Goal: Task Accomplishment & Management: Complete application form

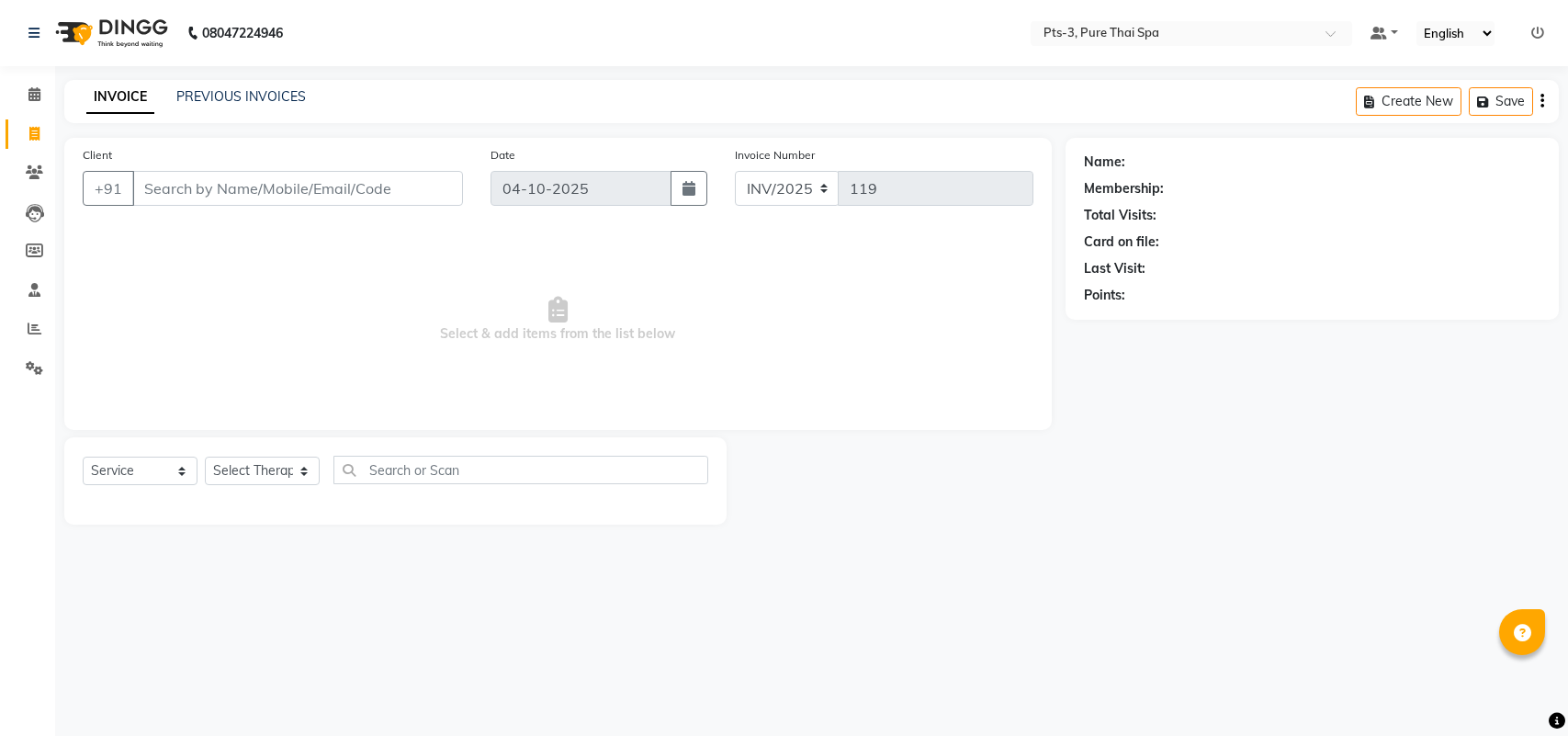
select select "service"
type input "919711689012"
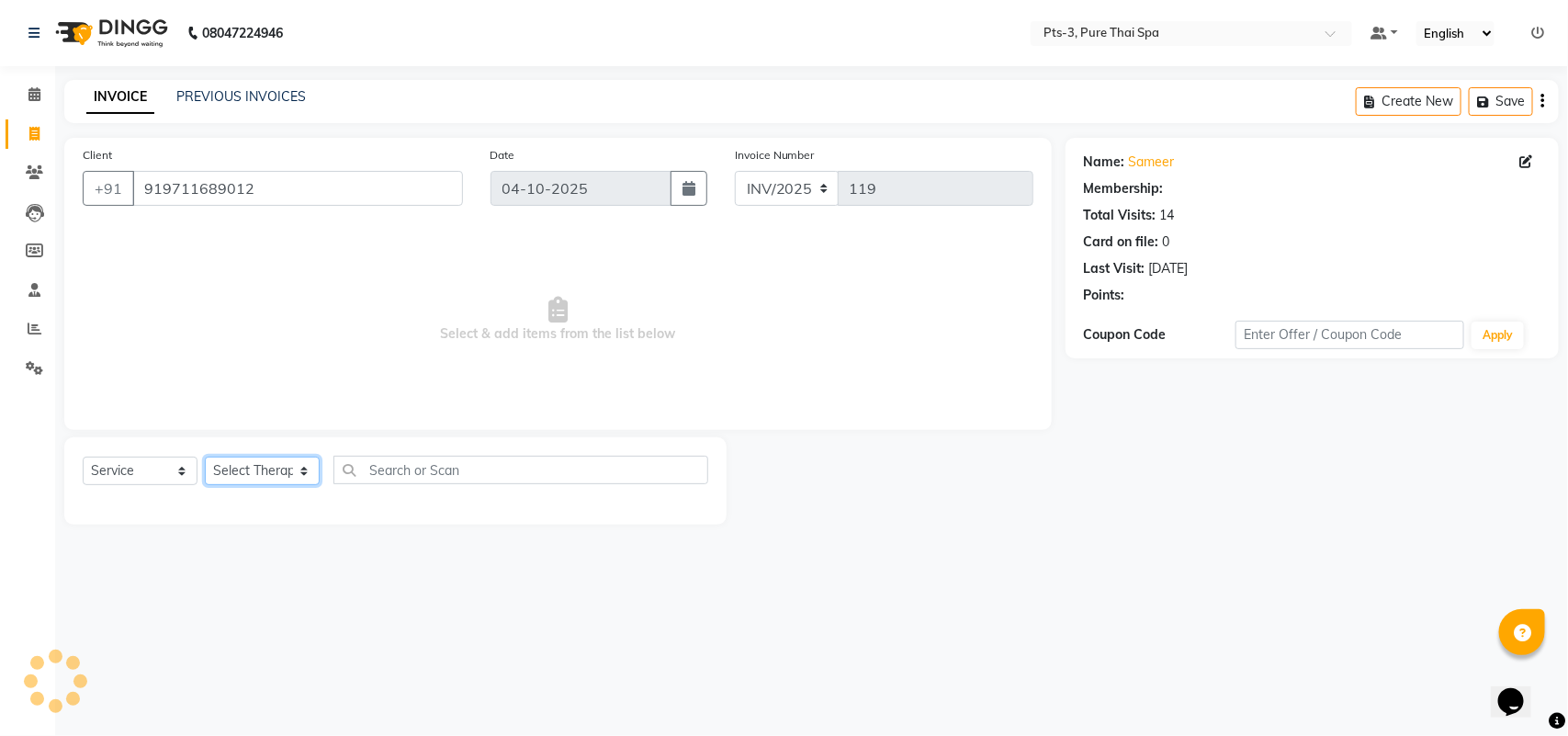
click at [249, 473] on select "Select Therapist [PERSON_NAME] AMMI ANYONE [PERSON_NAME] [PERSON_NAME] [PERSON_…" at bounding box center [262, 470] width 115 height 29
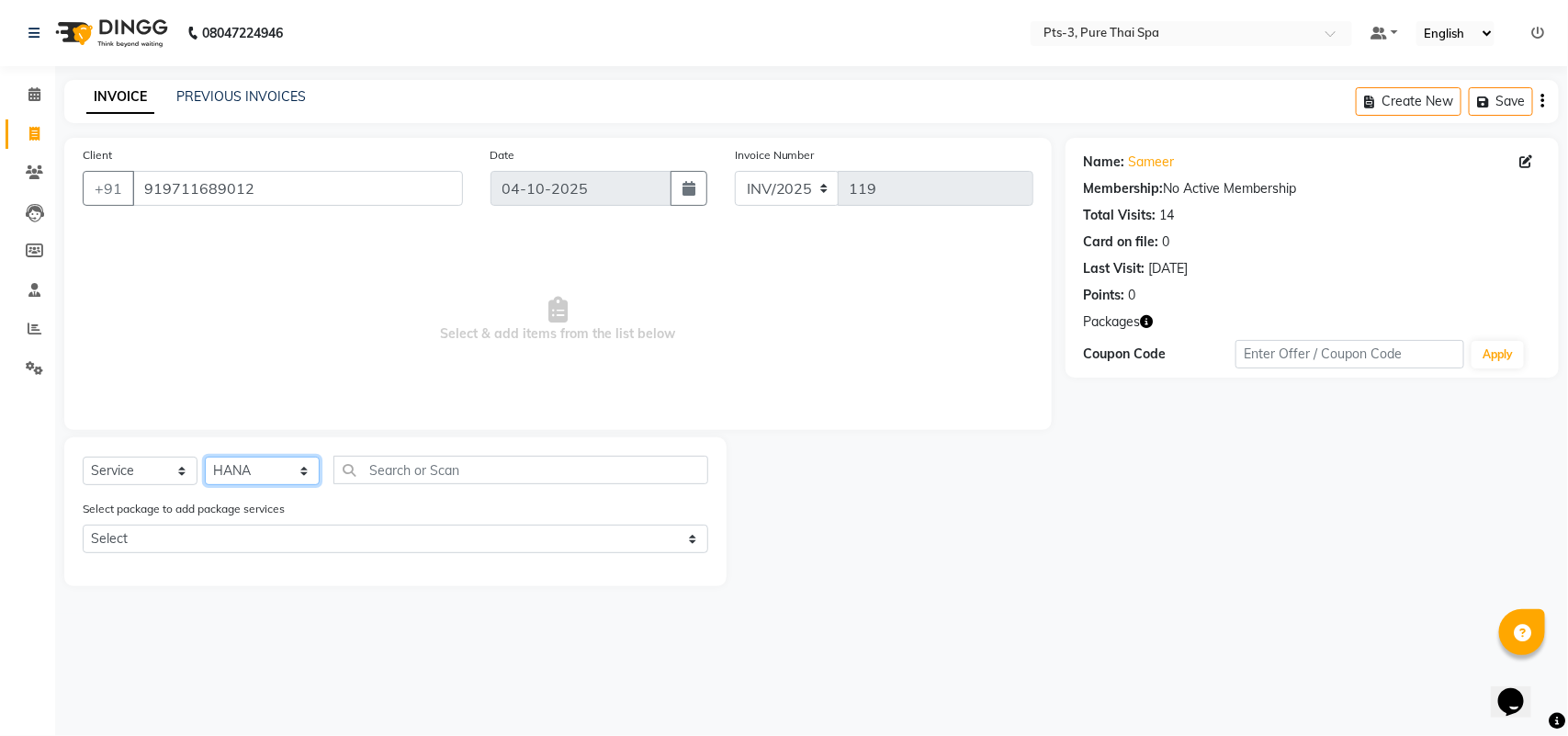
click at [205, 457] on select "Select Therapist [PERSON_NAME] AMMI ANYONE [PERSON_NAME] [PERSON_NAME] [PERSON_…" at bounding box center [262, 470] width 115 height 29
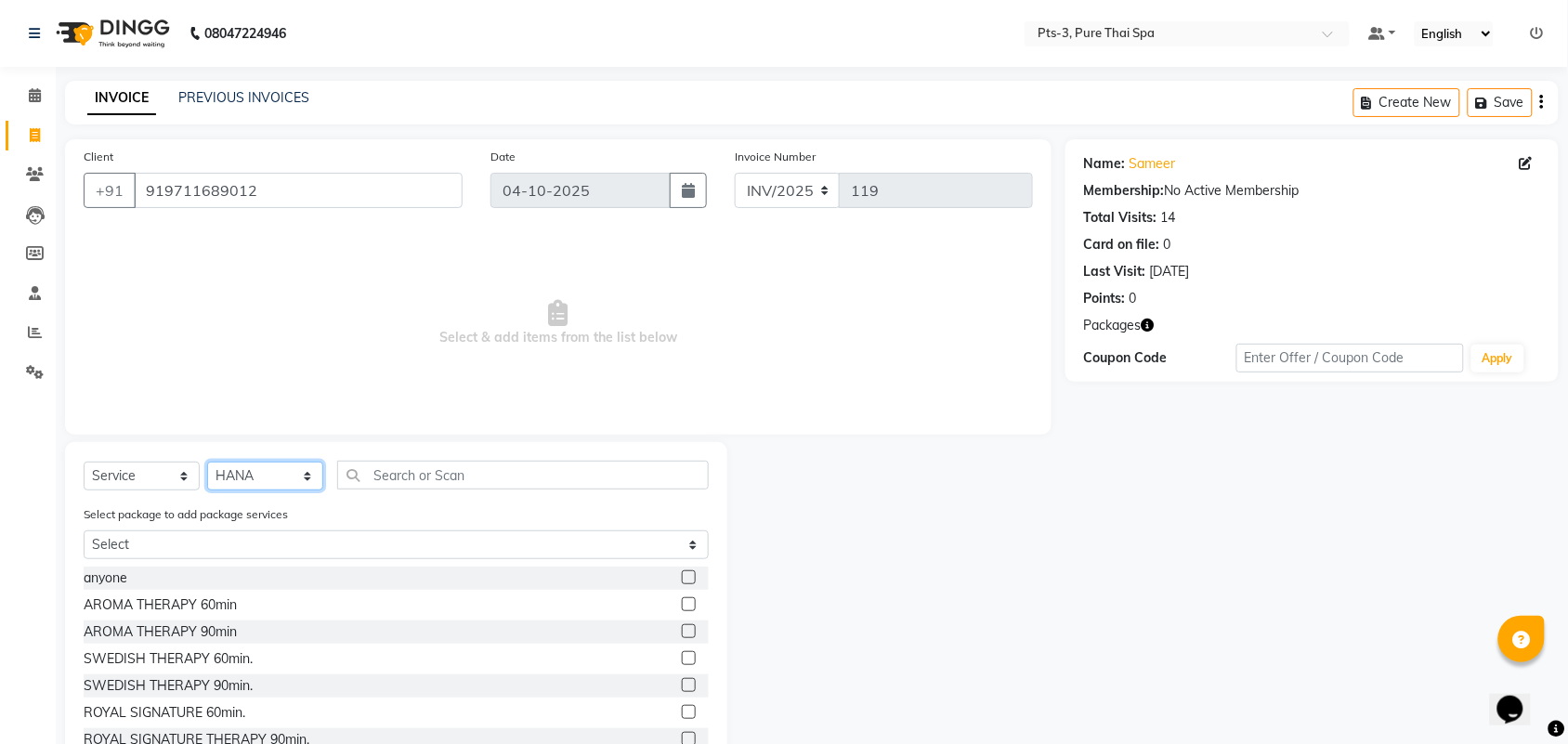
click at [267, 479] on select "Select Therapist [PERSON_NAME] AMMI ANYONE [PERSON_NAME] [PERSON_NAME] [PERSON_…" at bounding box center [265, 475] width 117 height 29
select select "51273"
click at [207, 462] on select "Select Therapist [PERSON_NAME] AMMI ANYONE [PERSON_NAME] [PERSON_NAME] [PERSON_…" at bounding box center [265, 475] width 117 height 29
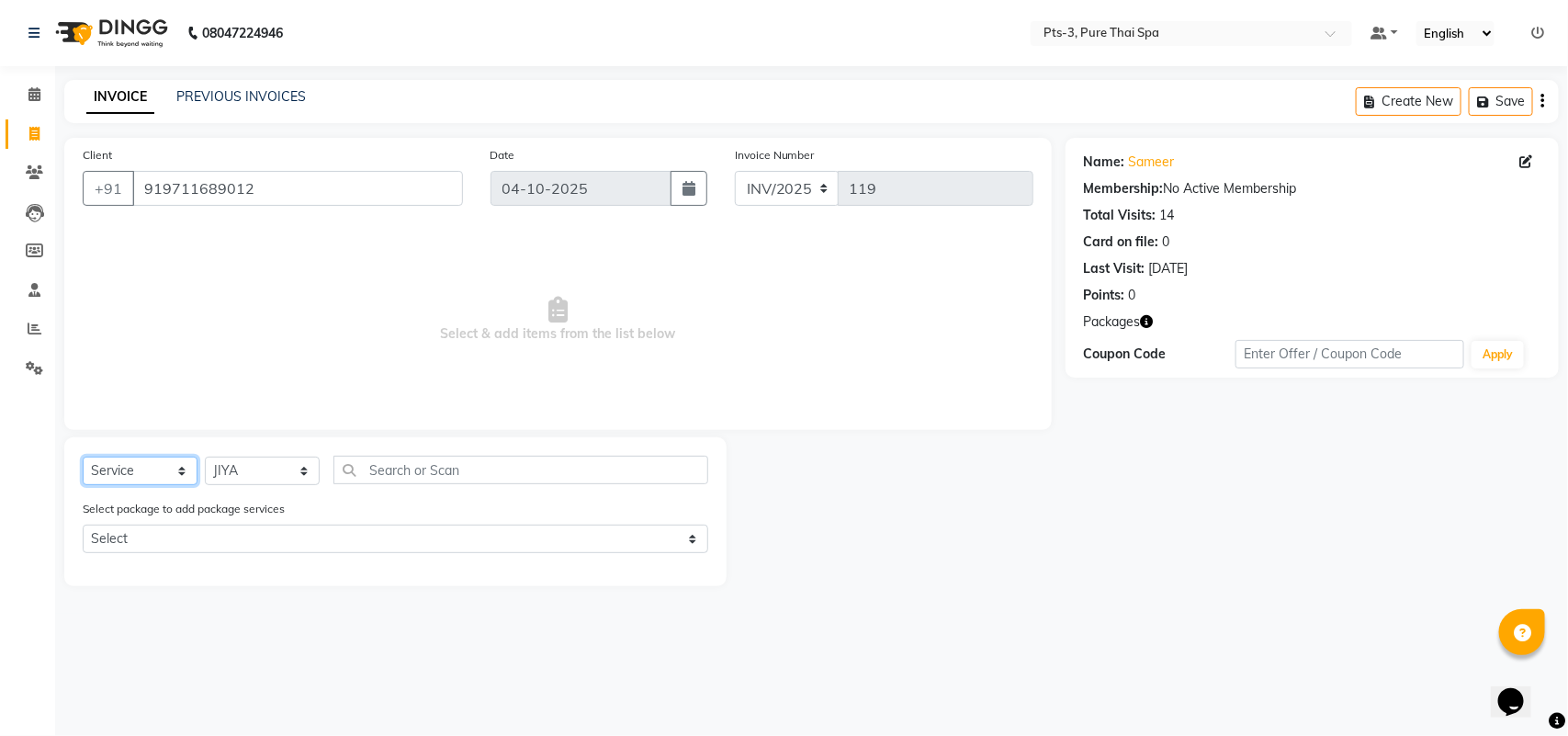
click at [131, 460] on select "Select Service Product Membership Package Voucher Prepaid Gift Card" at bounding box center [140, 470] width 115 height 29
select select "package"
click at [83, 457] on select "Select Service Product Membership Package Voucher Prepaid Gift Card" at bounding box center [140, 470] width 115 height 29
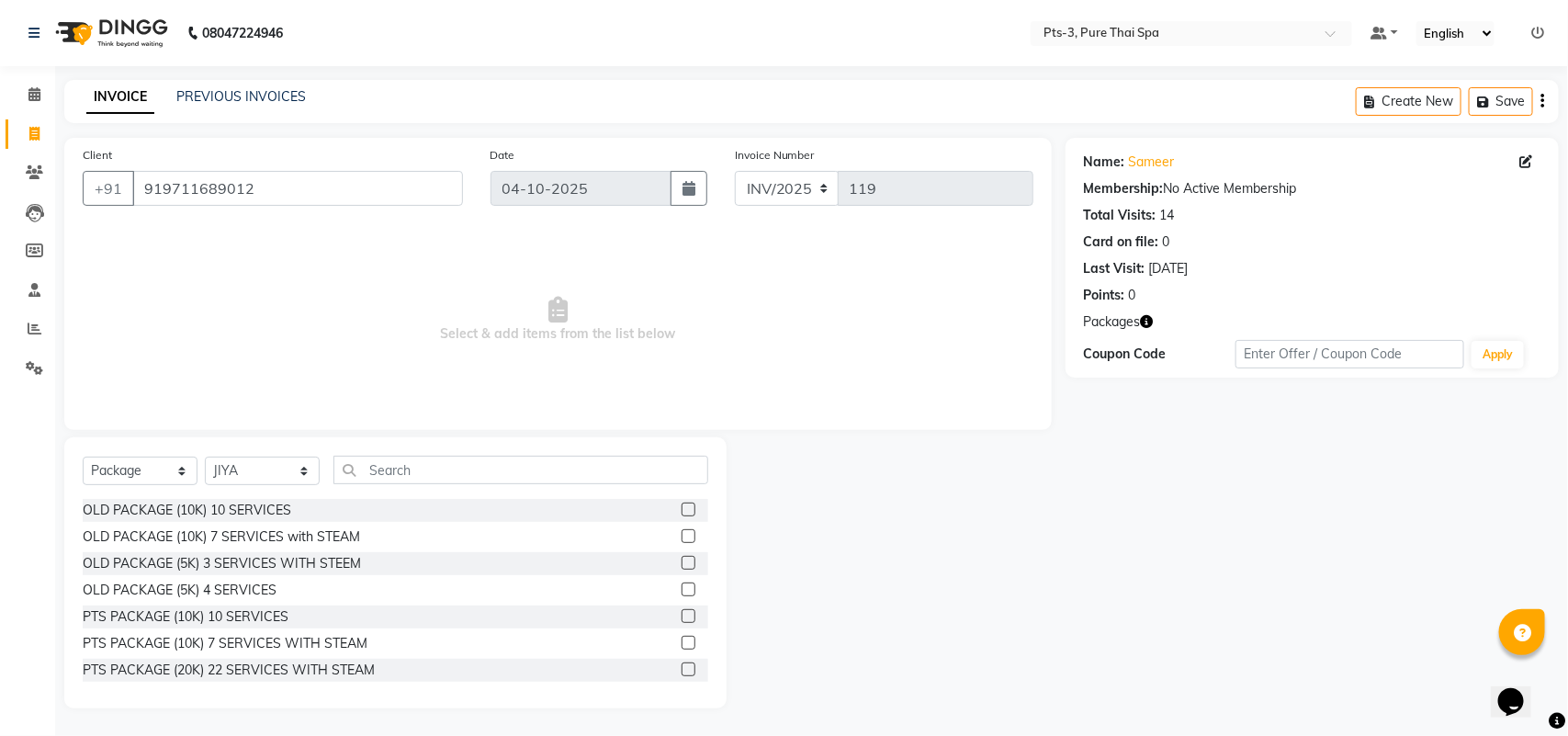
click at [663, 617] on div "PTS PACKAGE (10K) 10 SERVICES" at bounding box center [396, 616] width 625 height 23
click at [682, 616] on label at bounding box center [688, 615] width 14 height 14
click at [682, 616] on input "checkbox" at bounding box center [687, 616] width 12 height 12
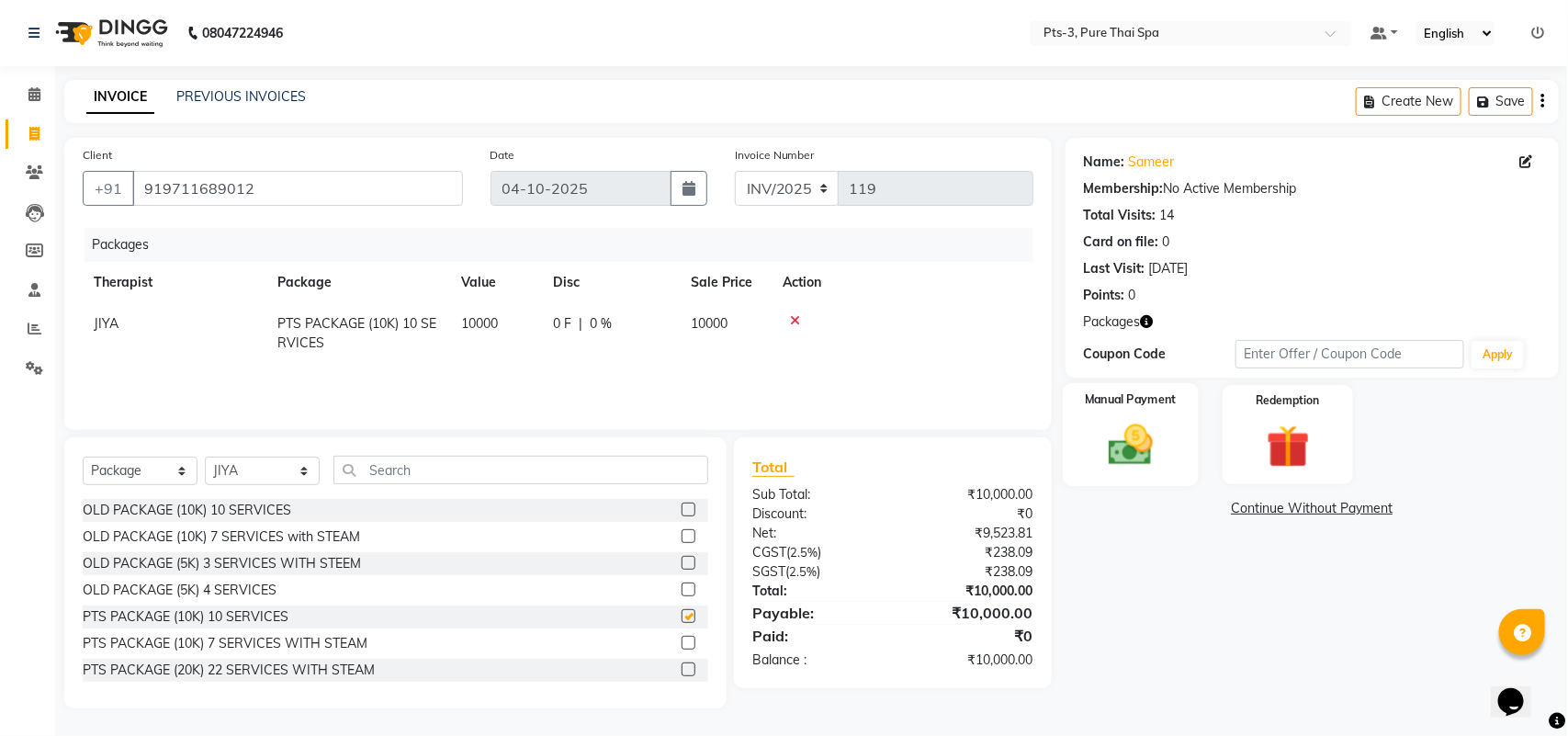
checkbox input "false"
drag, startPoint x: 1131, startPoint y: 439, endPoint x: 1145, endPoint y: 439, distance: 14.0
click at [1133, 439] on img at bounding box center [1130, 445] width 73 height 52
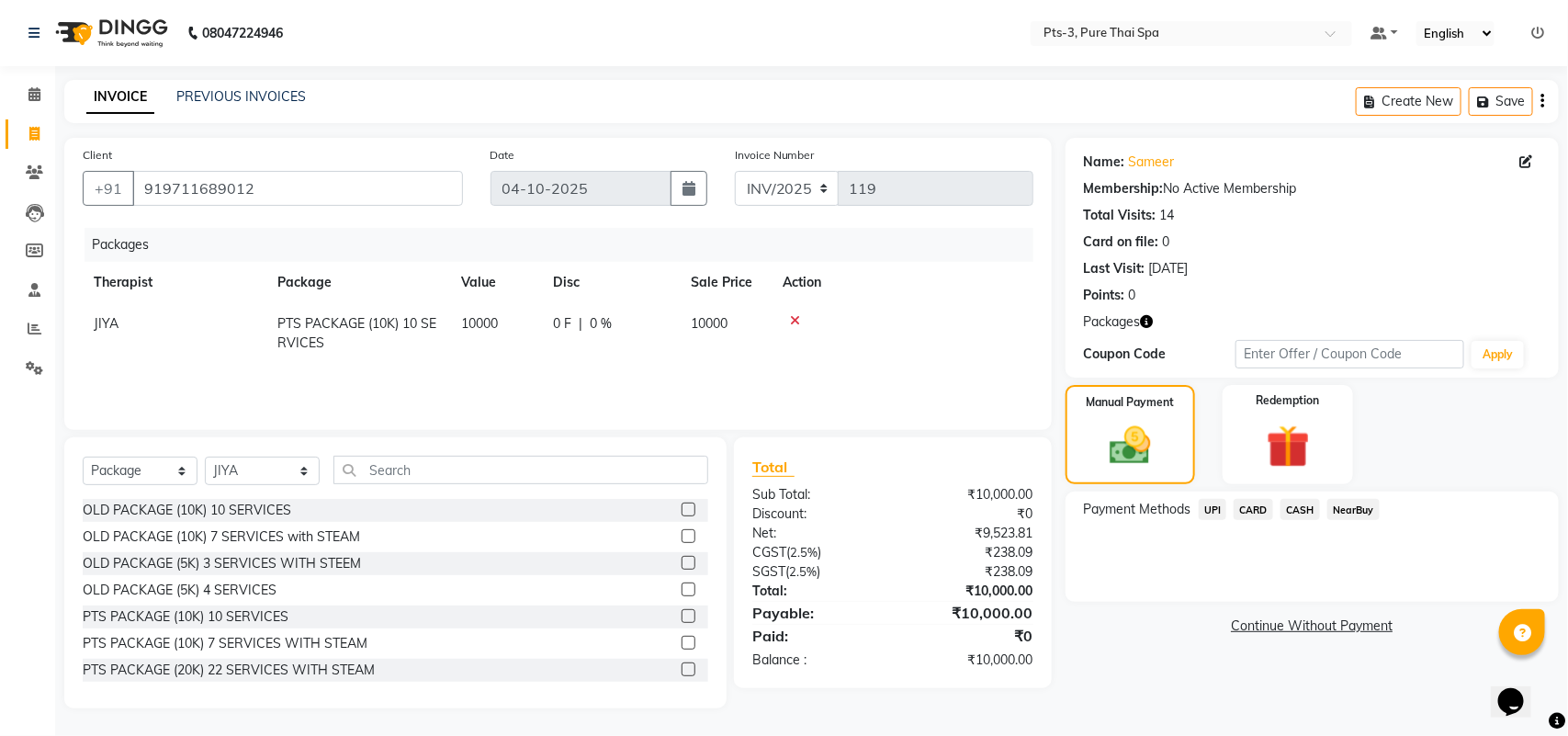
click at [1301, 506] on span "CASH" at bounding box center [1301, 509] width 40 height 21
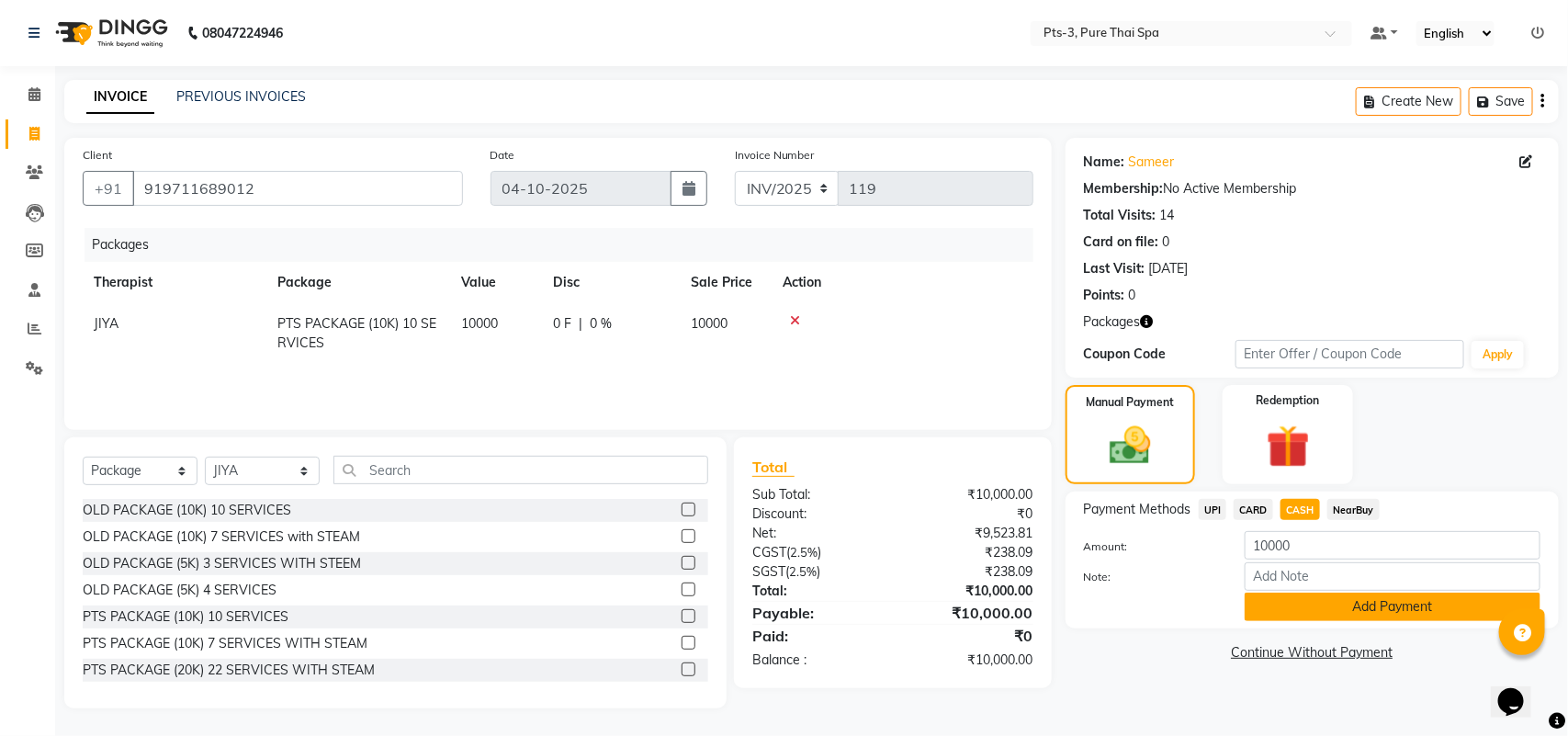
click at [1280, 603] on button "Add Payment" at bounding box center [1393, 606] width 296 height 29
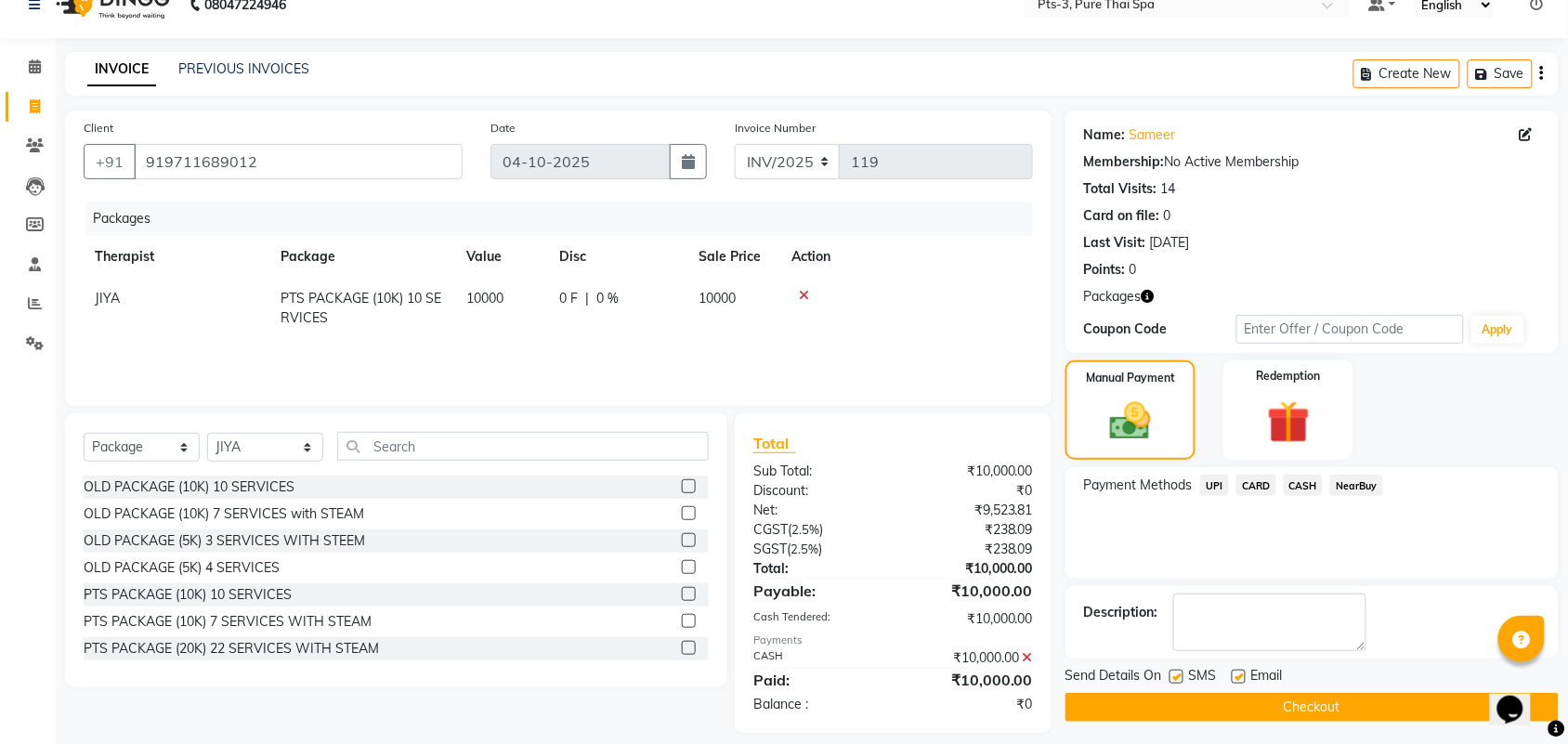
scroll to position [45, 0]
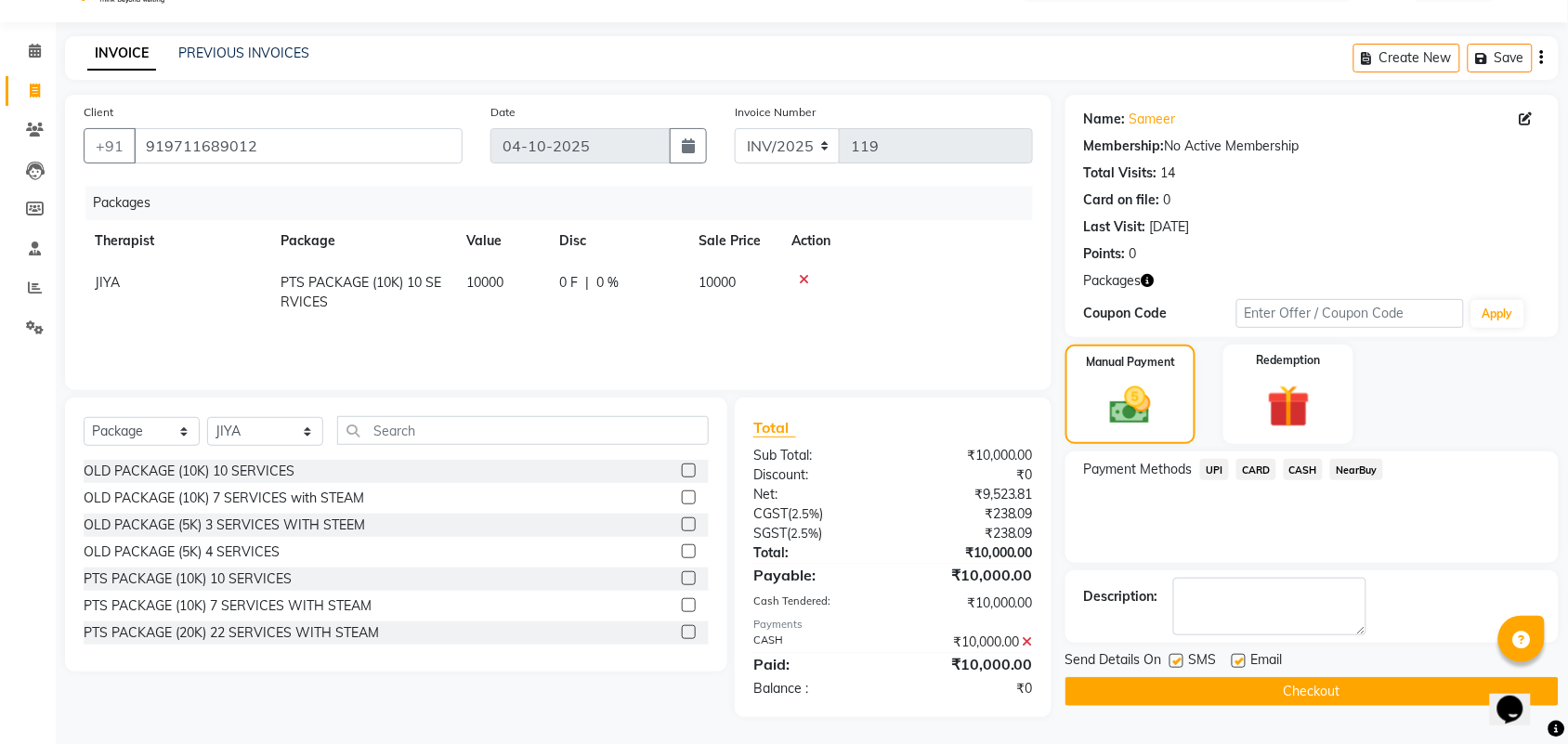
click at [1173, 660] on label at bounding box center [1176, 660] width 14 height 14
click at [1173, 660] on input "checkbox" at bounding box center [1175, 661] width 12 height 12
checkbox input "false"
click at [1237, 659] on label at bounding box center [1239, 660] width 14 height 14
click at [1237, 659] on input "checkbox" at bounding box center [1238, 661] width 12 height 12
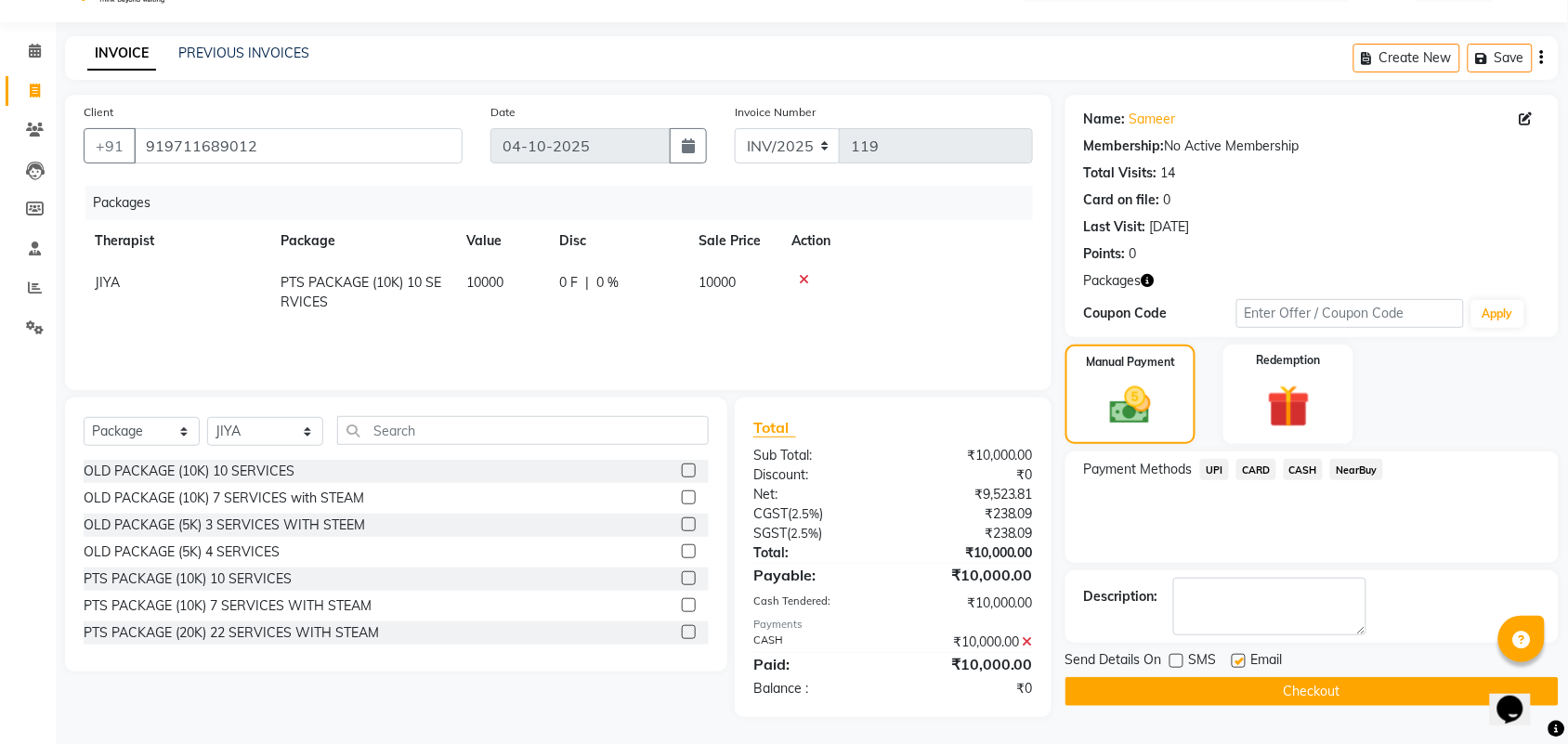
checkbox input "false"
click at [1233, 594] on textarea at bounding box center [1270, 607] width 193 height 58
type textarea "356"
click at [1232, 673] on div at bounding box center [1238, 663] width 12 height 20
click at [1229, 685] on button "Checkout" at bounding box center [1312, 691] width 493 height 29
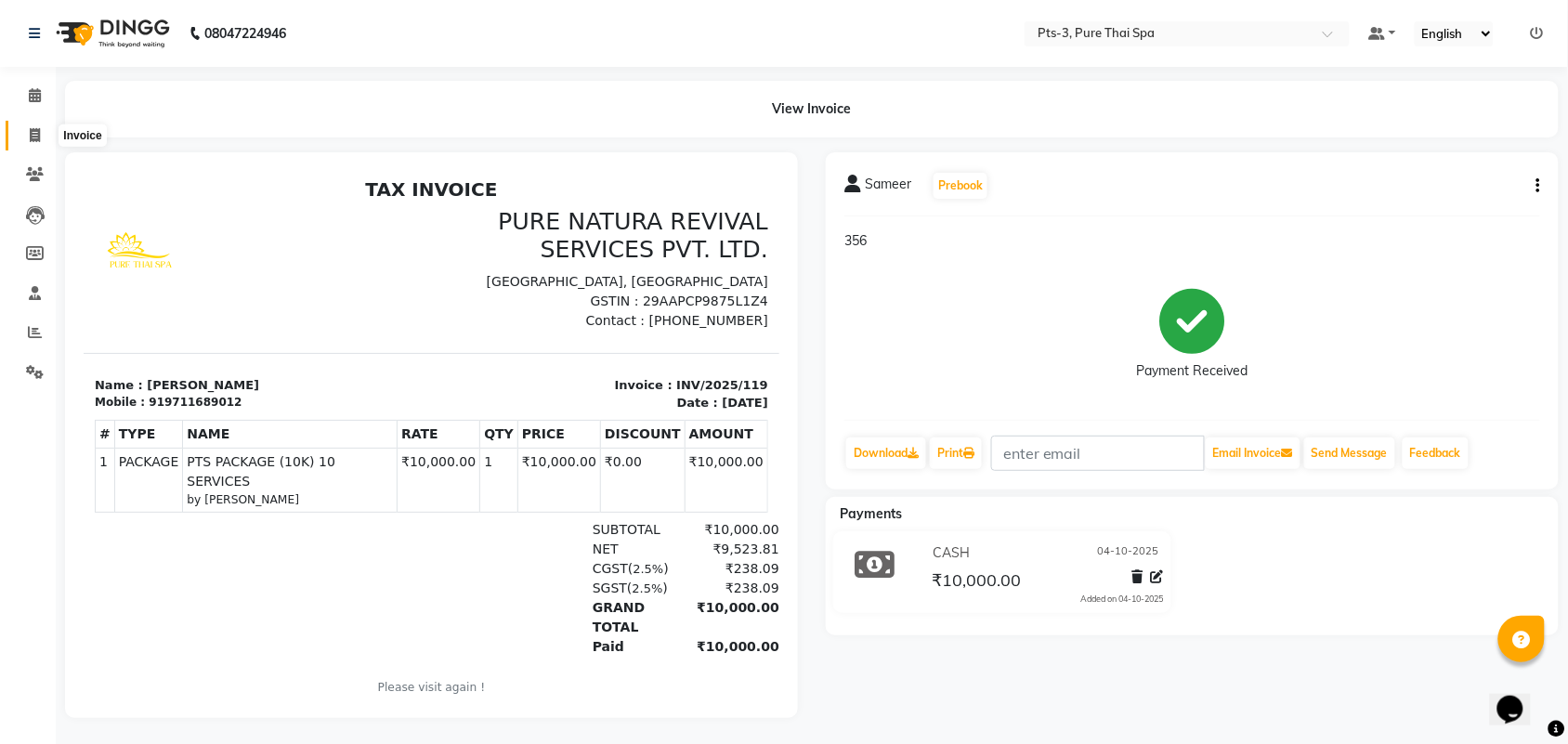
click at [34, 126] on span at bounding box center [35, 135] width 33 height 21
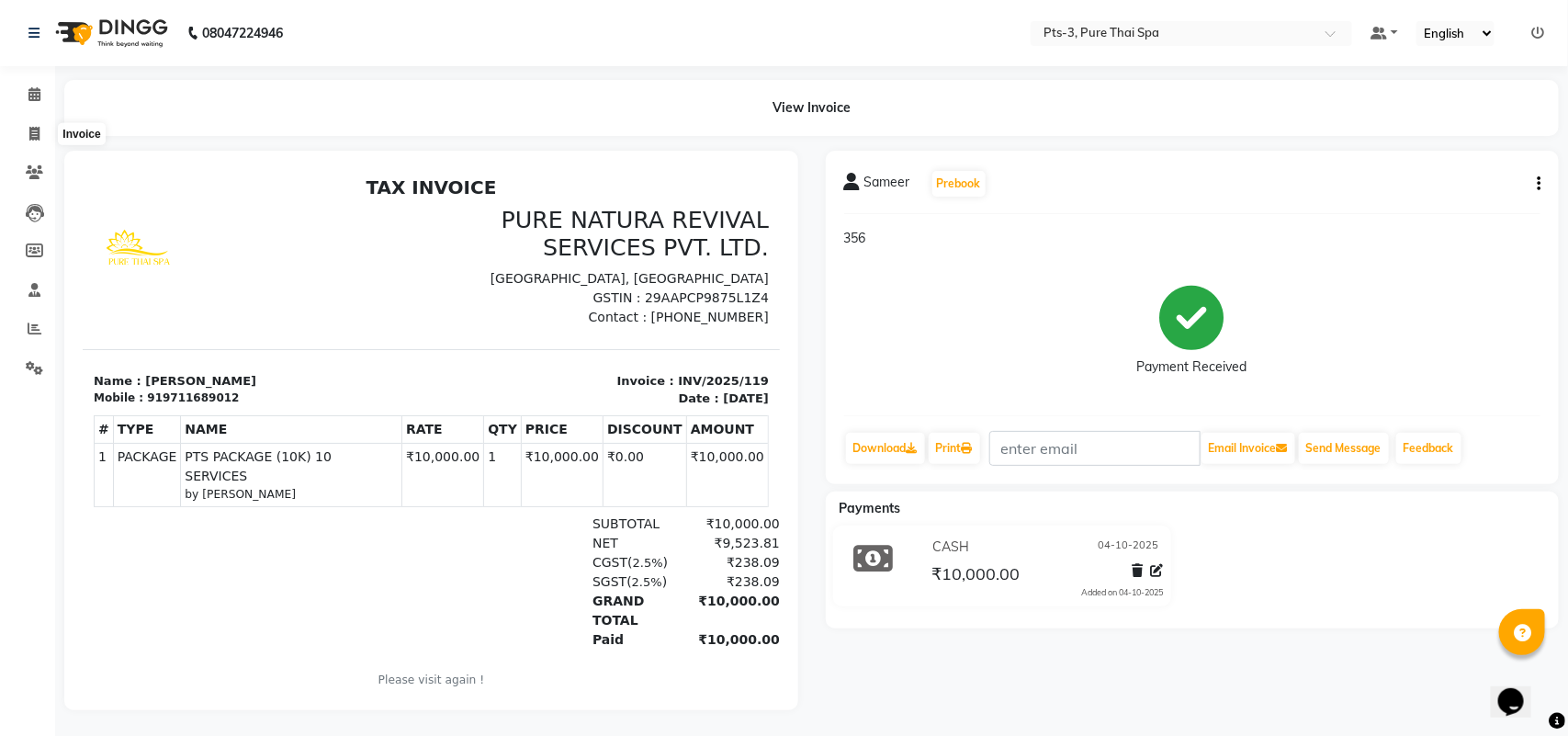
select select "service"
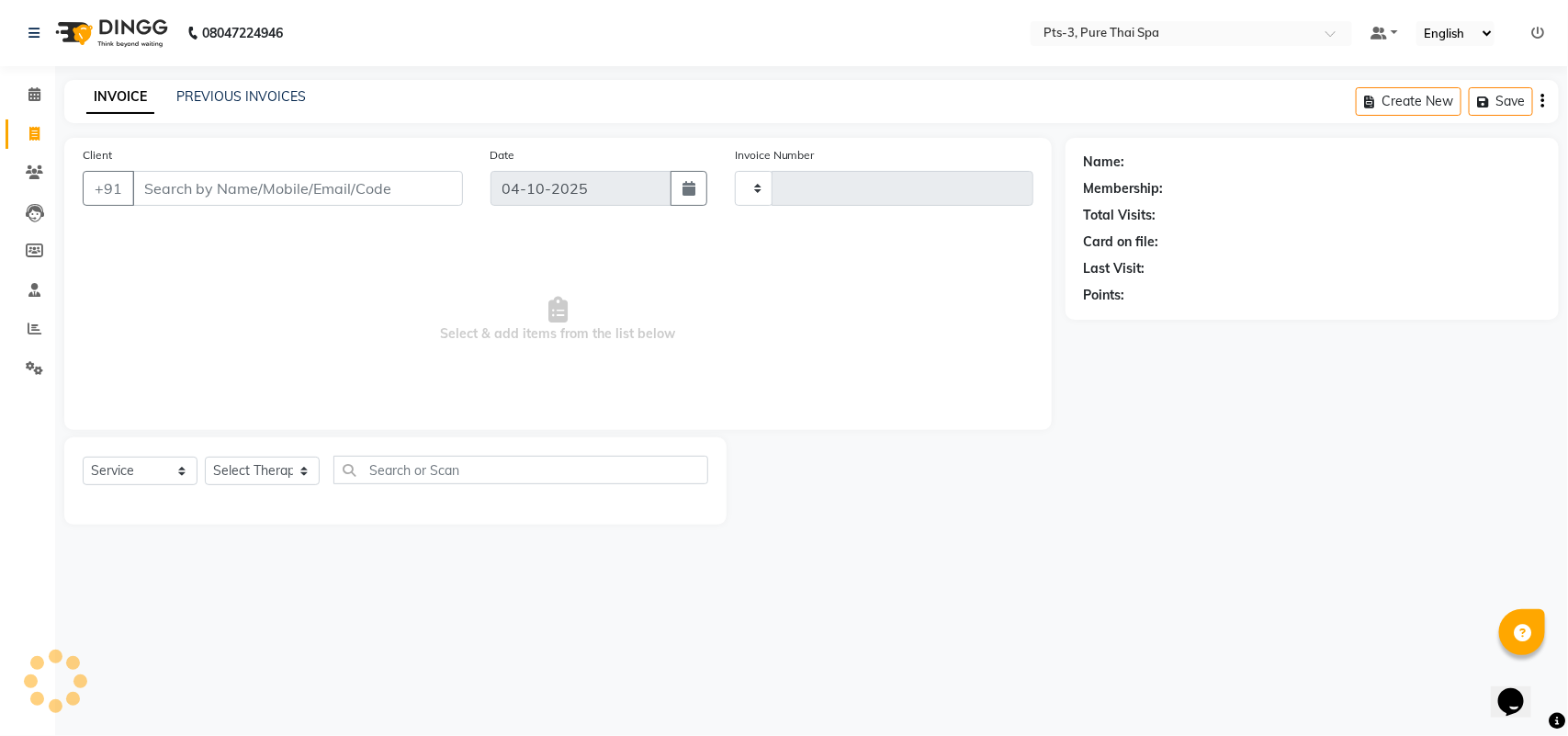
type input "120"
select select "9047"
type input "919711689012"
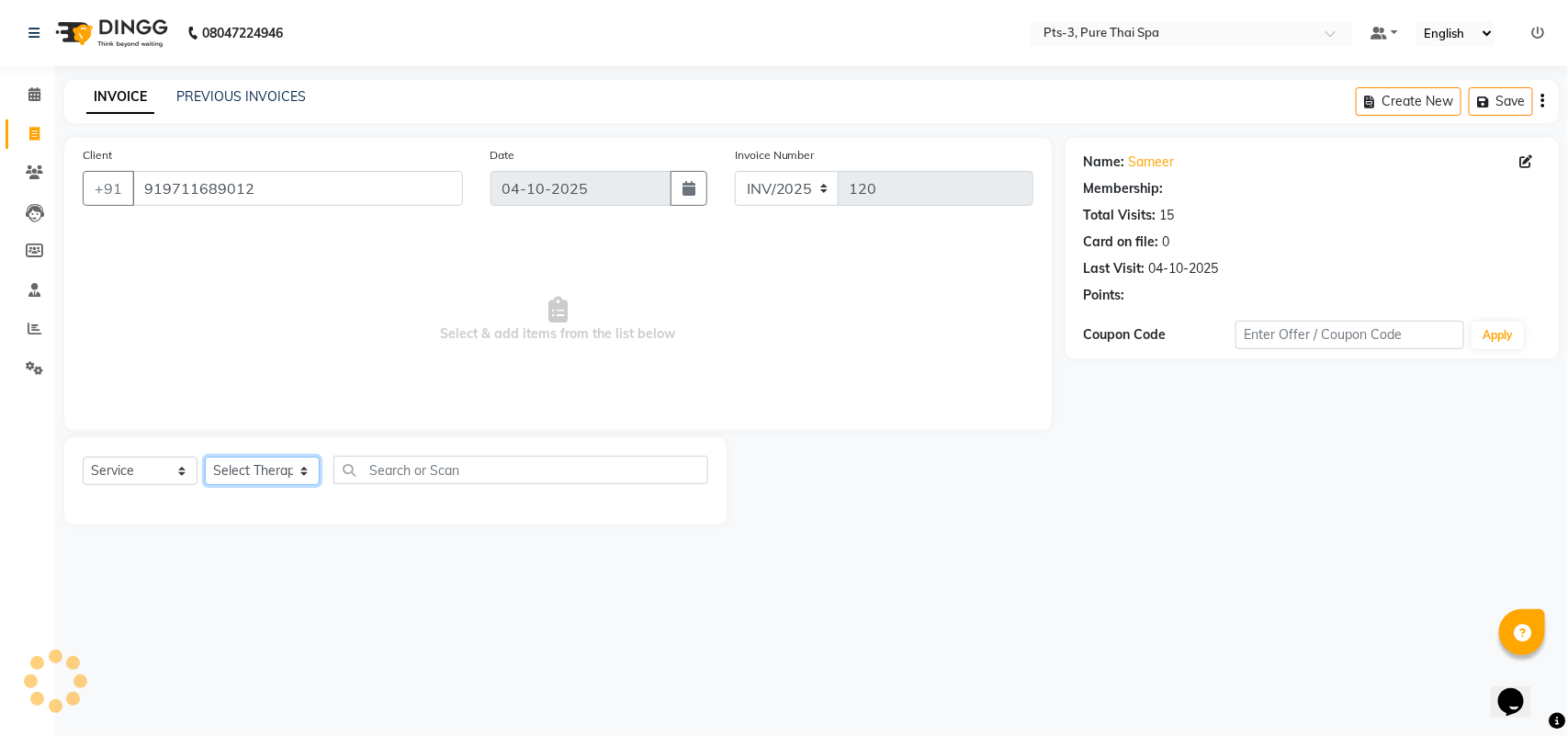
click at [255, 469] on select "Select Therapist [PERSON_NAME] AMMI ANYONE [PERSON_NAME] [PERSON_NAME] [PERSON_…" at bounding box center [262, 470] width 115 height 29
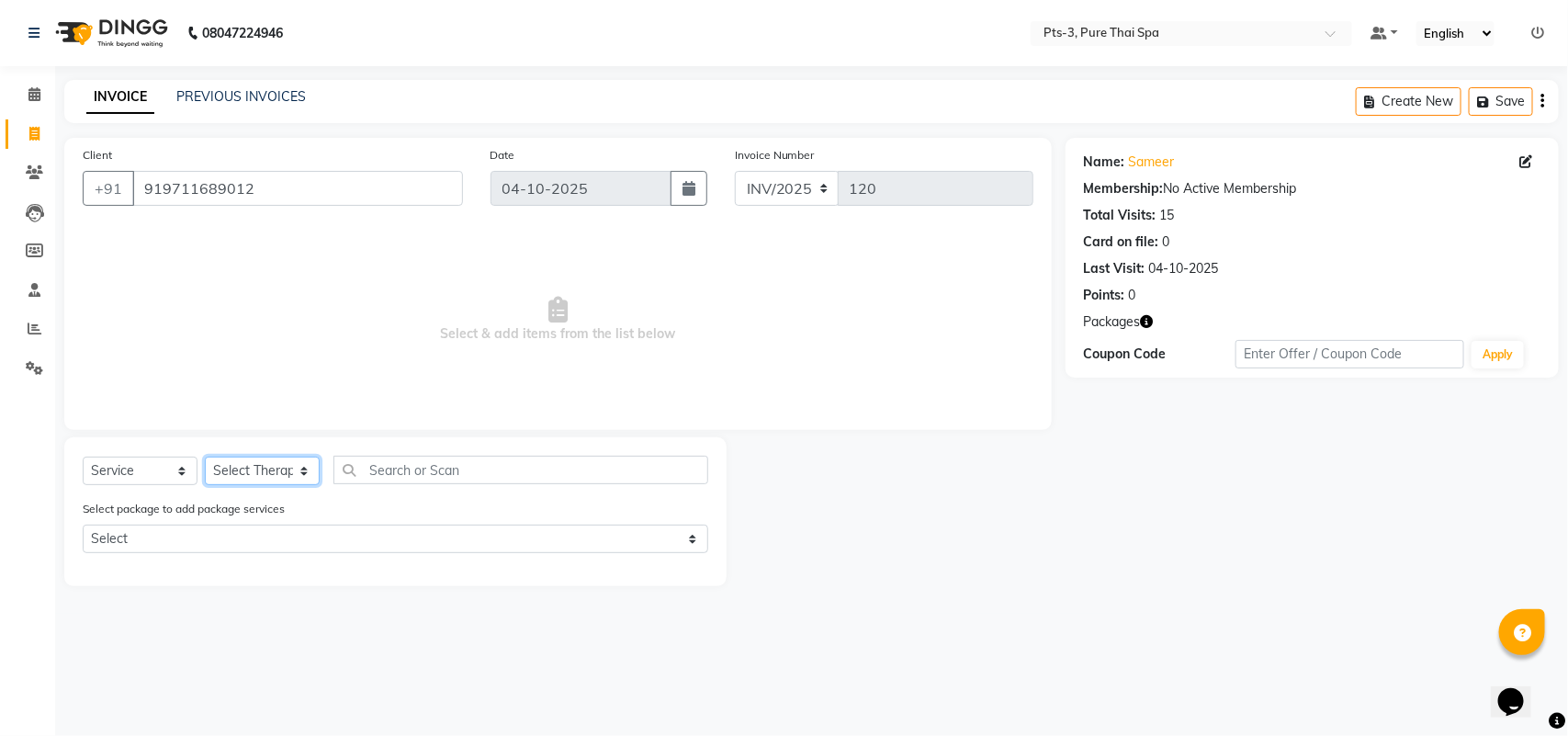
select select "73951"
click at [205, 457] on select "Select Therapist [PERSON_NAME] AMMI ANYONE [PERSON_NAME] [PERSON_NAME] [PERSON_…" at bounding box center [262, 470] width 115 height 29
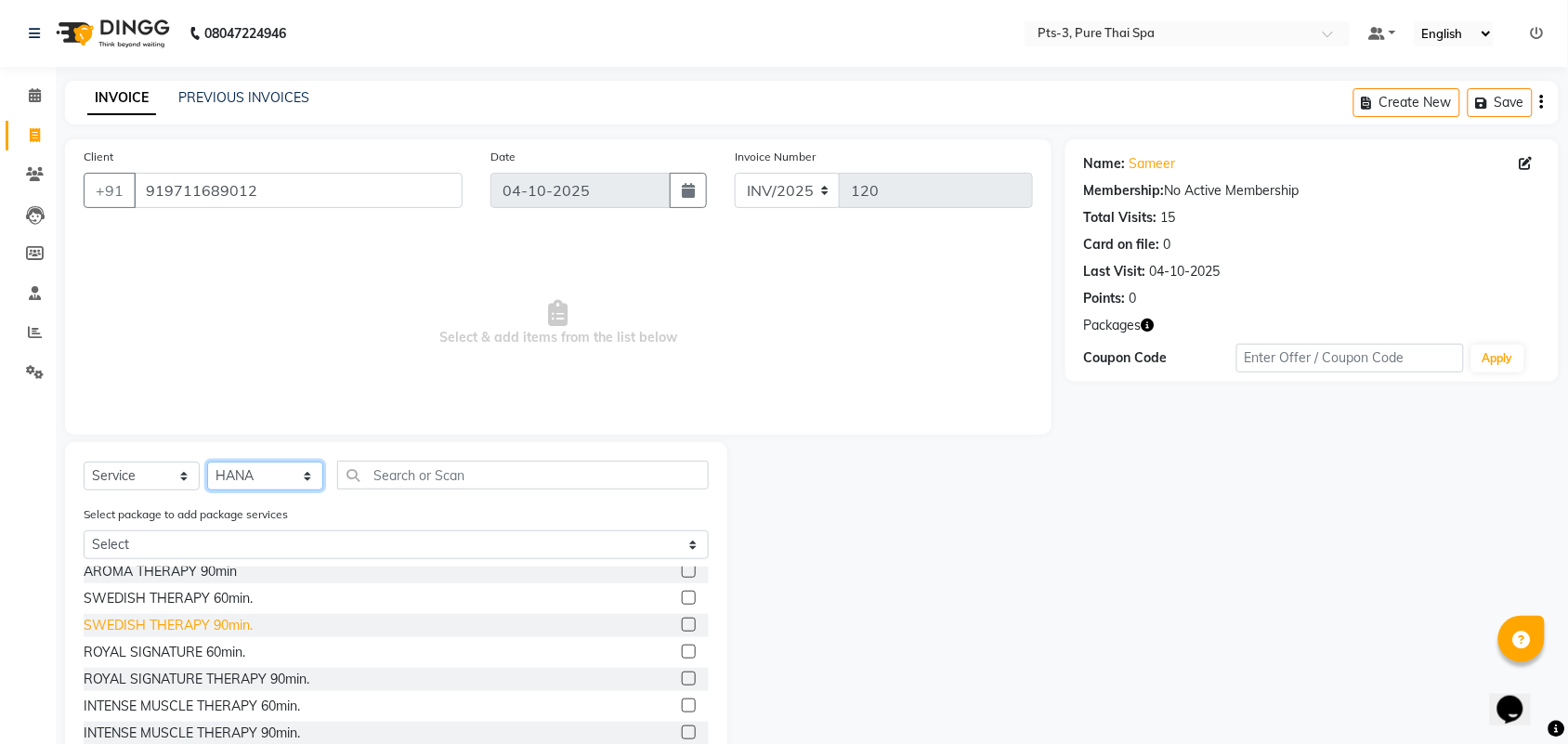
scroll to position [117, 0]
click at [682, 645] on label at bounding box center [688, 649] width 14 height 14
click at [682, 645] on input "checkbox" at bounding box center [687, 650] width 12 height 12
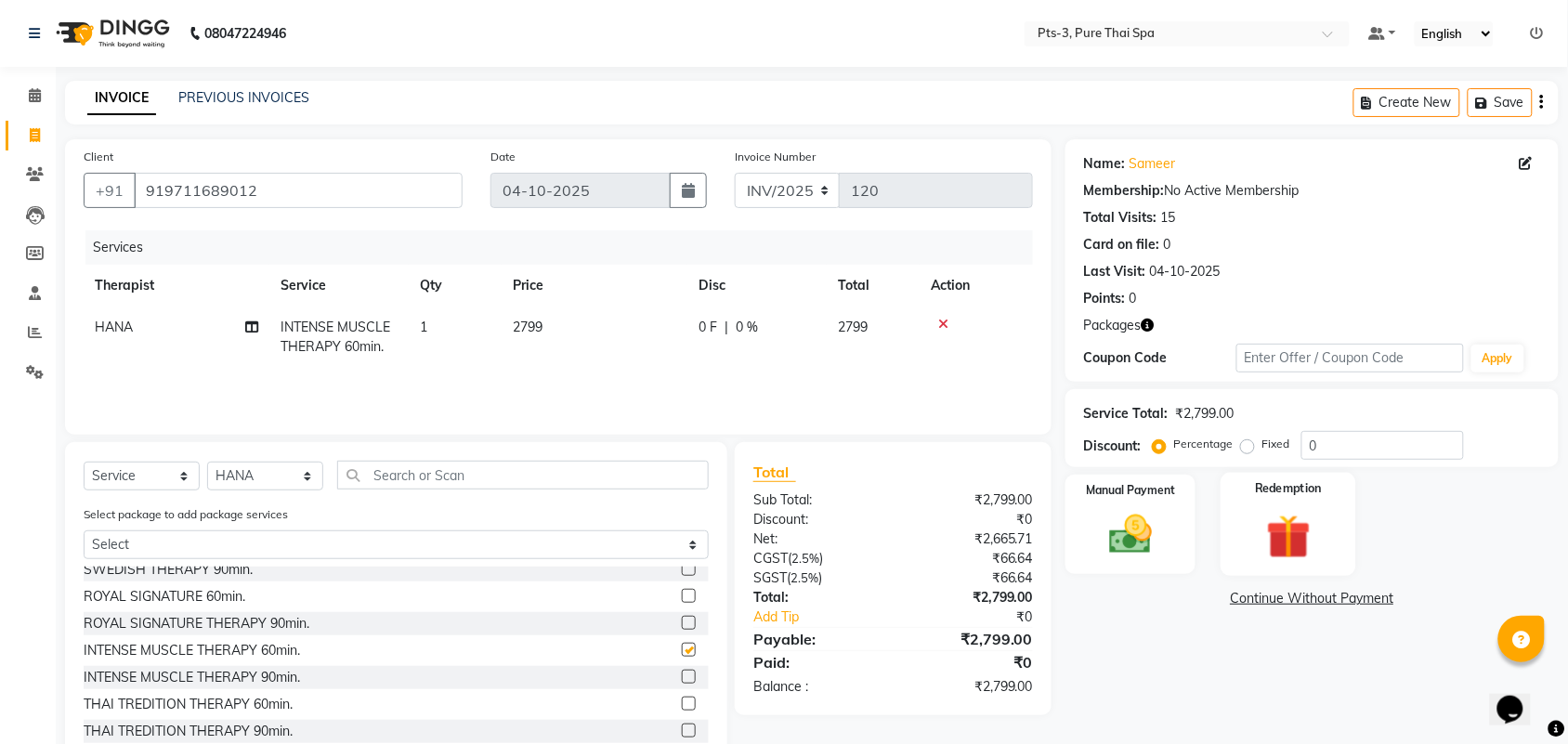
checkbox input "false"
click at [1293, 517] on img at bounding box center [1289, 537] width 73 height 56
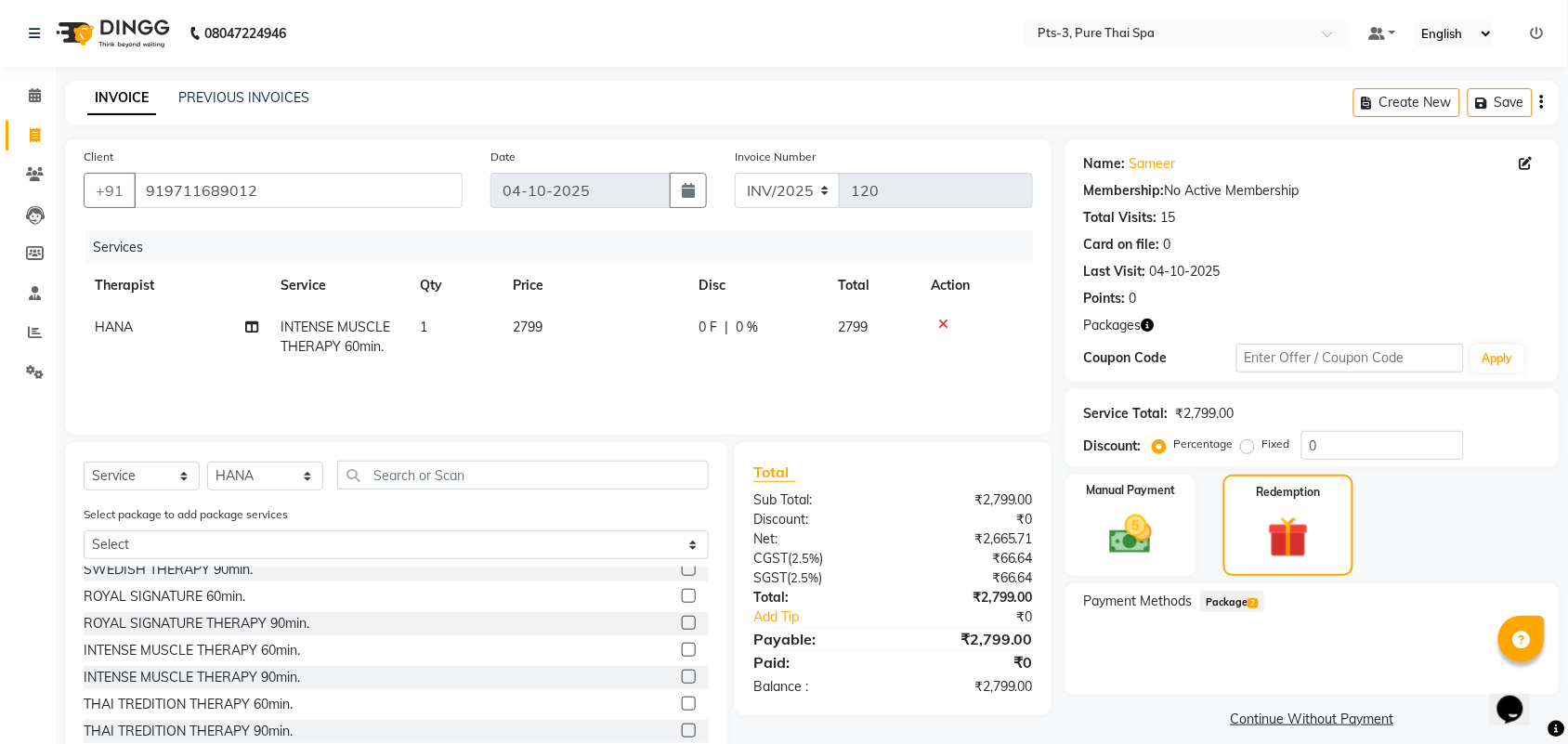
click at [1238, 601] on span "Package 2" at bounding box center [1232, 601] width 64 height 21
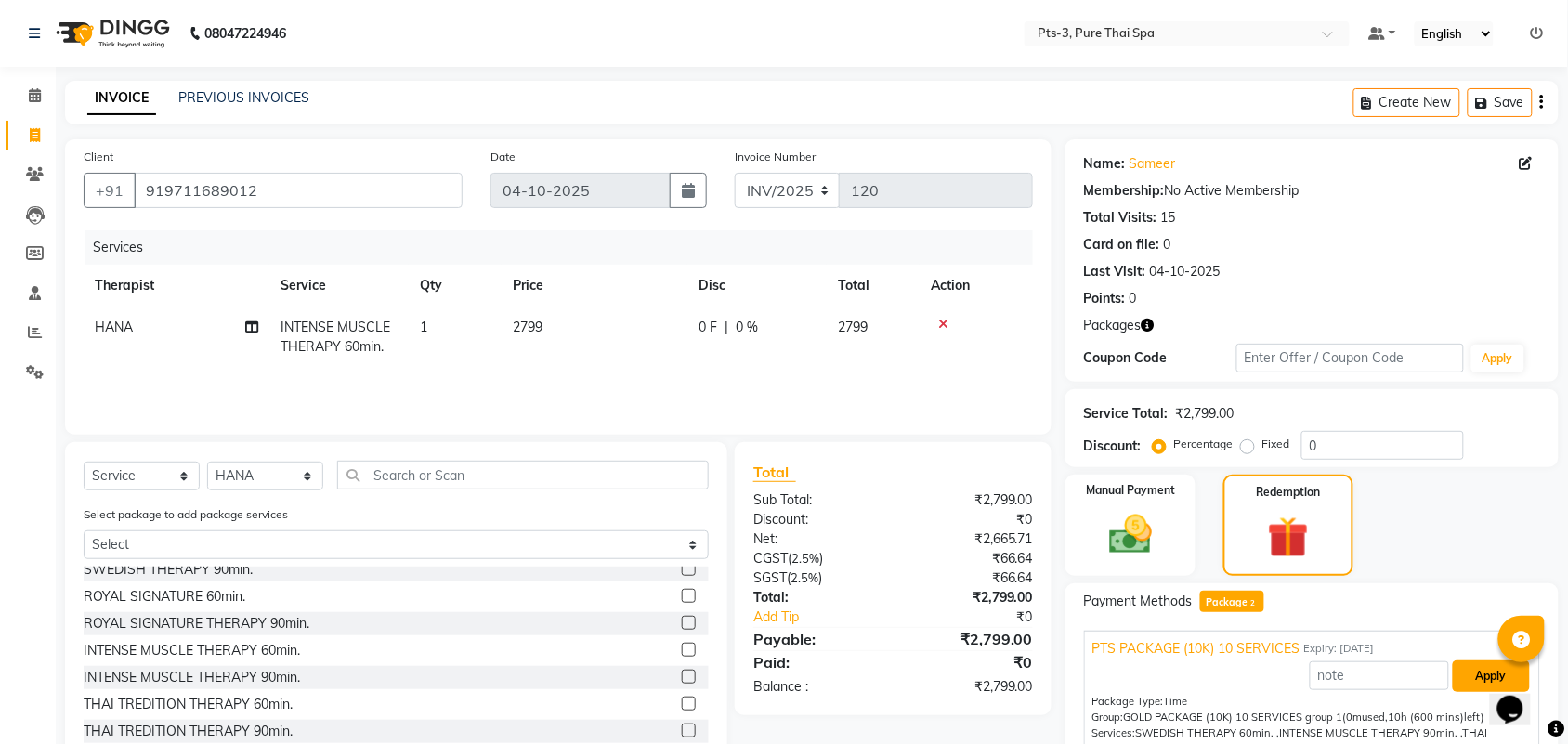
click at [1487, 674] on button "Apply" at bounding box center [1492, 676] width 77 height 32
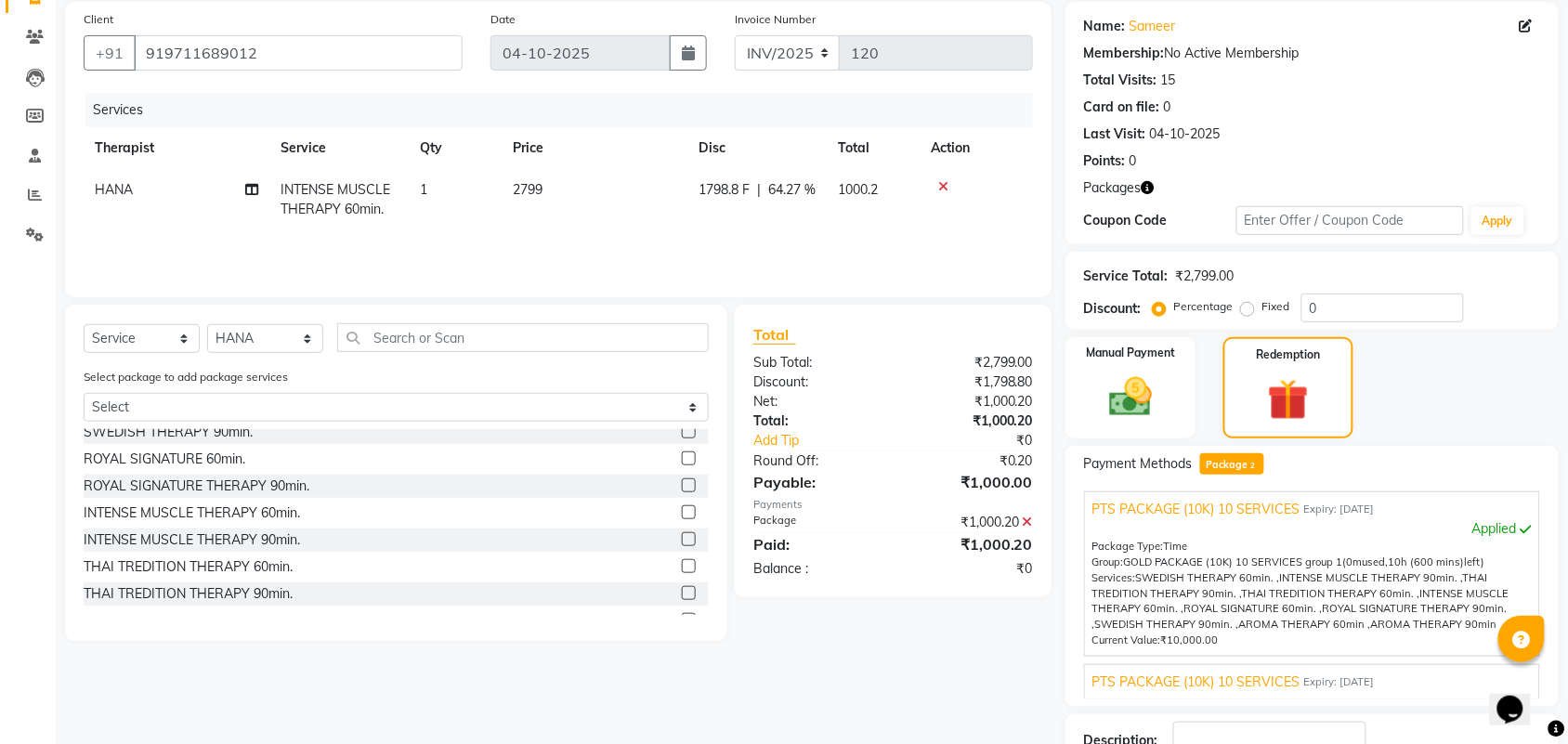
scroll to position [271, 0]
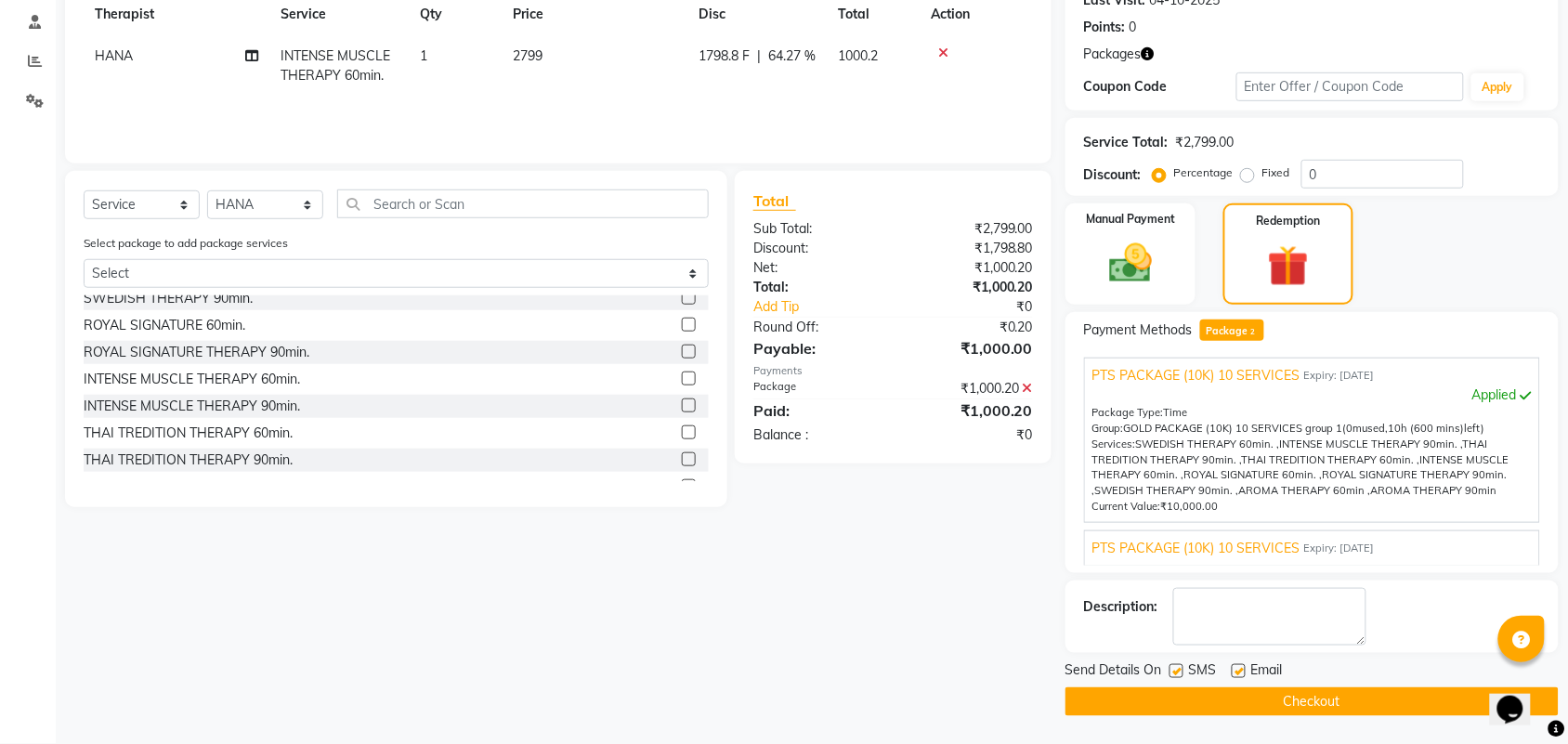
click at [1178, 675] on label at bounding box center [1176, 670] width 14 height 14
click at [1178, 675] on input "checkbox" at bounding box center [1175, 671] width 12 height 12
checkbox input "false"
click at [1239, 671] on label at bounding box center [1239, 670] width 14 height 14
click at [1239, 671] on input "checkbox" at bounding box center [1238, 671] width 12 height 12
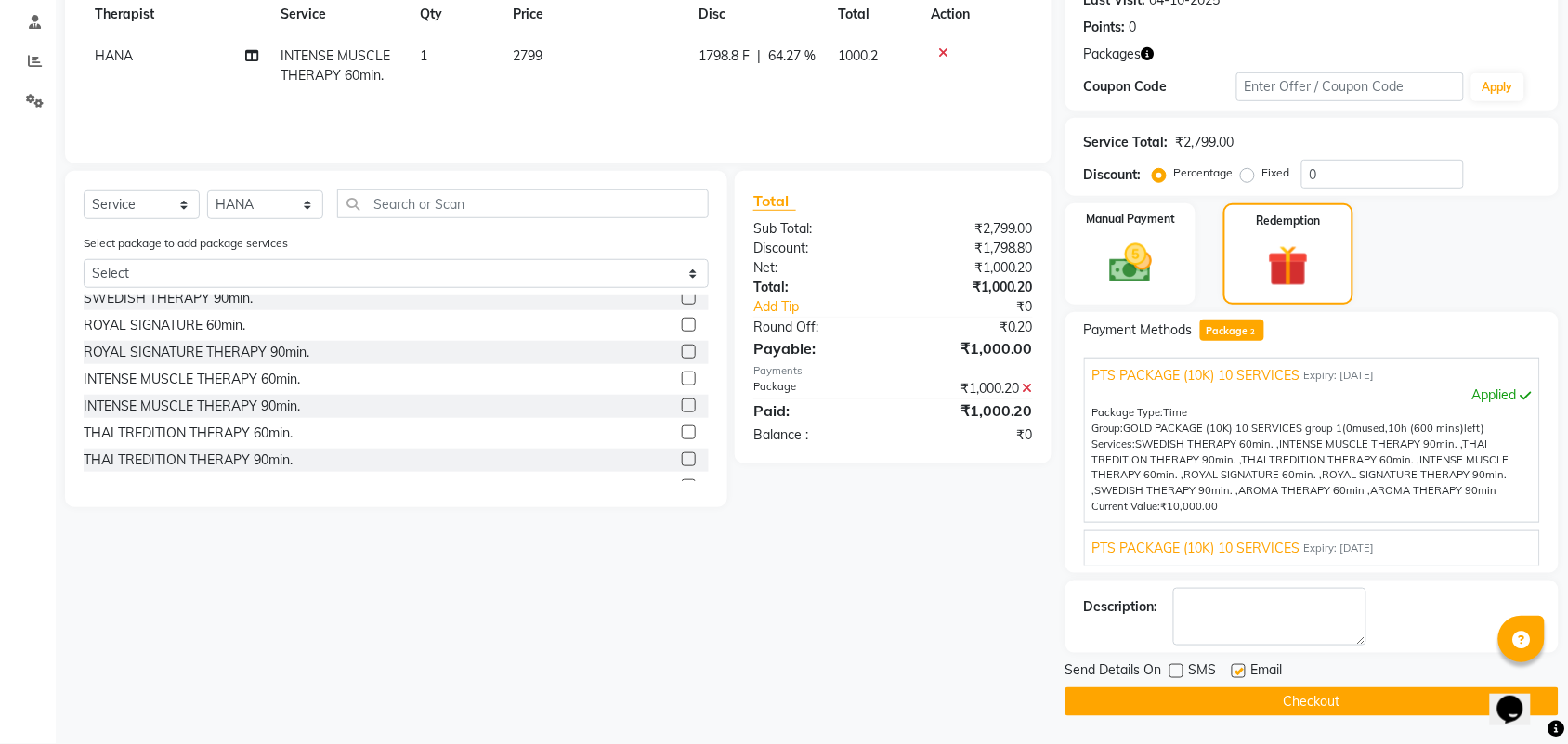
checkbox input "false"
click at [1239, 620] on textarea at bounding box center [1270, 617] width 193 height 58
type textarea "356"
drag, startPoint x: 1251, startPoint y: 702, endPoint x: 1233, endPoint y: 684, distance: 25.5
click at [1241, 694] on button "Checkout" at bounding box center [1312, 701] width 493 height 29
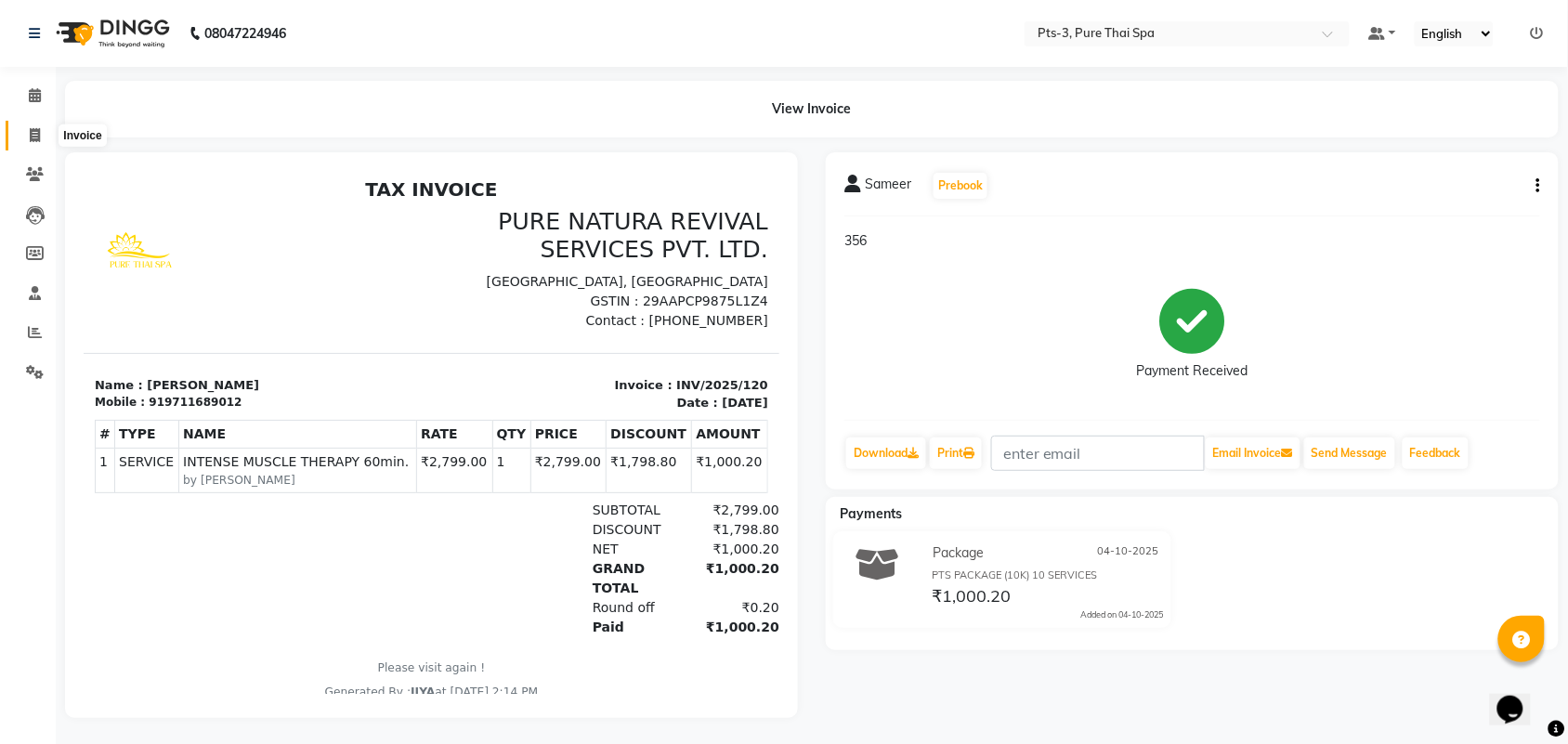
click at [26, 137] on span at bounding box center [35, 135] width 33 height 21
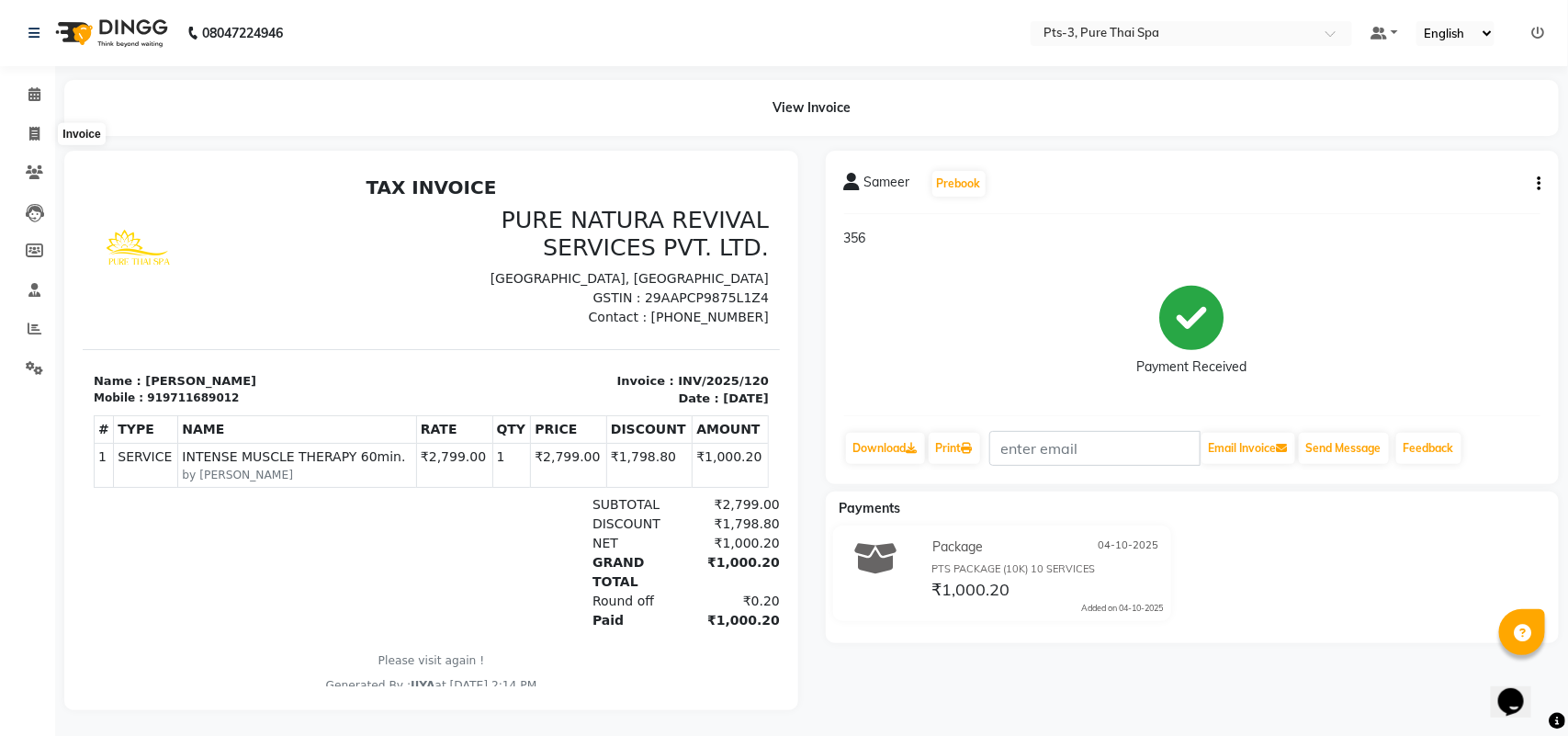
select select "service"
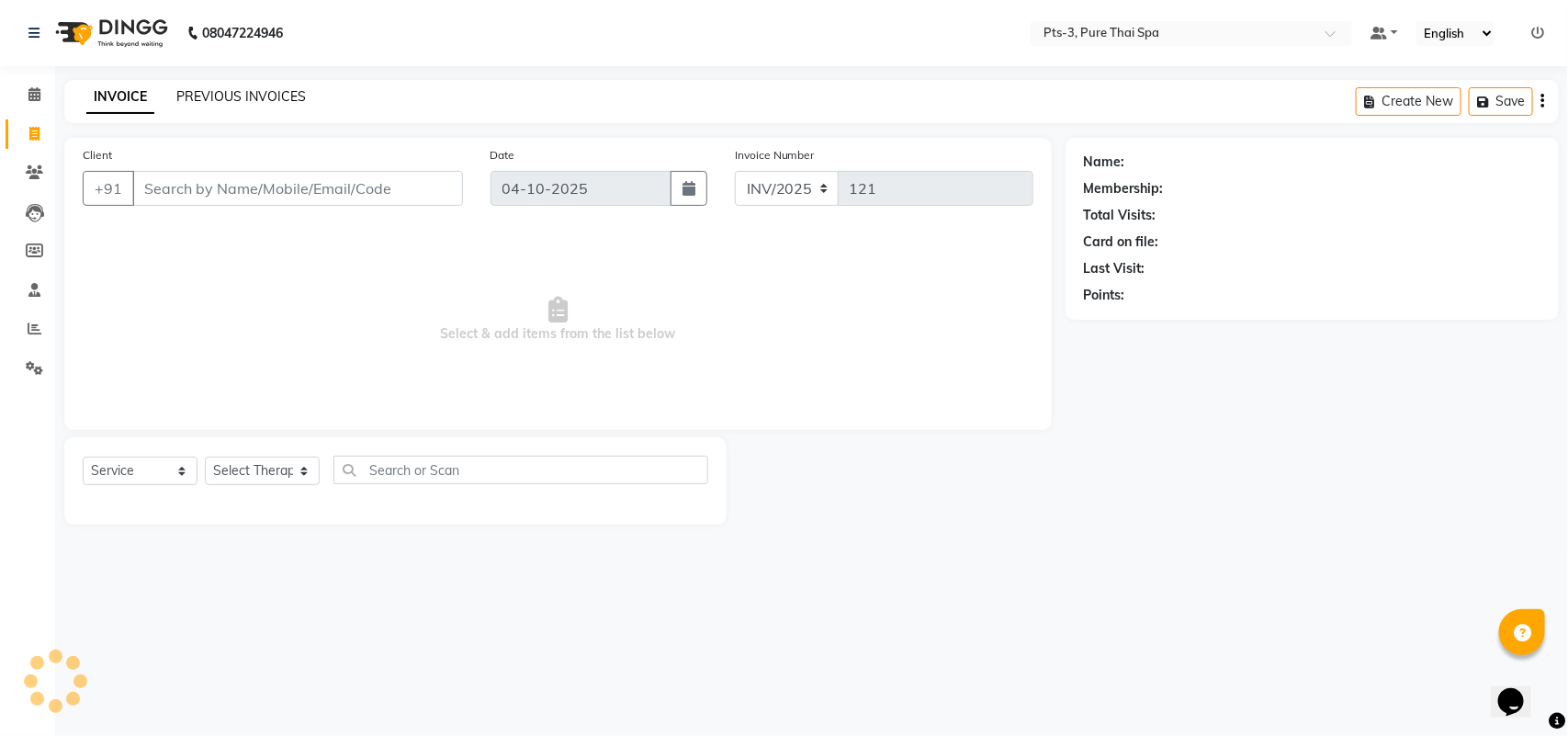
click at [274, 90] on link "PREVIOUS INVOICES" at bounding box center [241, 97] width 129 height 17
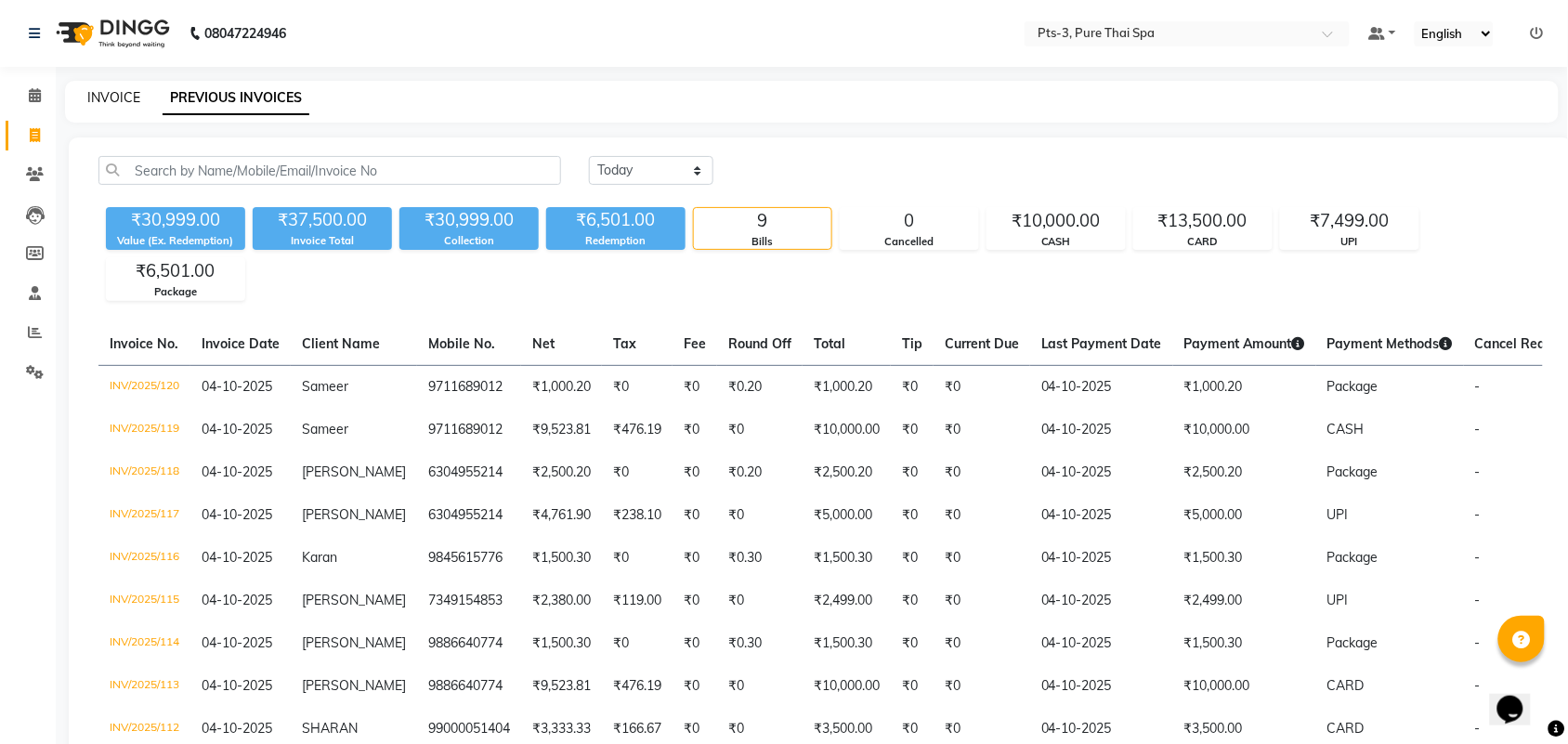
click at [110, 99] on link "INVOICE" at bounding box center [114, 98] width 53 height 17
select select "service"
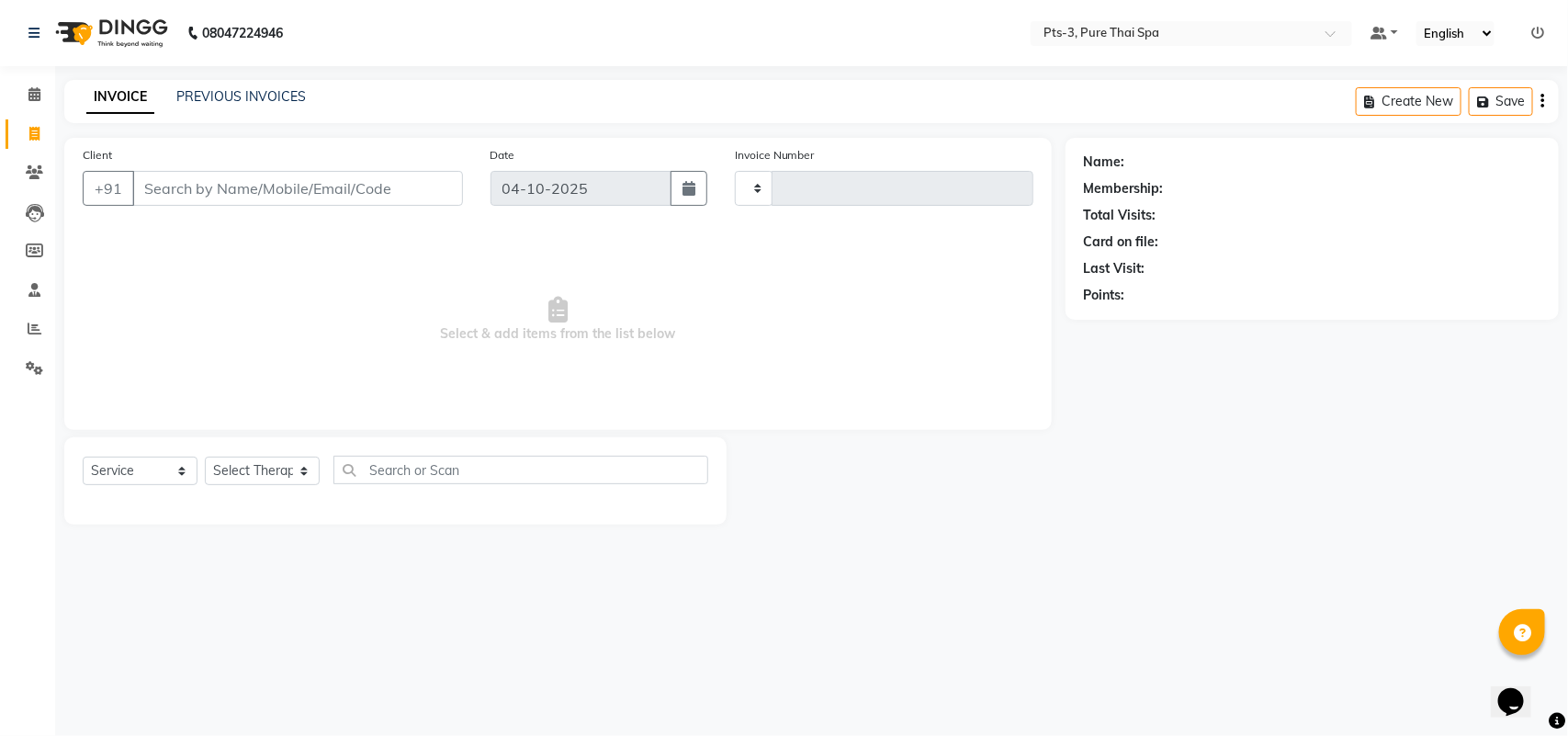
type input "121"
select select "9047"
click at [177, 186] on input "Client" at bounding box center [297, 188] width 331 height 35
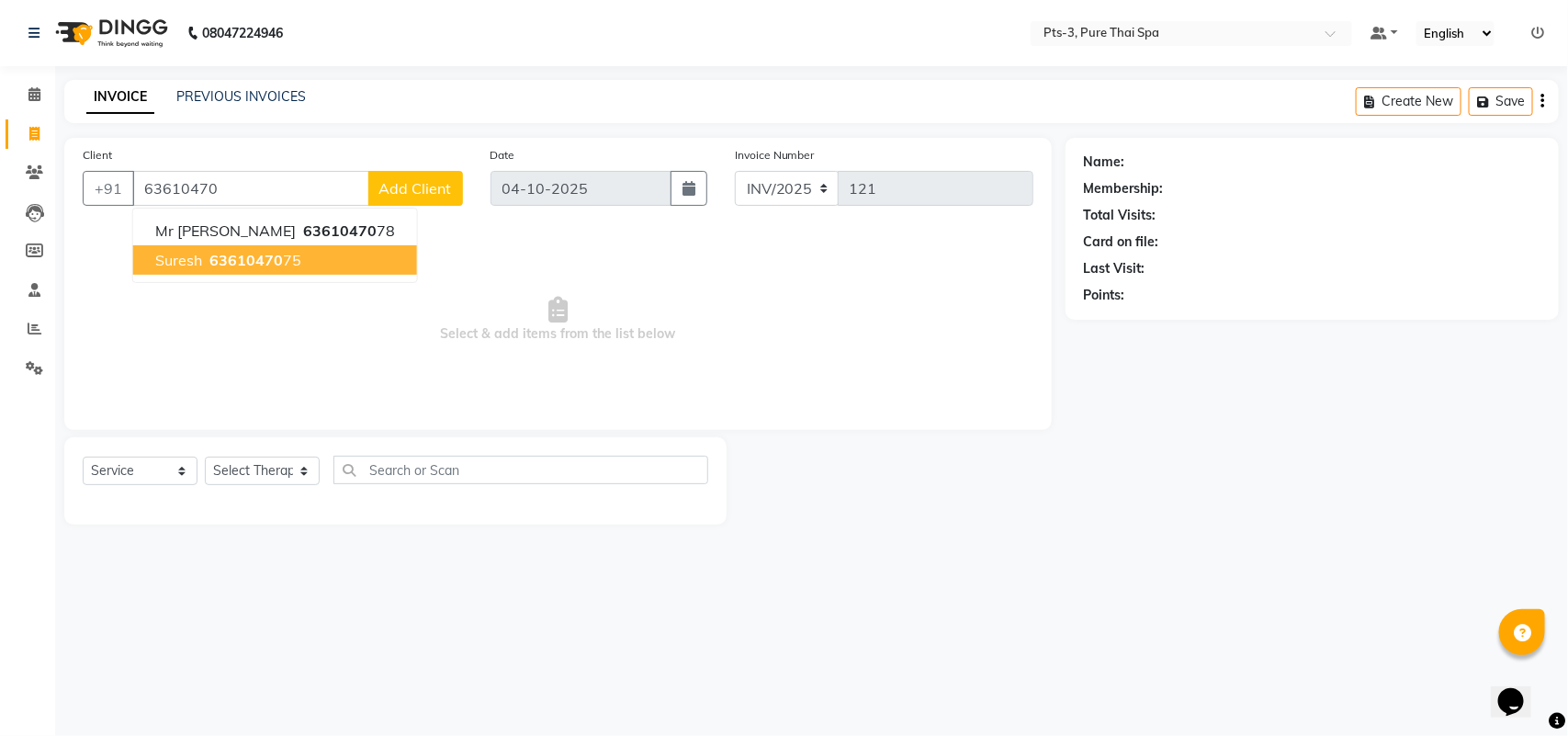
click at [269, 255] on span "63610470" at bounding box center [246, 260] width 74 height 18
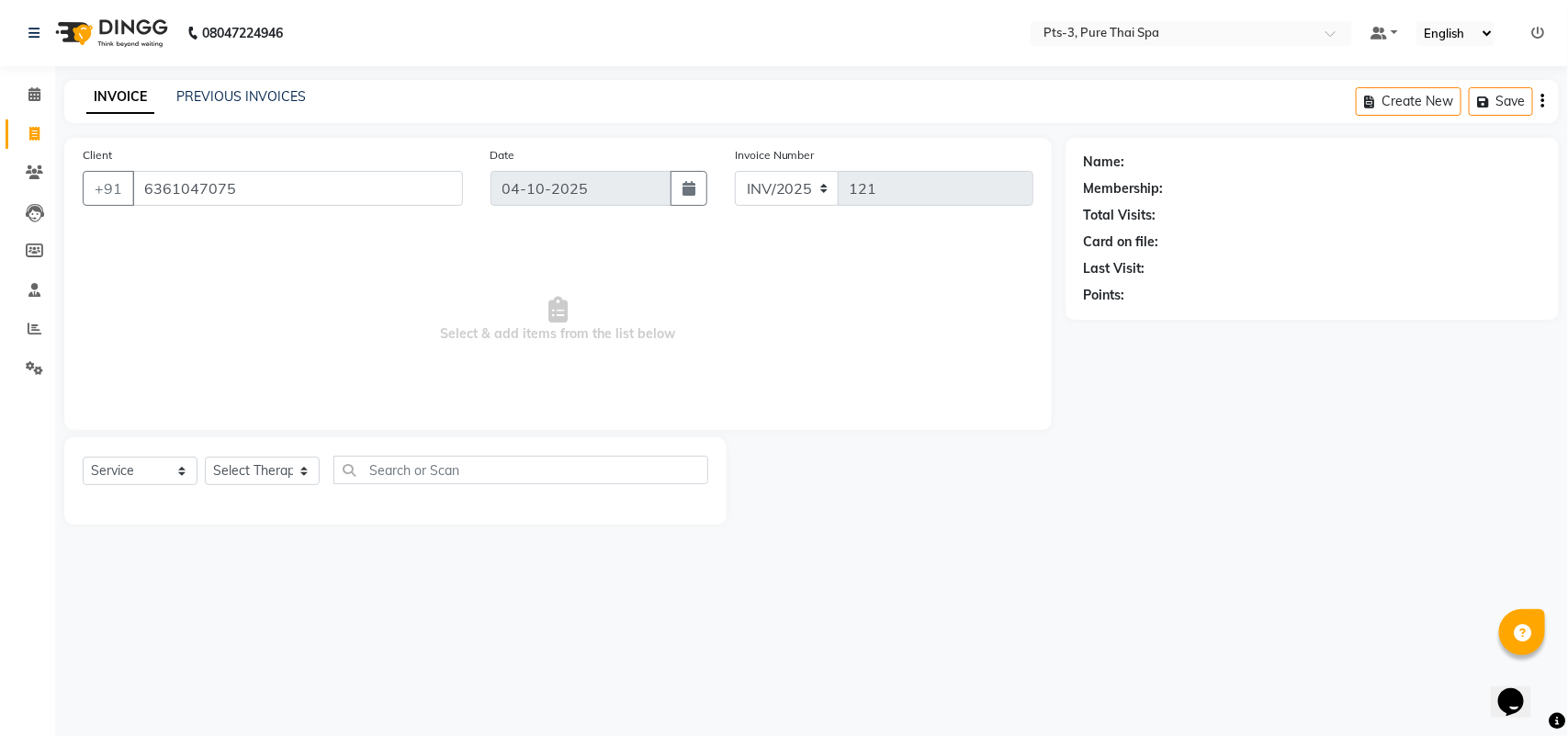
type input "6361047075"
click at [272, 467] on select "Select Therapist [PERSON_NAME] AMMI ANYONE [PERSON_NAME] [PERSON_NAME] [PERSON_…" at bounding box center [262, 470] width 115 height 29
drag, startPoint x: 142, startPoint y: 317, endPoint x: 145, endPoint y: 291, distance: 26.2
click at [142, 317] on span "Select & add items from the list below" at bounding box center [558, 319] width 951 height 184
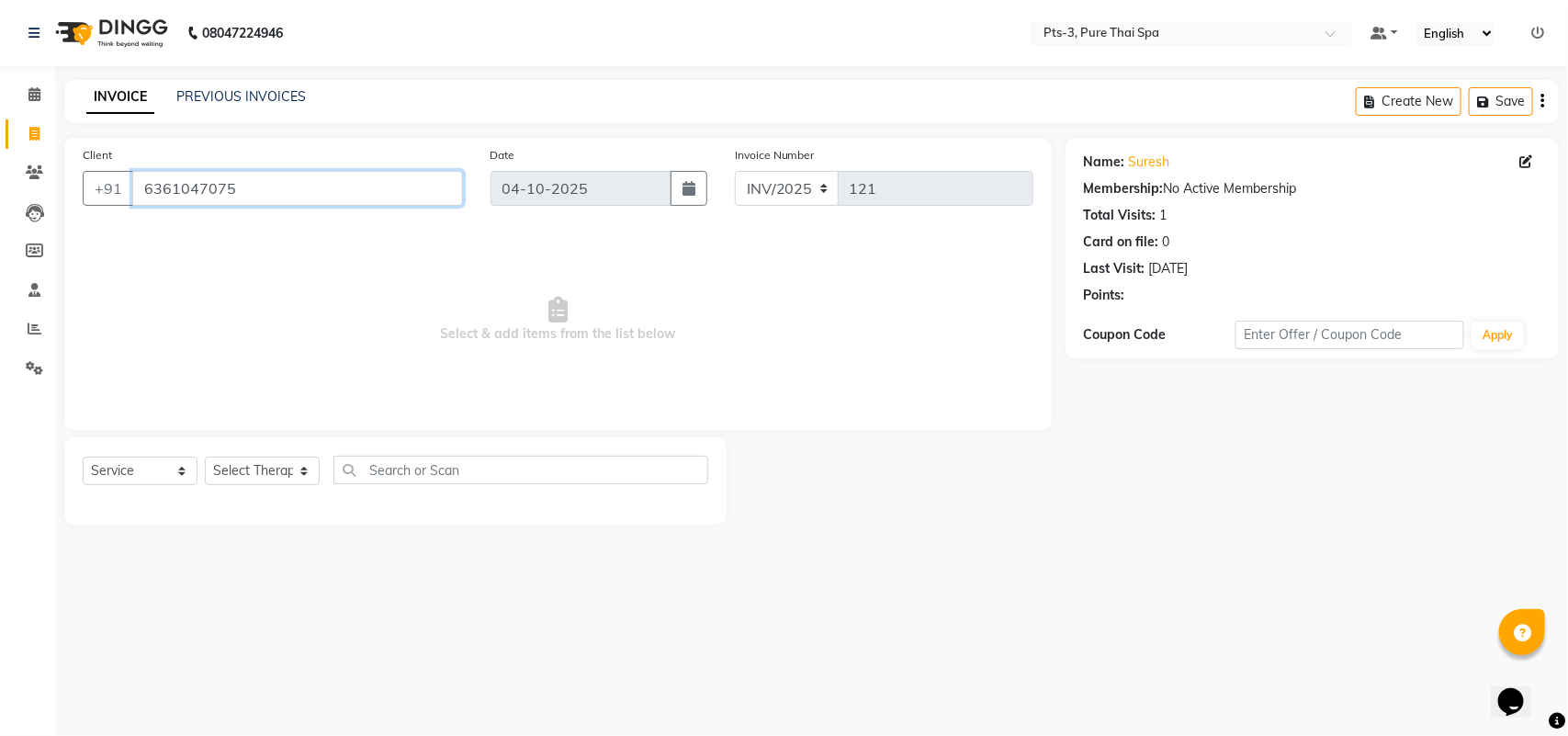
click at [245, 186] on input "6361047075" at bounding box center [297, 188] width 331 height 35
click at [30, 286] on icon at bounding box center [34, 290] width 12 height 14
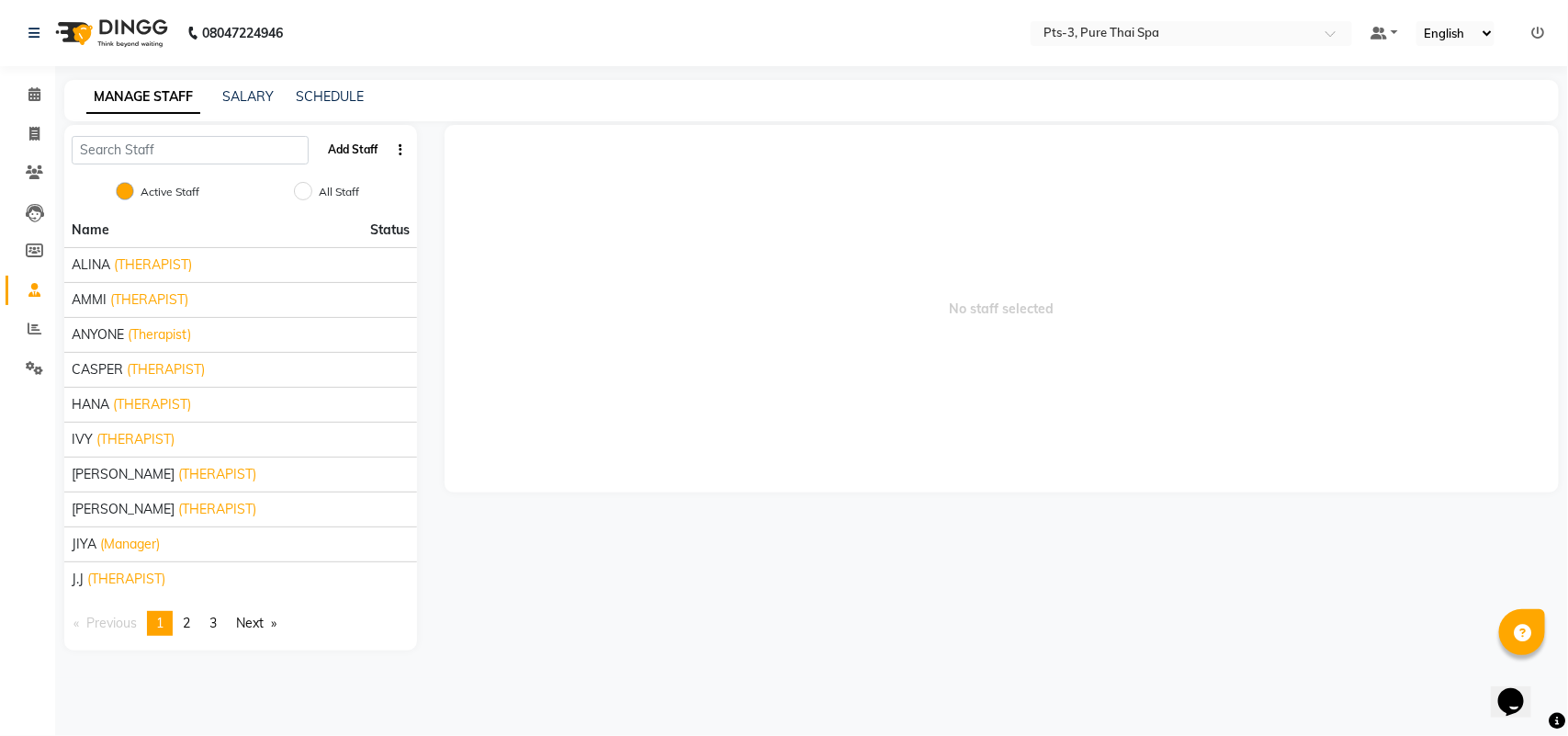
click at [340, 152] on button "Add Staff" at bounding box center [353, 149] width 65 height 31
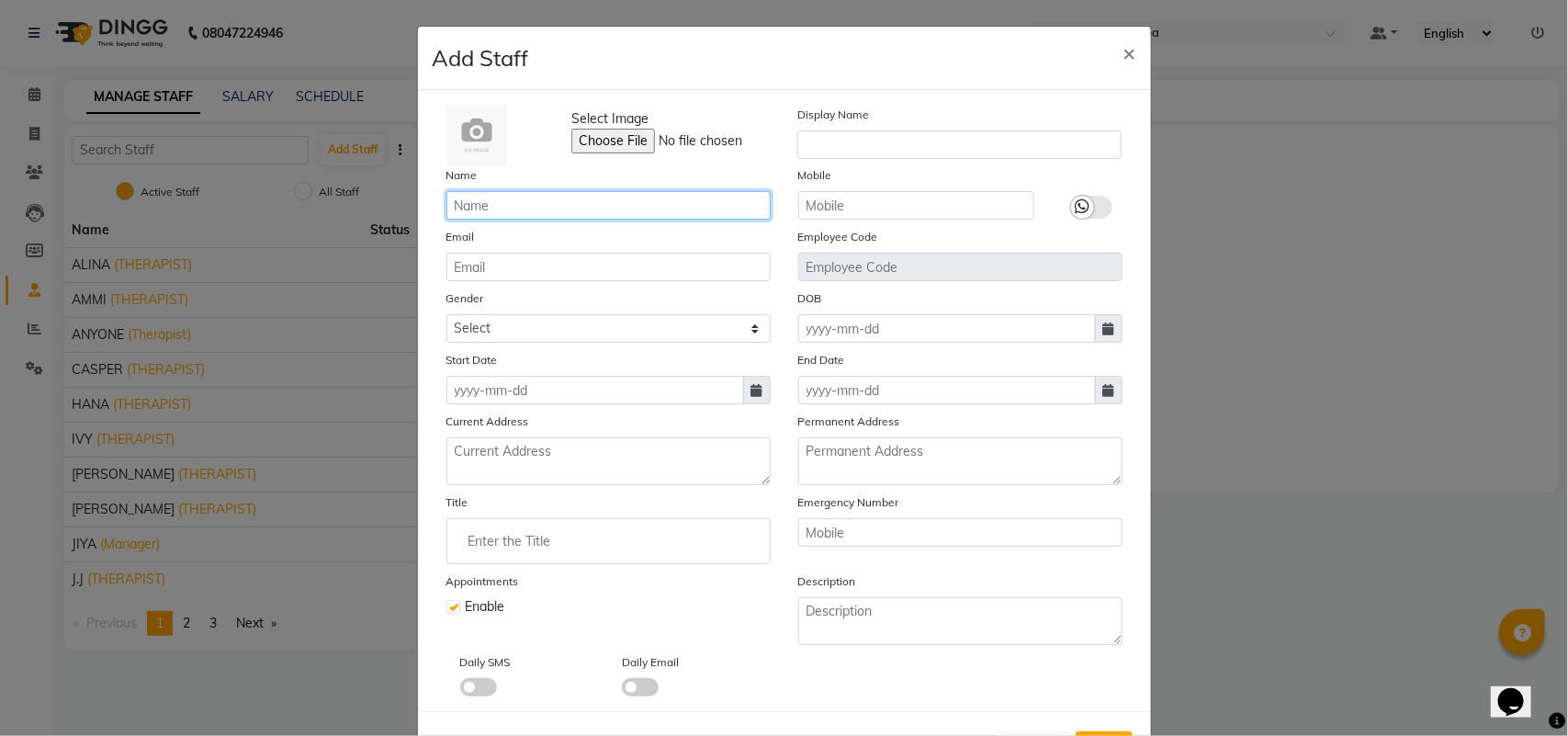
click at [497, 205] on input "text" at bounding box center [609, 205] width 325 height 29
type input "LUSSI"
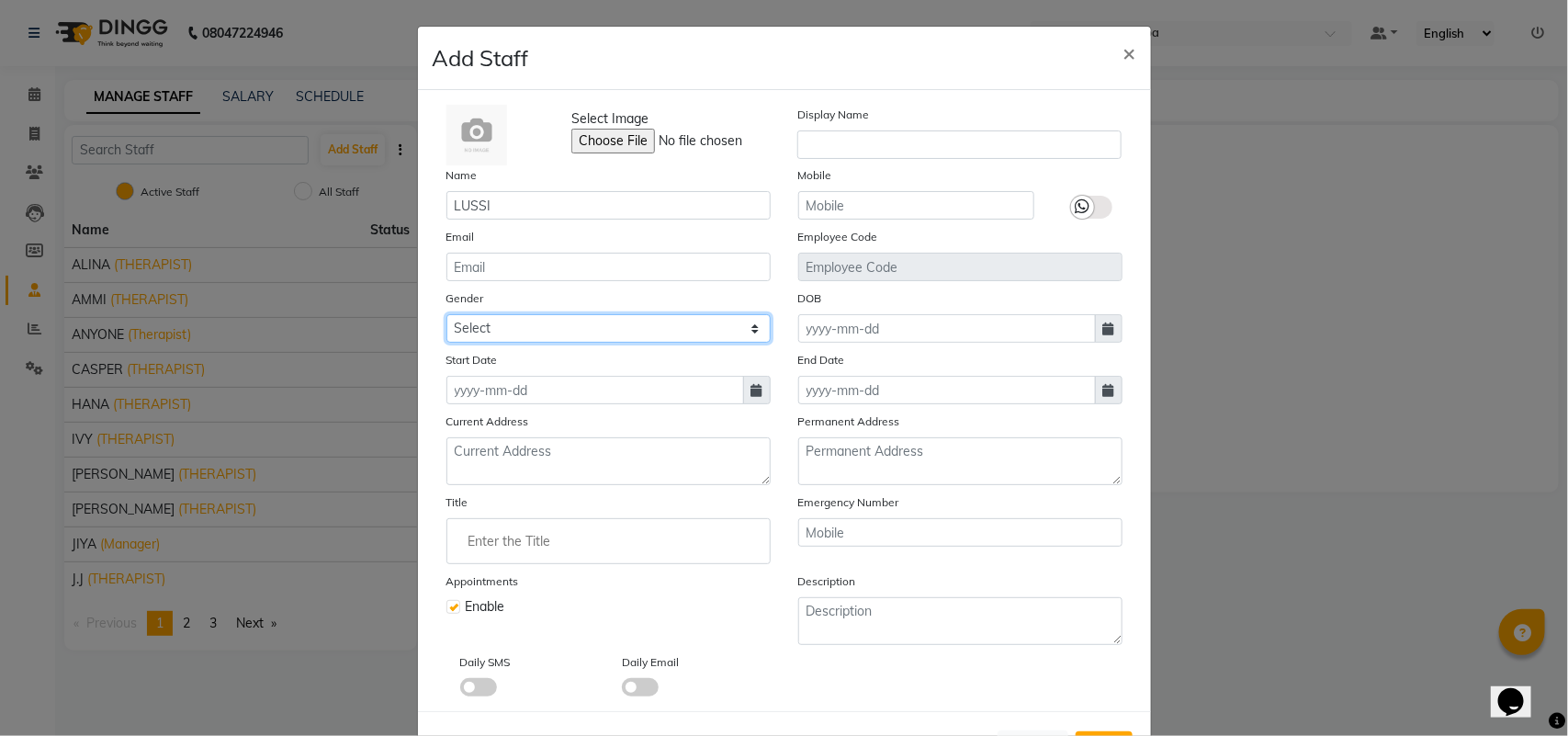
click at [488, 334] on select "Select [DEMOGRAPHIC_DATA] [DEMOGRAPHIC_DATA] Other Prefer Not To Say" at bounding box center [609, 328] width 325 height 29
select select "[DEMOGRAPHIC_DATA]"
click at [446, 315] on select "Select [DEMOGRAPHIC_DATA] [DEMOGRAPHIC_DATA] Other Prefer Not To Say" at bounding box center [609, 328] width 325 height 29
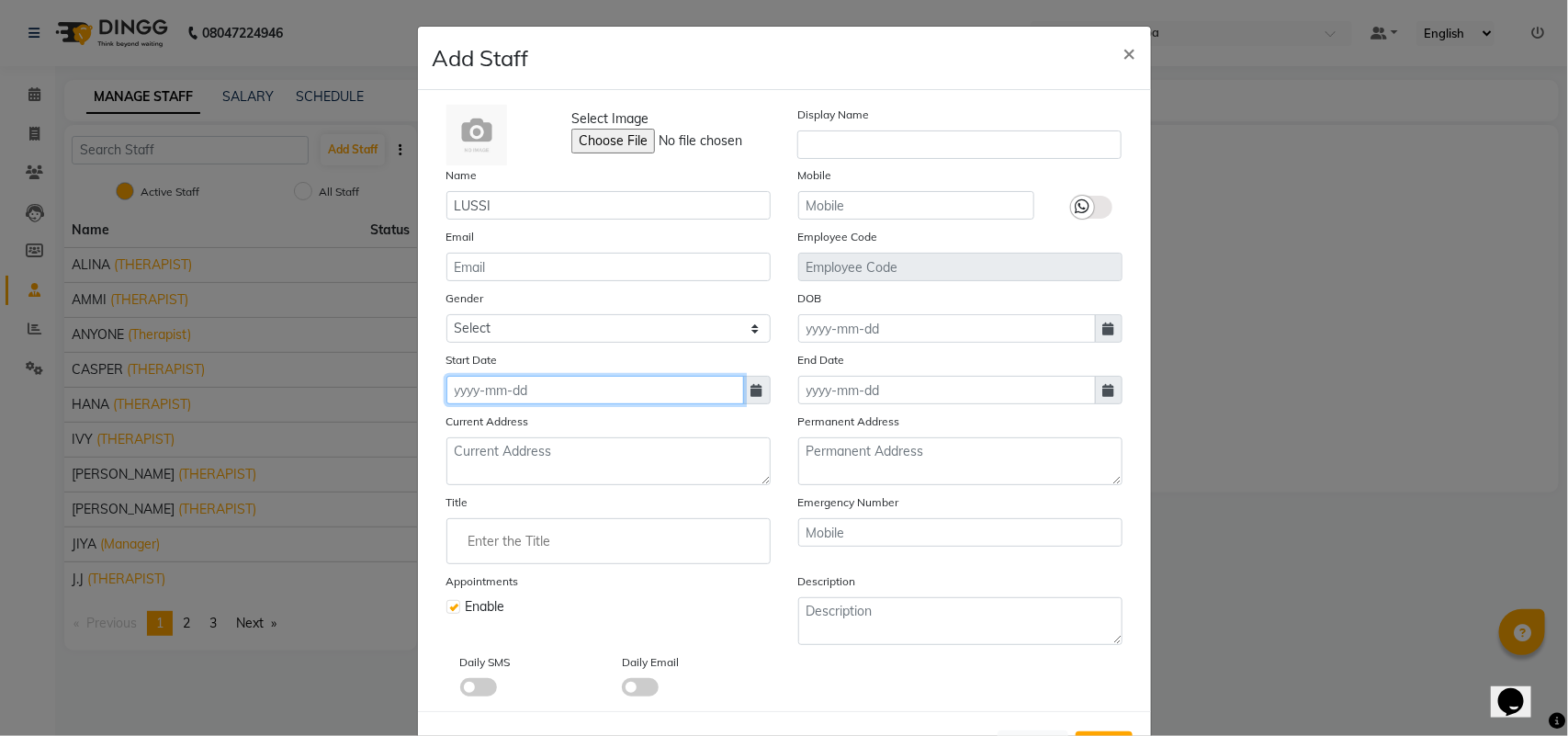
click at [512, 387] on input at bounding box center [595, 389] width 298 height 29
select select "10"
select select "2025"
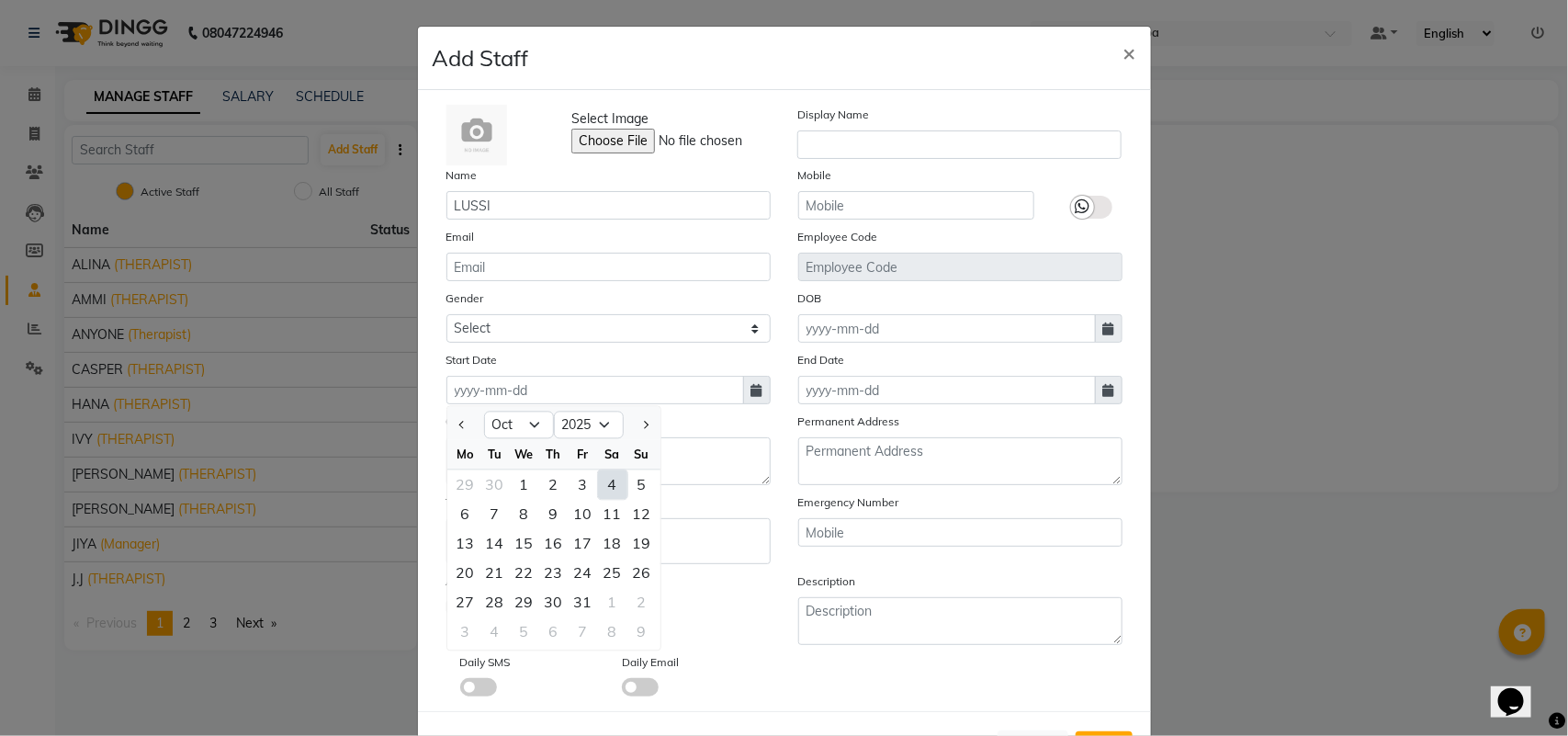
click at [600, 482] on div "4" at bounding box center [612, 485] width 30 height 30
type input "04-10-2025"
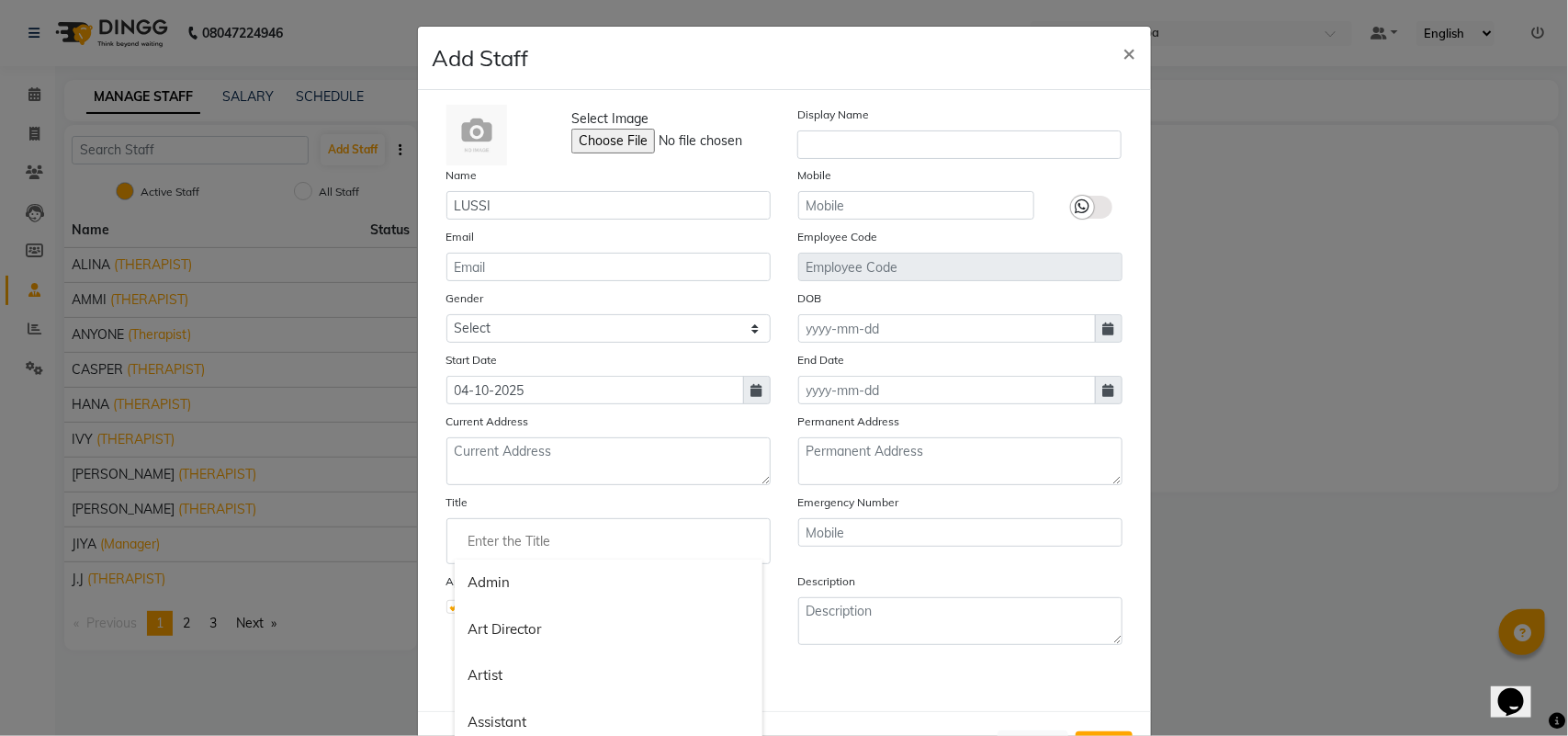
click at [505, 552] on input "Enter the Title" at bounding box center [609, 541] width 308 height 37
type input "THERAPIST"
click at [1098, 731] on div at bounding box center [784, 368] width 1568 height 736
click at [1098, 731] on button "Save" at bounding box center [1104, 748] width 57 height 33
select select
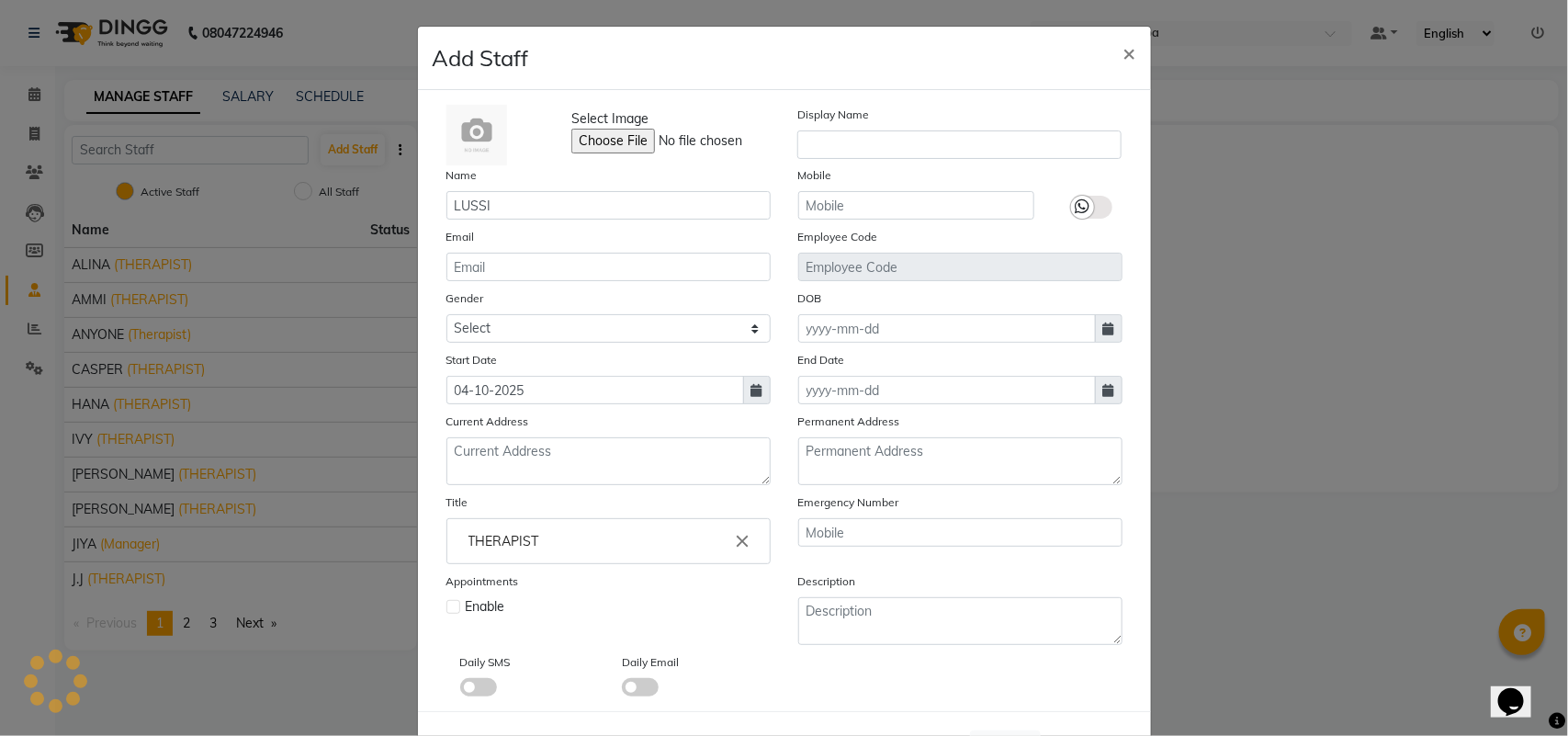
checkbox input "false"
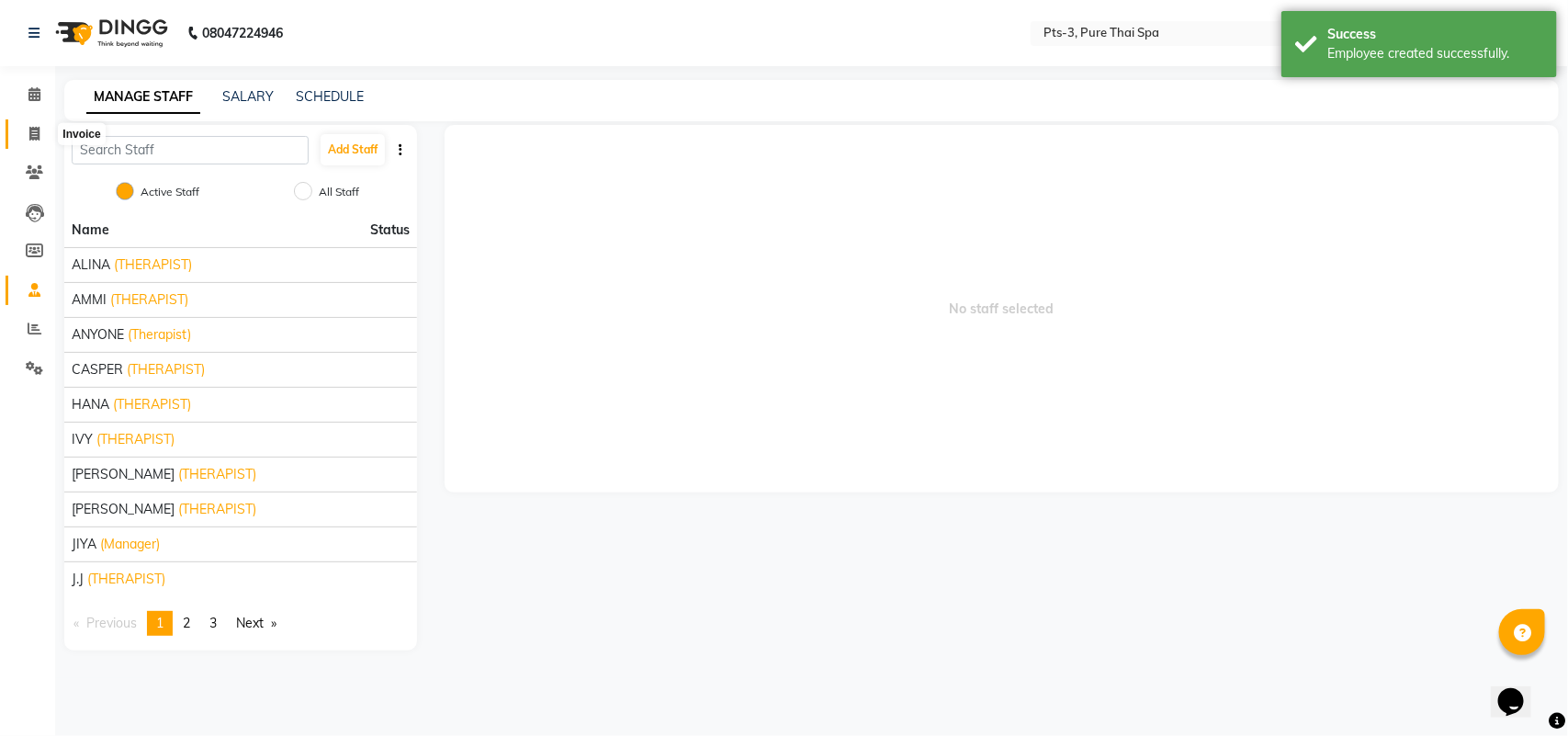
click at [39, 137] on icon at bounding box center [34, 133] width 10 height 14
select select "service"
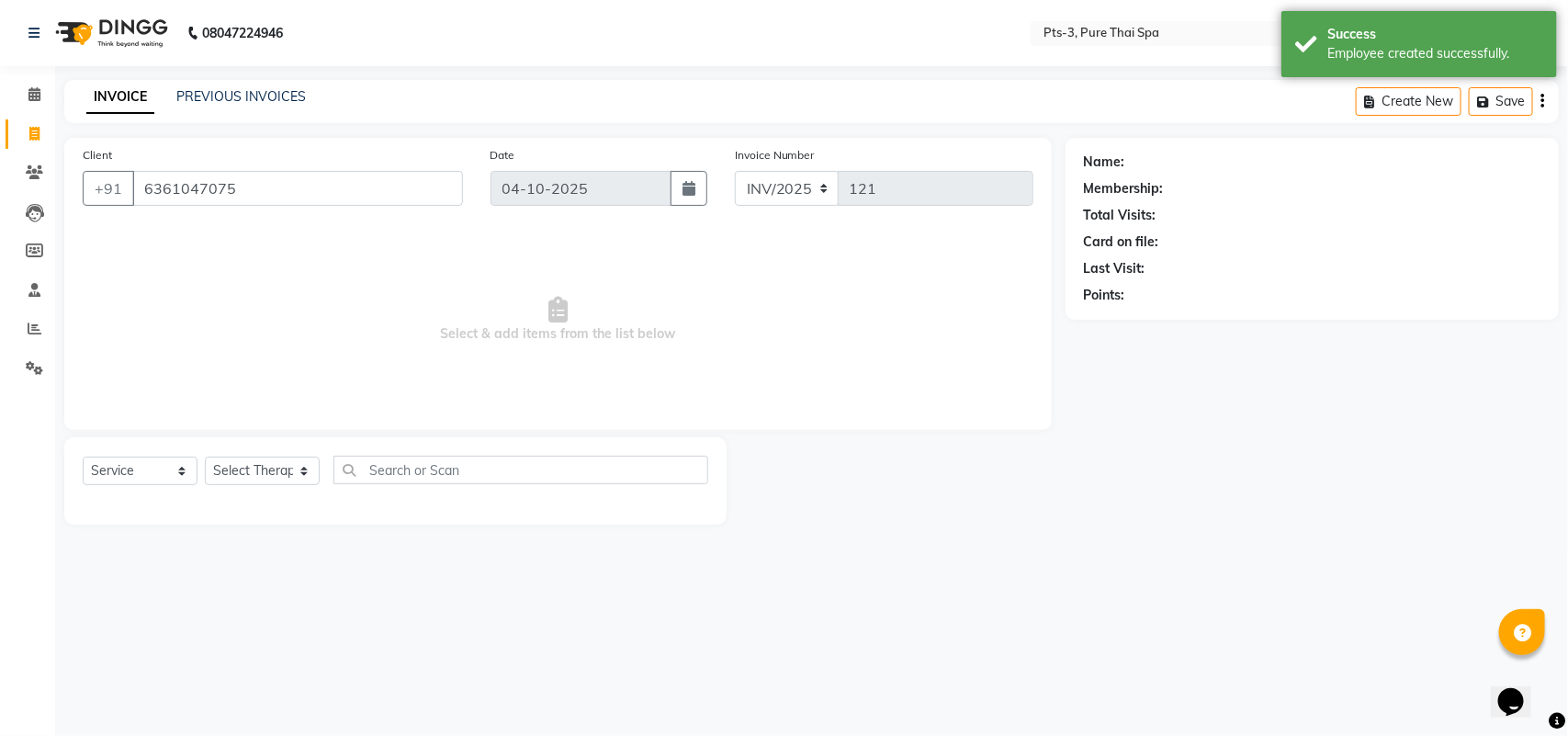
type input "6361047075"
click at [241, 469] on select "Select Therapist [PERSON_NAME] AMMI ANYONE [PERSON_NAME] [PERSON_NAME] [PERSON_…" at bounding box center [262, 470] width 115 height 29
select select "93736"
click at [205, 457] on select "Select Therapist [PERSON_NAME] AMMI ANYONE [PERSON_NAME] [PERSON_NAME] [PERSON_…" at bounding box center [262, 470] width 115 height 29
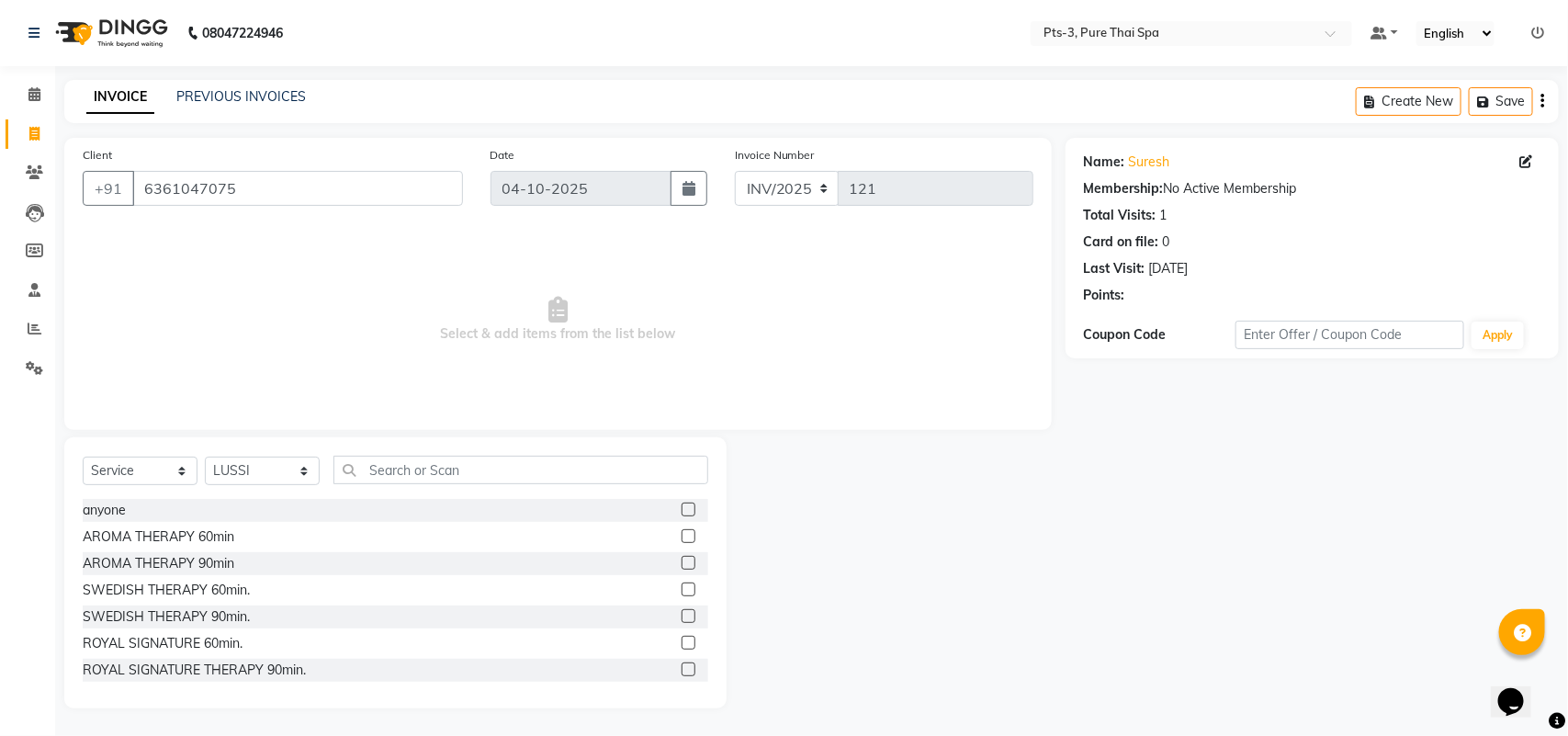
click at [682, 586] on label at bounding box center [688, 589] width 14 height 14
click at [682, 586] on input "checkbox" at bounding box center [687, 590] width 12 height 12
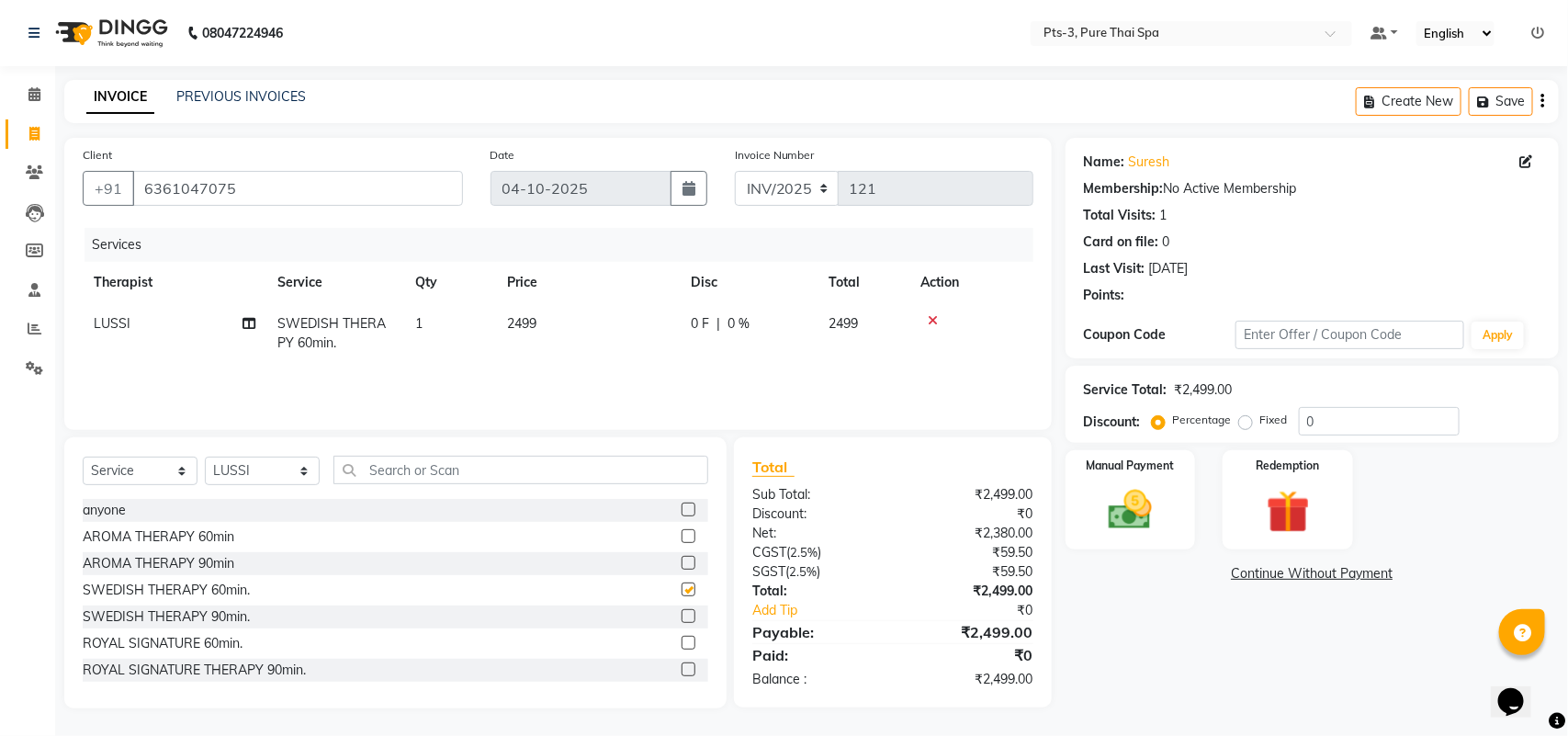
checkbox input "false"
click at [236, 469] on select "Select Therapist [PERSON_NAME] AMMI ANYONE [PERSON_NAME] [PERSON_NAME] [PERSON_…" at bounding box center [262, 470] width 115 height 29
select select "77196"
click at [205, 457] on select "Select Therapist [PERSON_NAME] AMMI ANYONE [PERSON_NAME] [PERSON_NAME] [PERSON_…" at bounding box center [262, 470] width 115 height 29
click at [682, 589] on label at bounding box center [688, 589] width 14 height 14
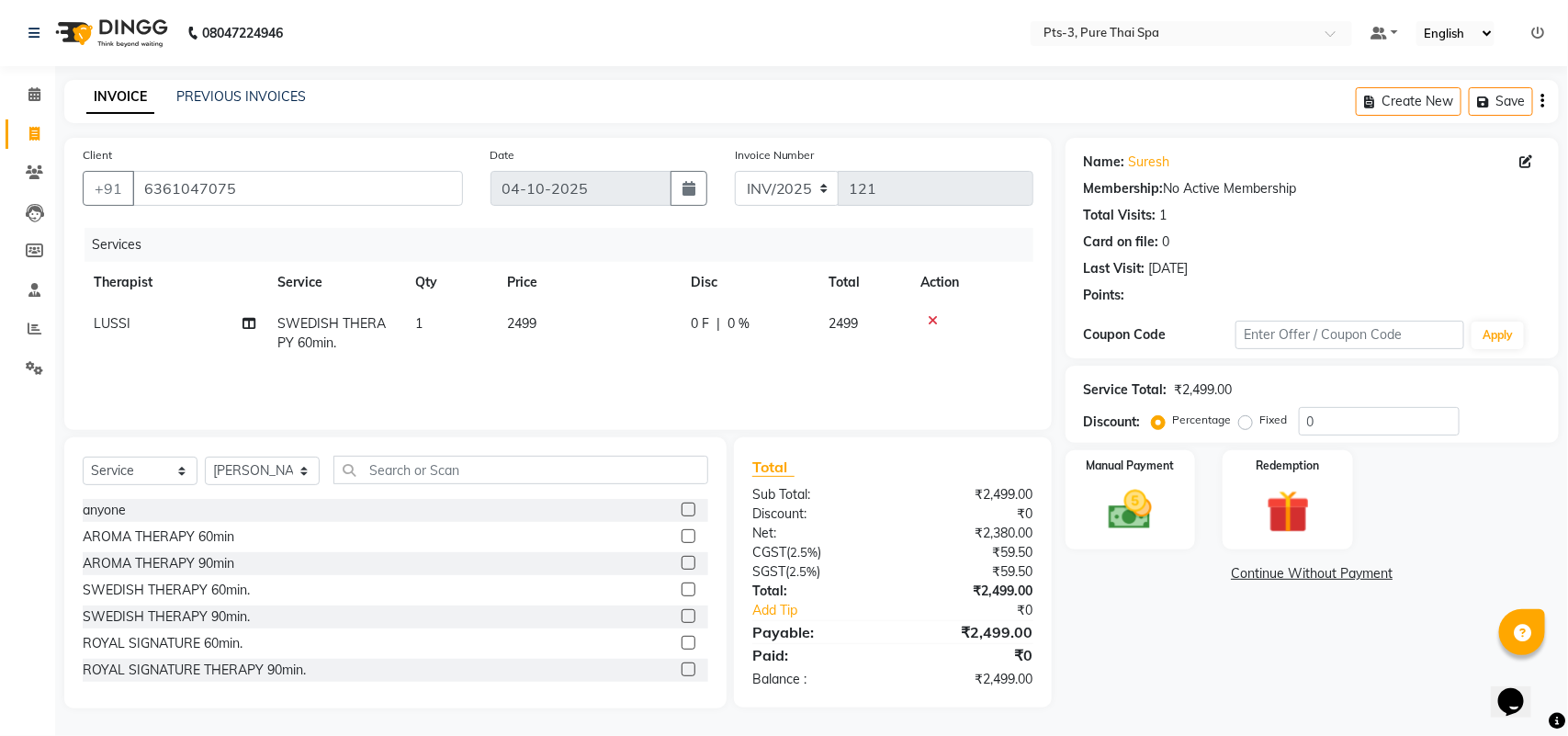
click at [682, 589] on input "checkbox" at bounding box center [687, 590] width 12 height 12
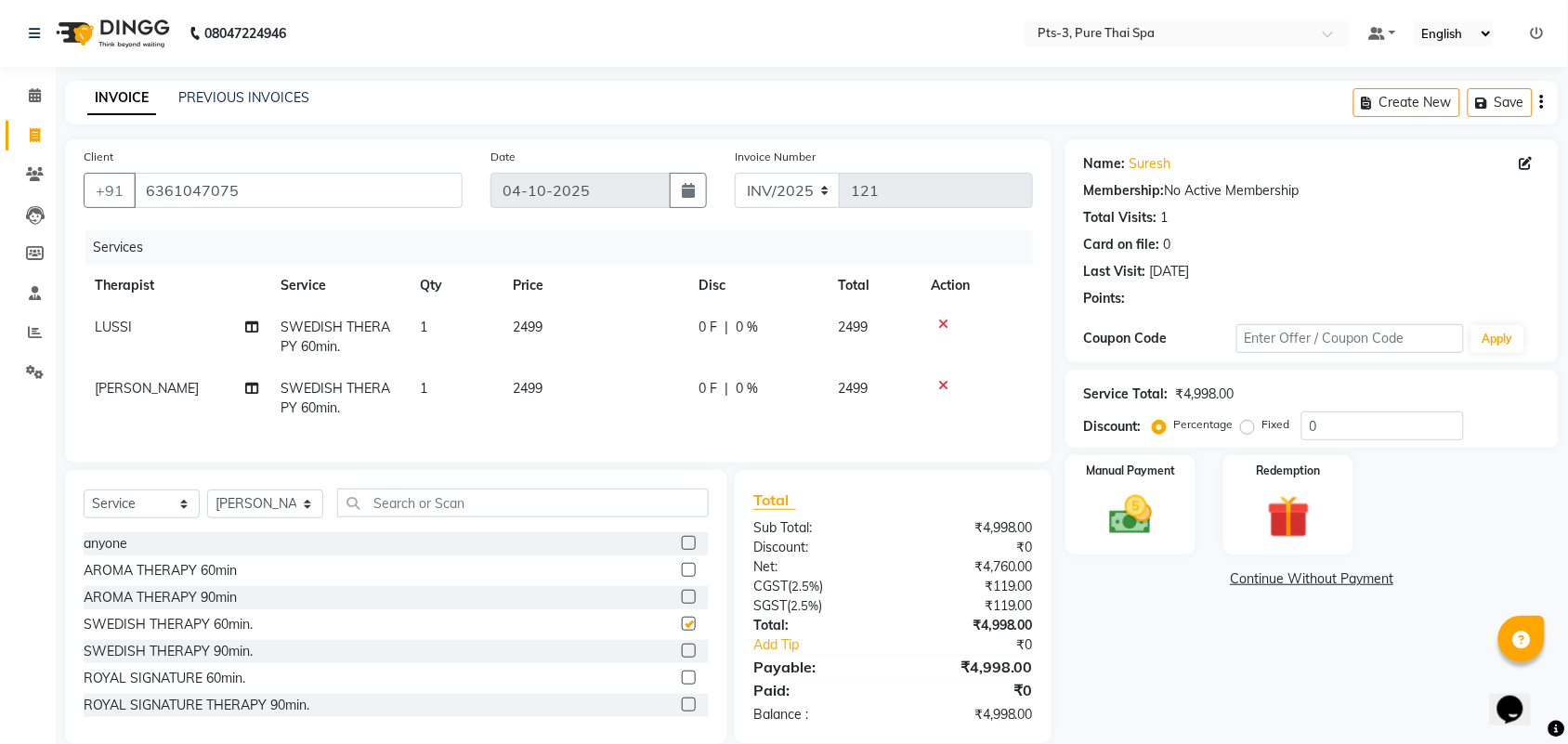
checkbox input "false"
click at [258, 518] on select "Select Therapist [PERSON_NAME] AMMI ANYONE [PERSON_NAME] [PERSON_NAME] [PERSON_…" at bounding box center [265, 503] width 117 height 29
select select "66686"
click at [207, 506] on select "Select Therapist [PERSON_NAME] AMMI ANYONE [PERSON_NAME] [PERSON_NAME] [PERSON_…" at bounding box center [265, 503] width 117 height 29
click at [682, 630] on label at bounding box center [688, 623] width 14 height 14
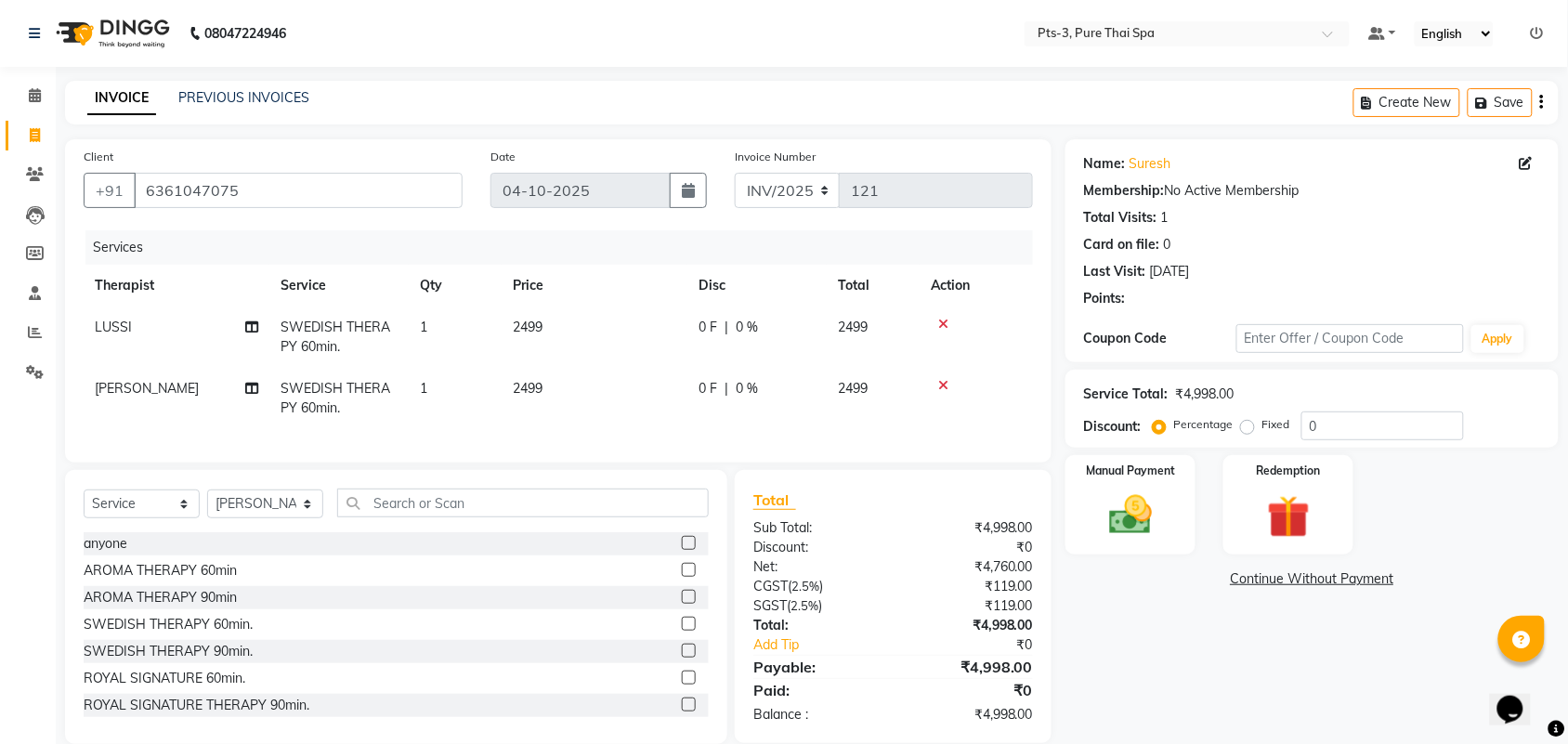
click at [682, 630] on input "checkbox" at bounding box center [687, 624] width 12 height 12
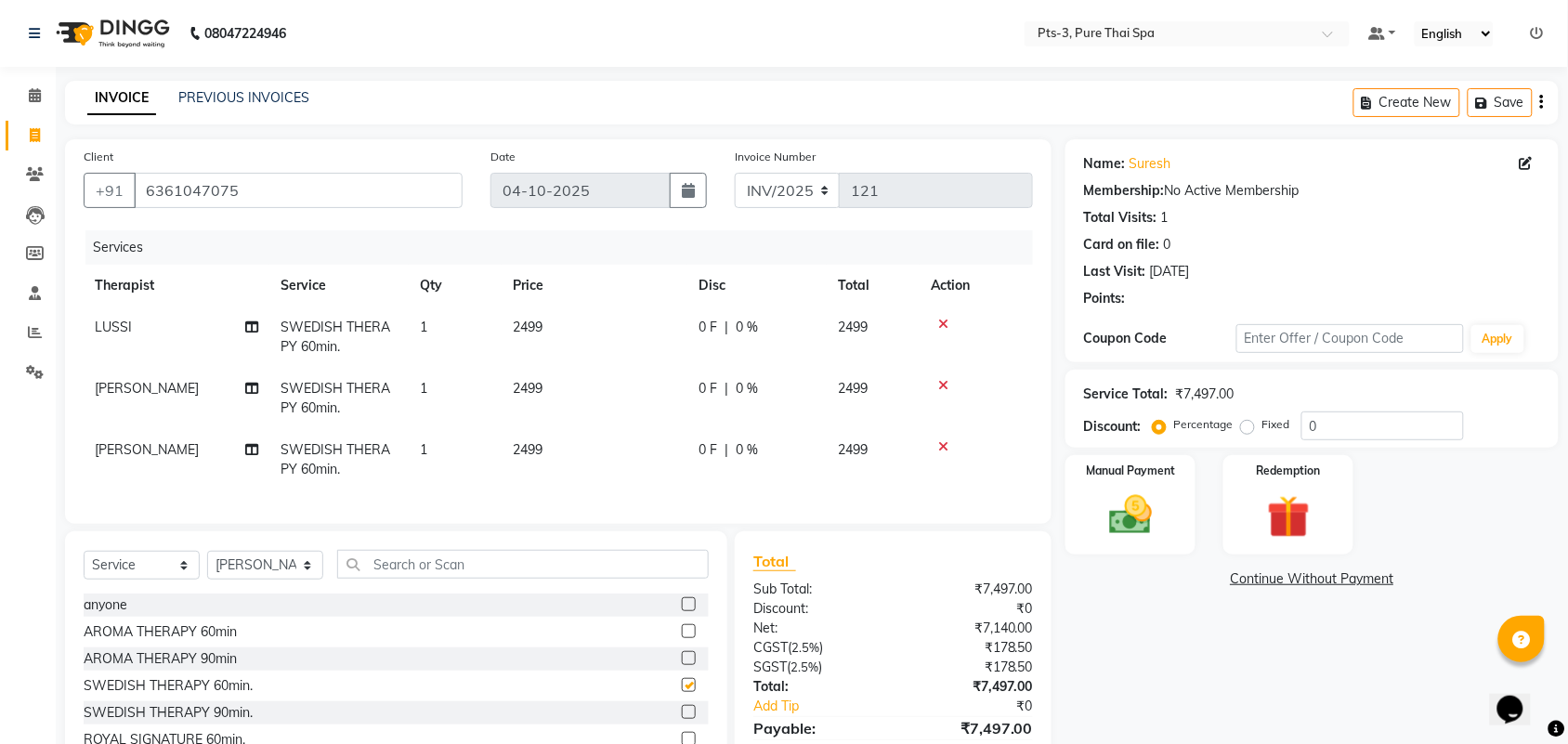
checkbox input "false"
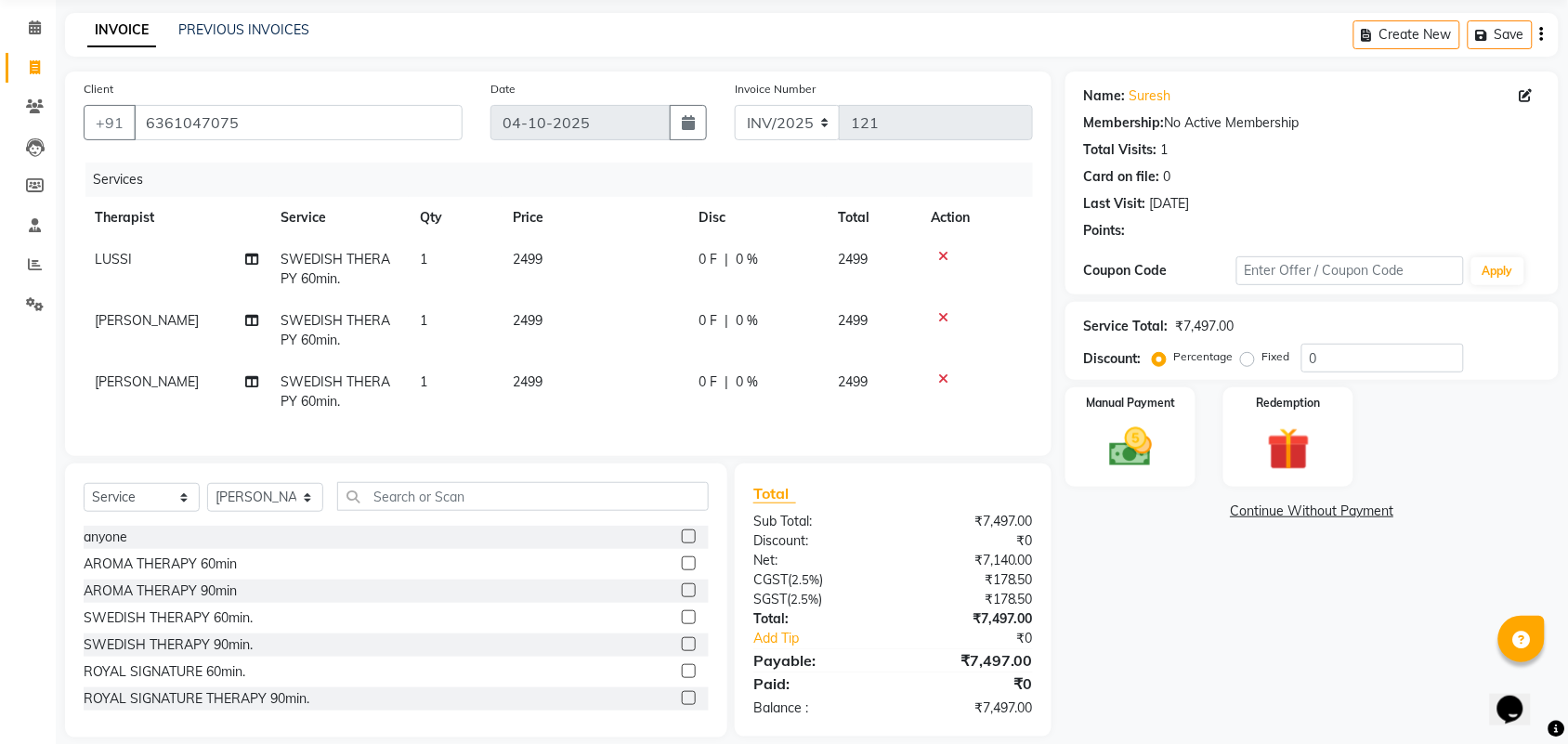
scroll to position [105, 0]
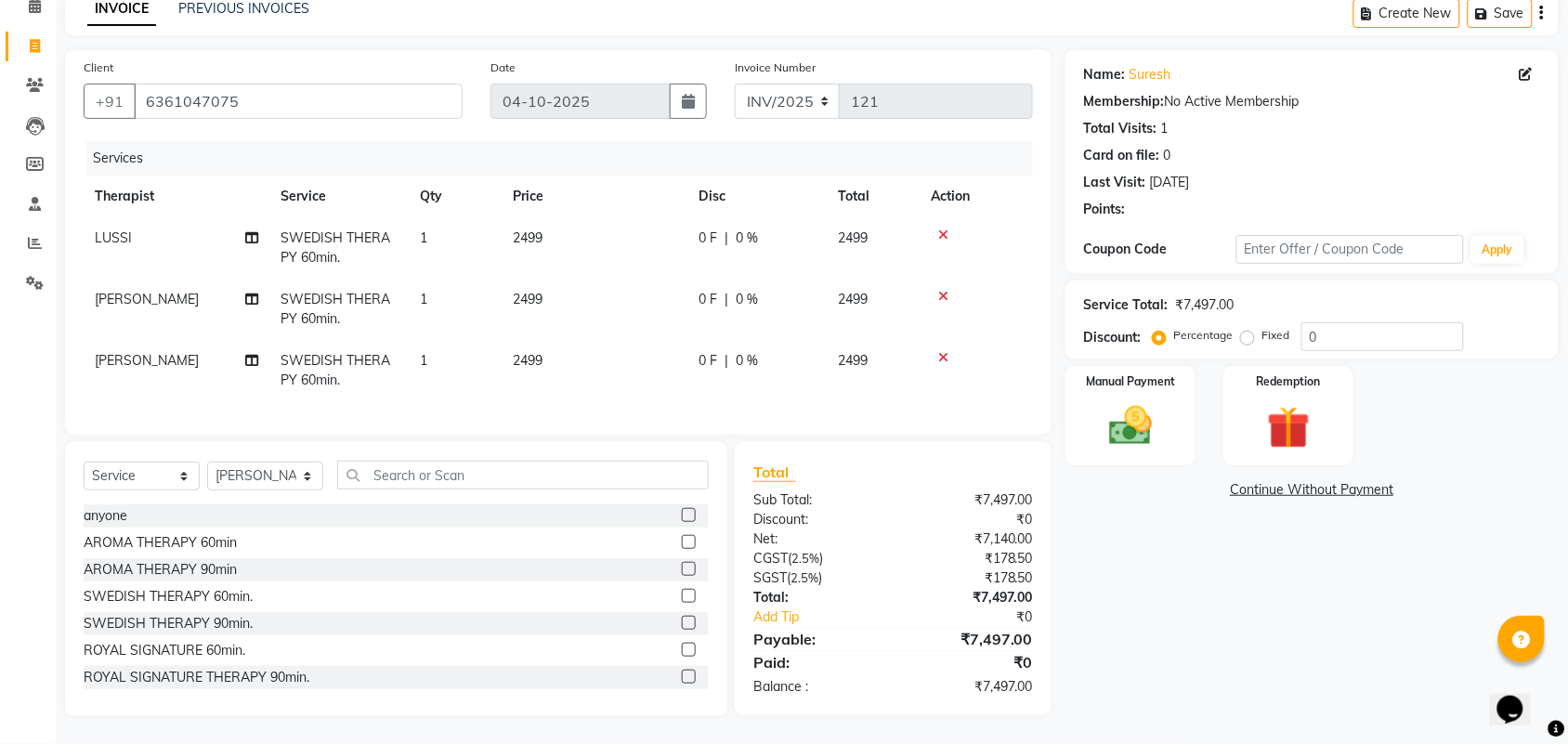
click at [1263, 327] on label "Fixed" at bounding box center [1277, 336] width 28 height 17
click at [1251, 329] on input "Fixed" at bounding box center [1252, 336] width 13 height 13
radio input "true"
click at [1354, 325] on input "0" at bounding box center [1383, 337] width 162 height 29
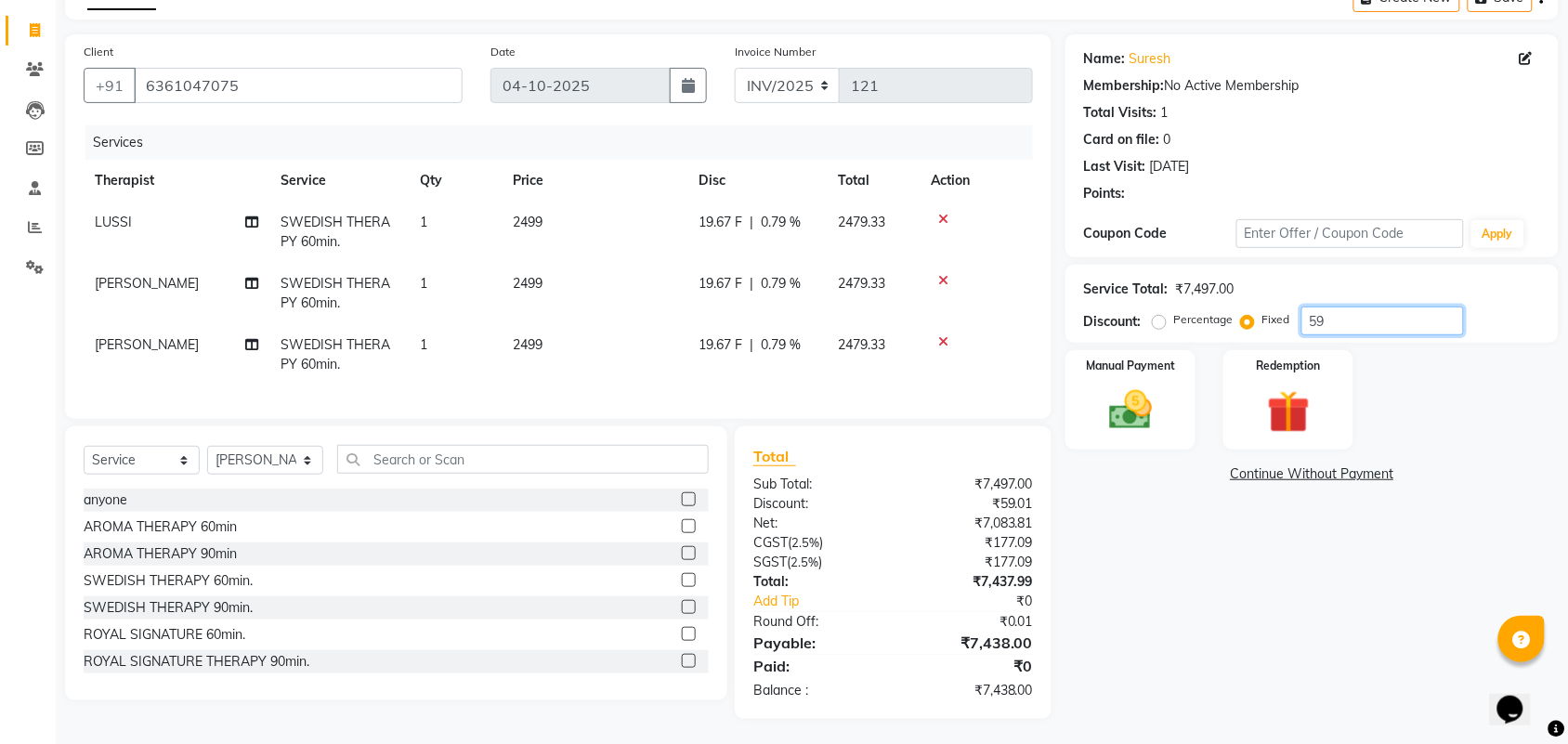
type input "5"
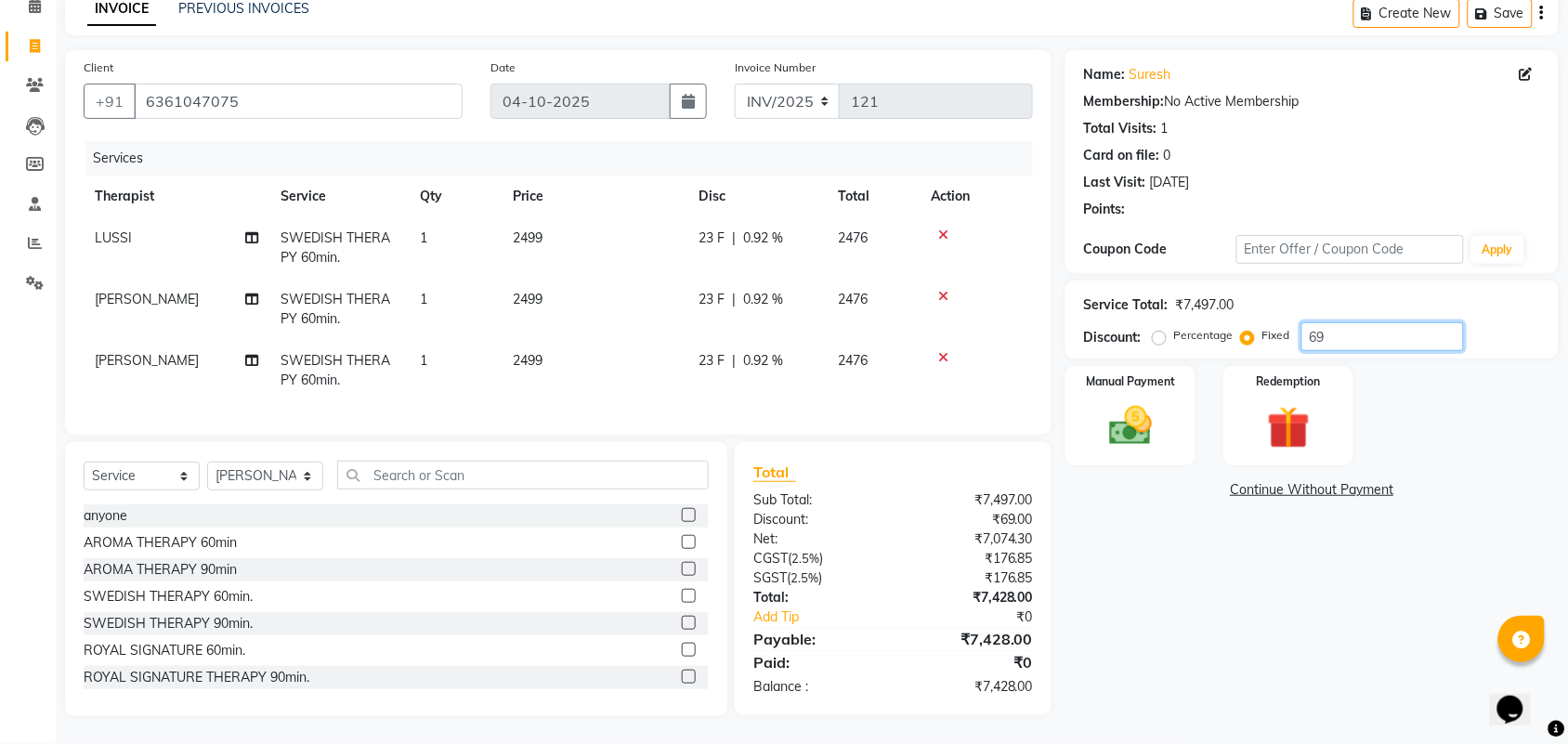
type input "6"
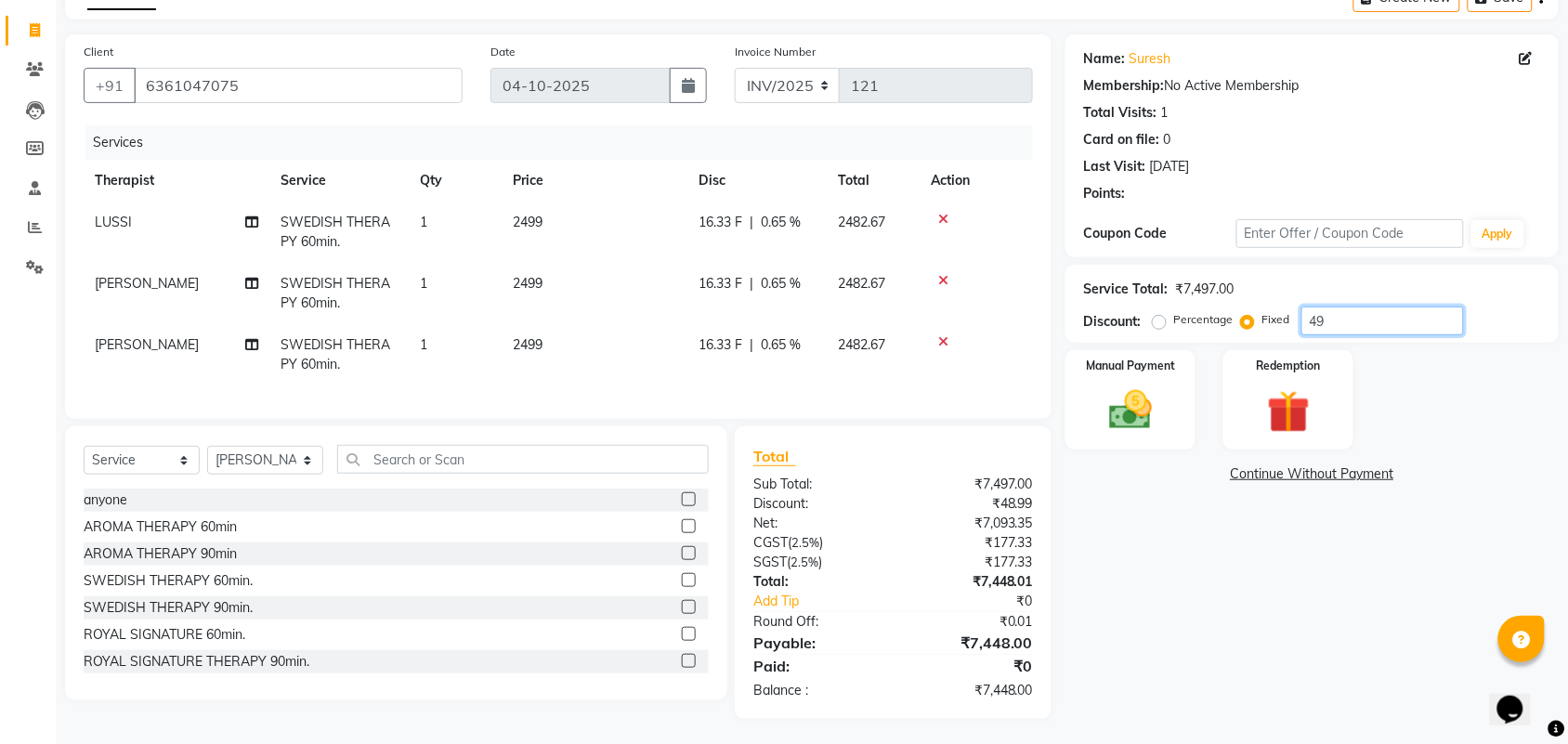
type input "4"
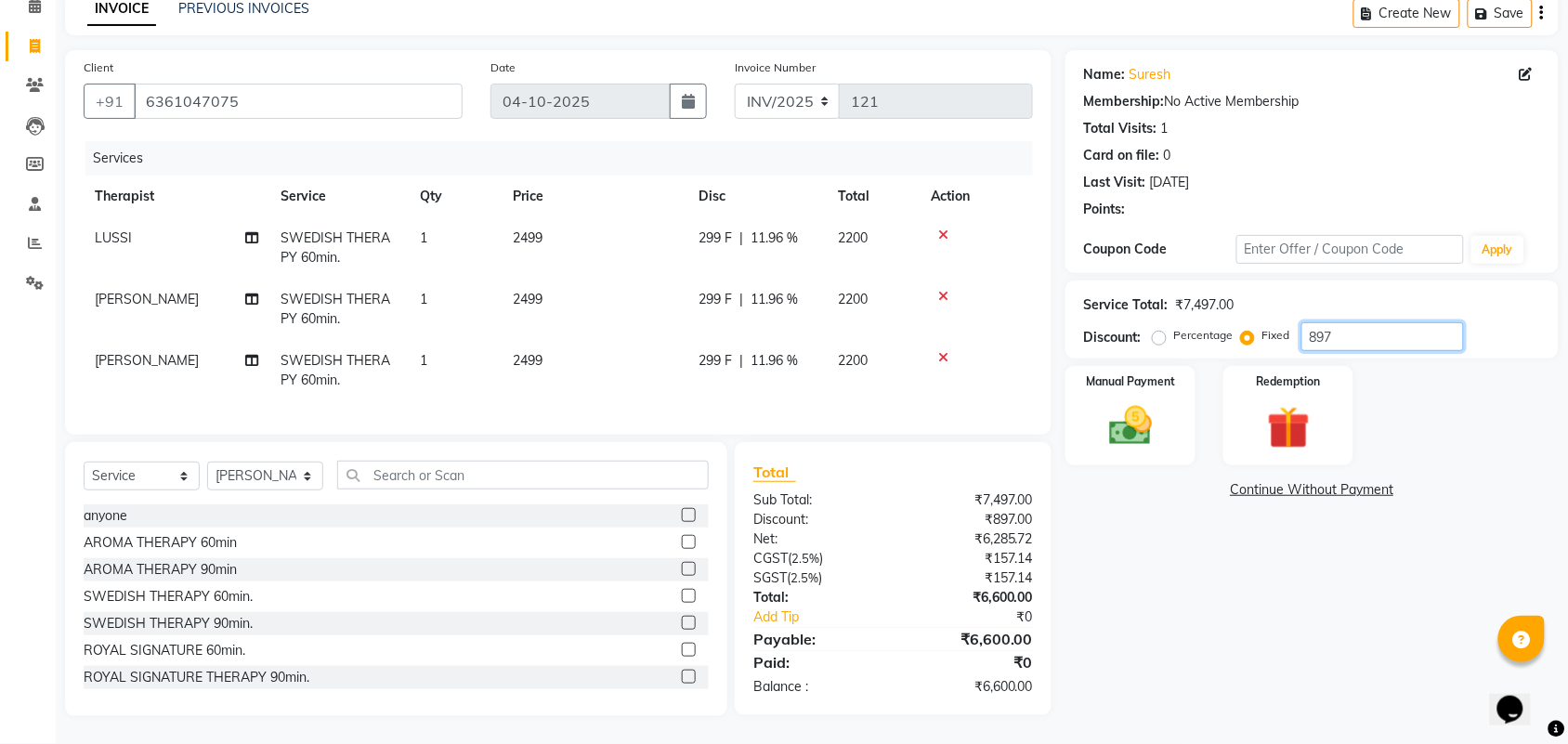
click at [1363, 323] on input "897" at bounding box center [1383, 337] width 162 height 29
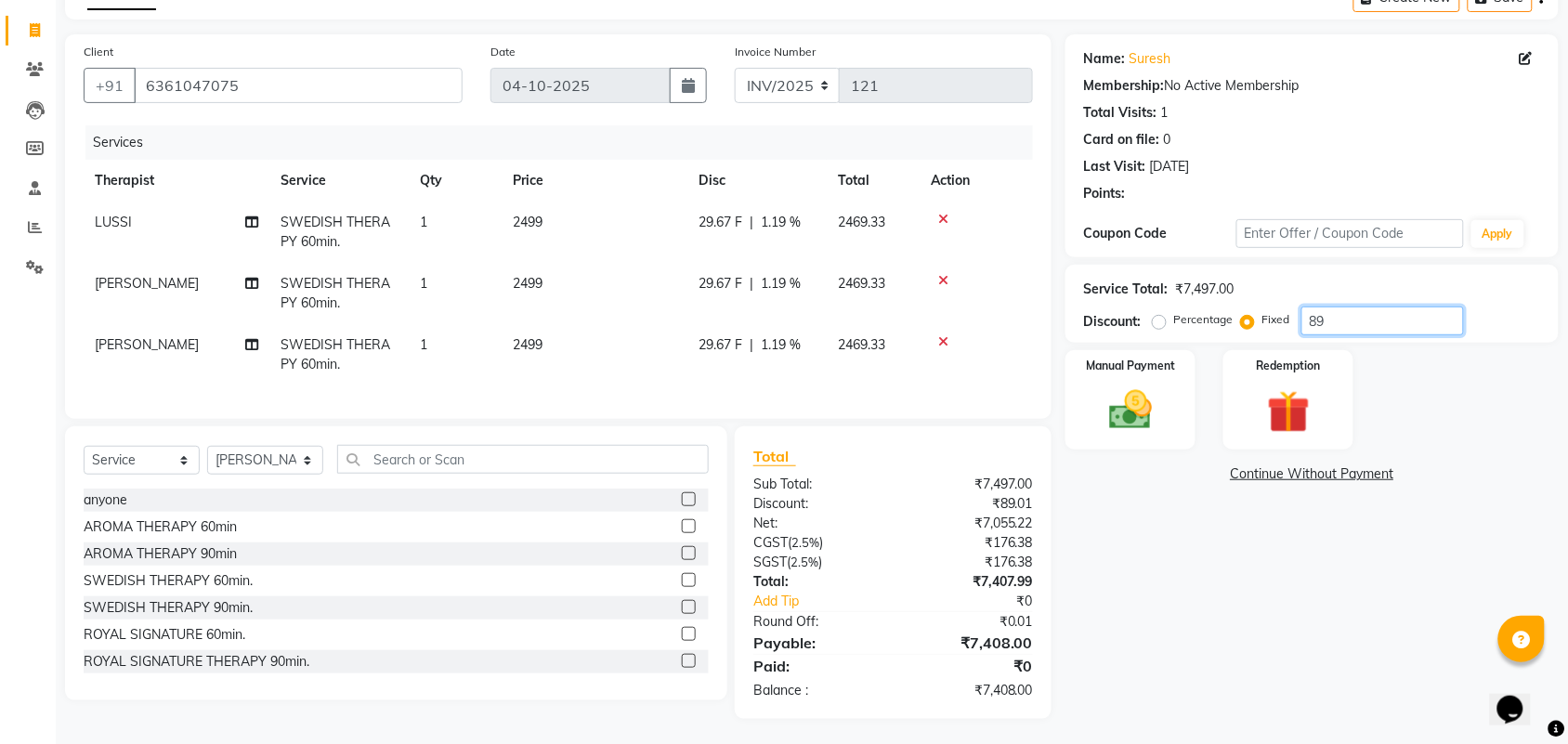
type input "8"
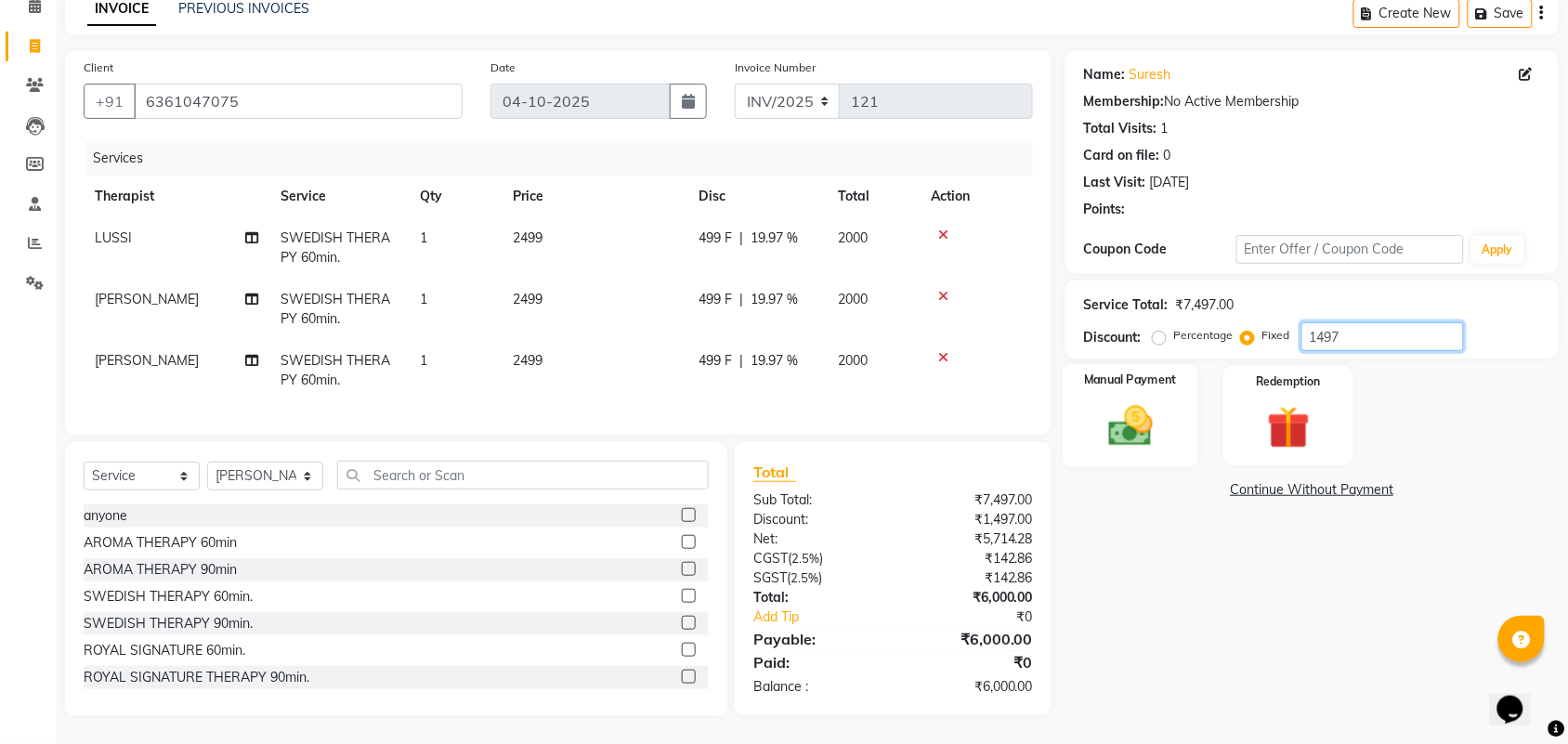
type input "1497"
click at [1148, 400] on img at bounding box center [1131, 425] width 73 height 51
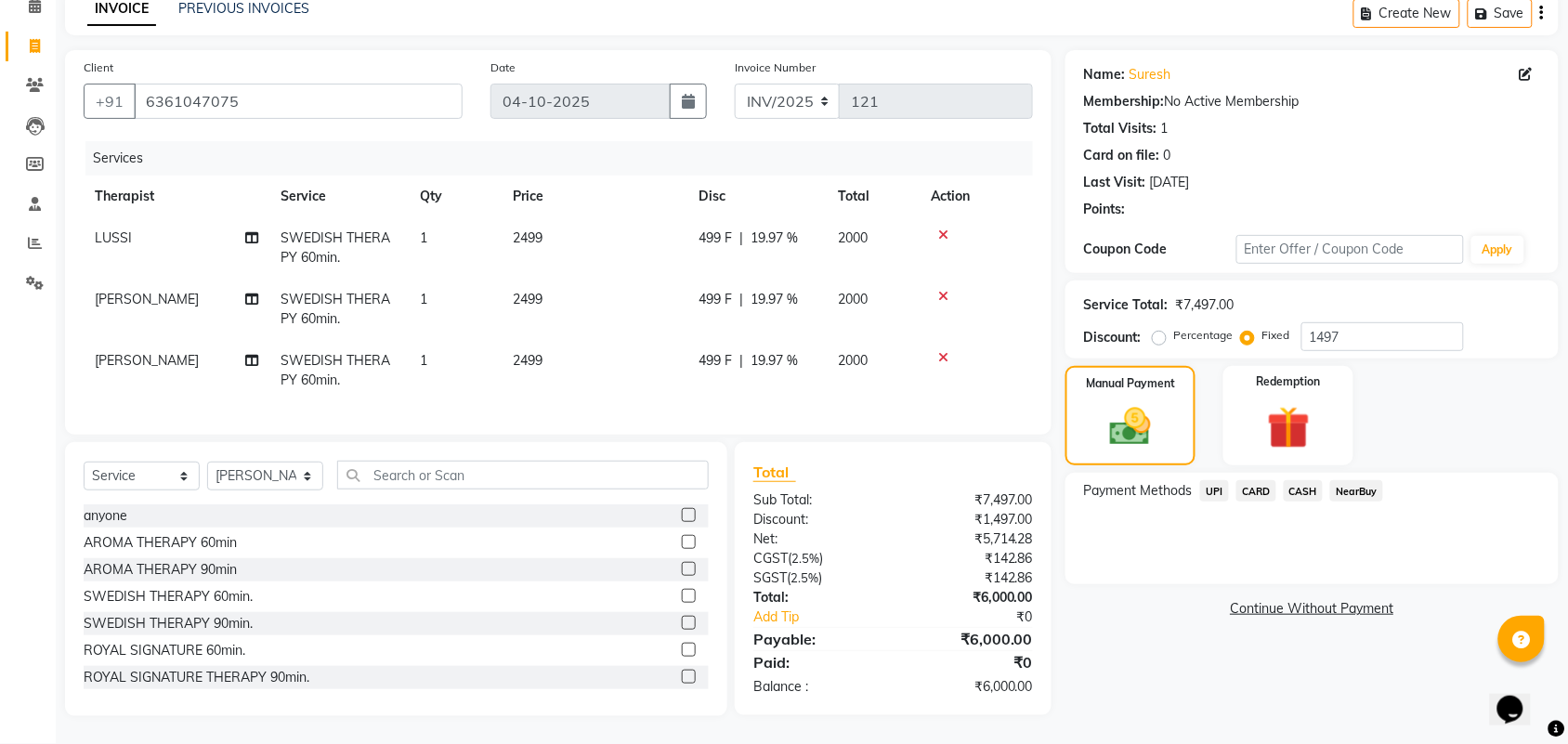
click at [1308, 480] on span "CASH" at bounding box center [1304, 490] width 40 height 21
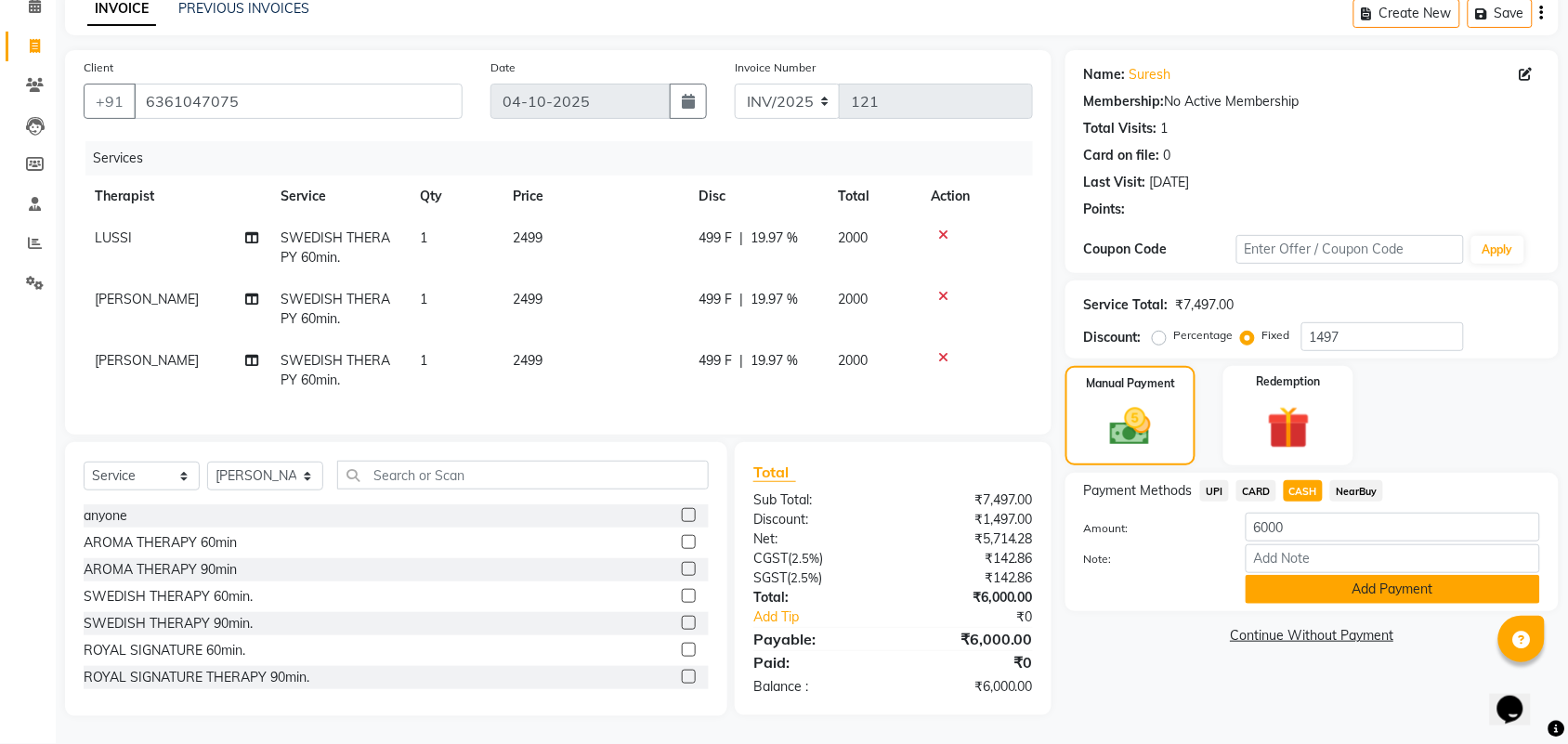
click at [1328, 575] on button "Add Payment" at bounding box center [1394, 589] width 295 height 29
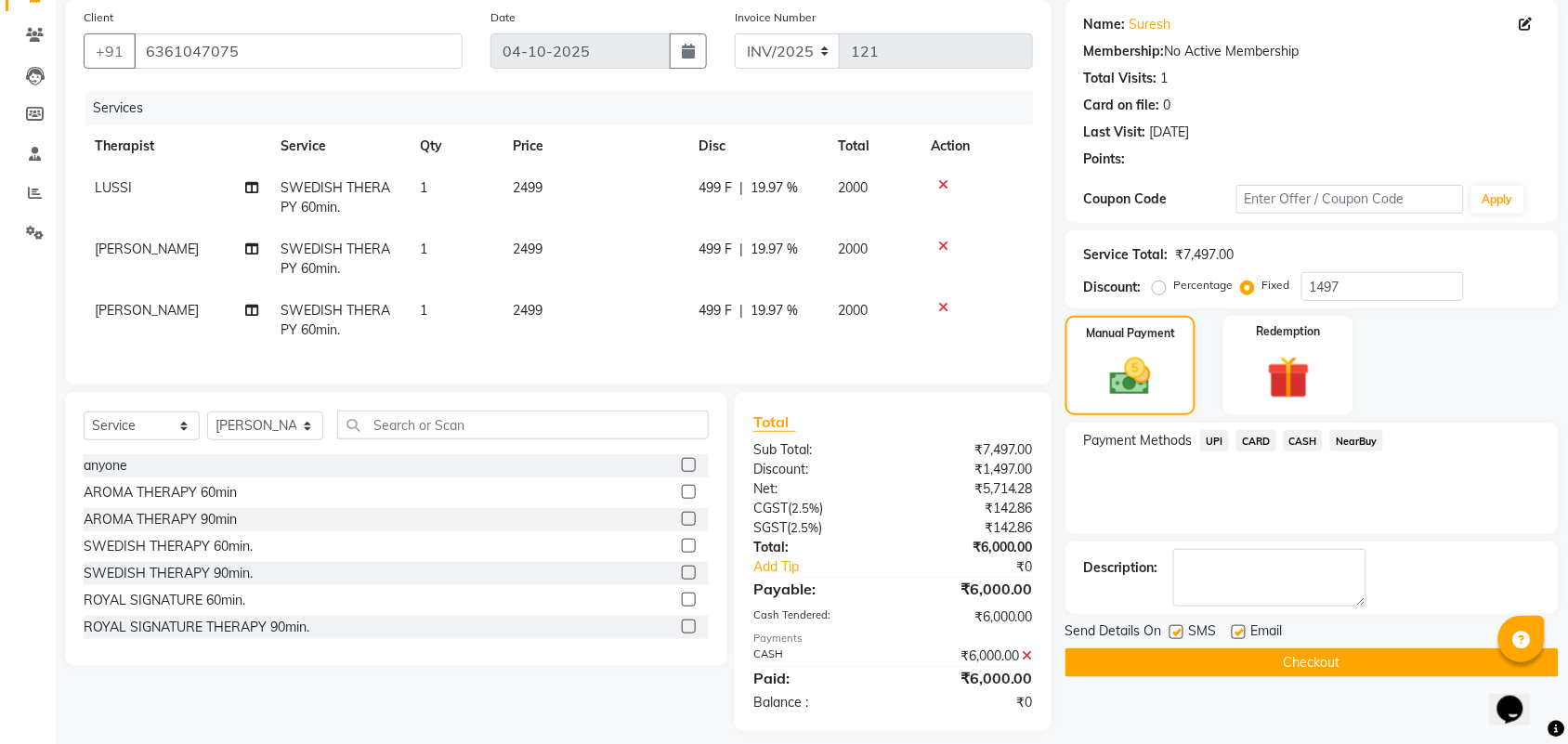
scroll to position [170, 0]
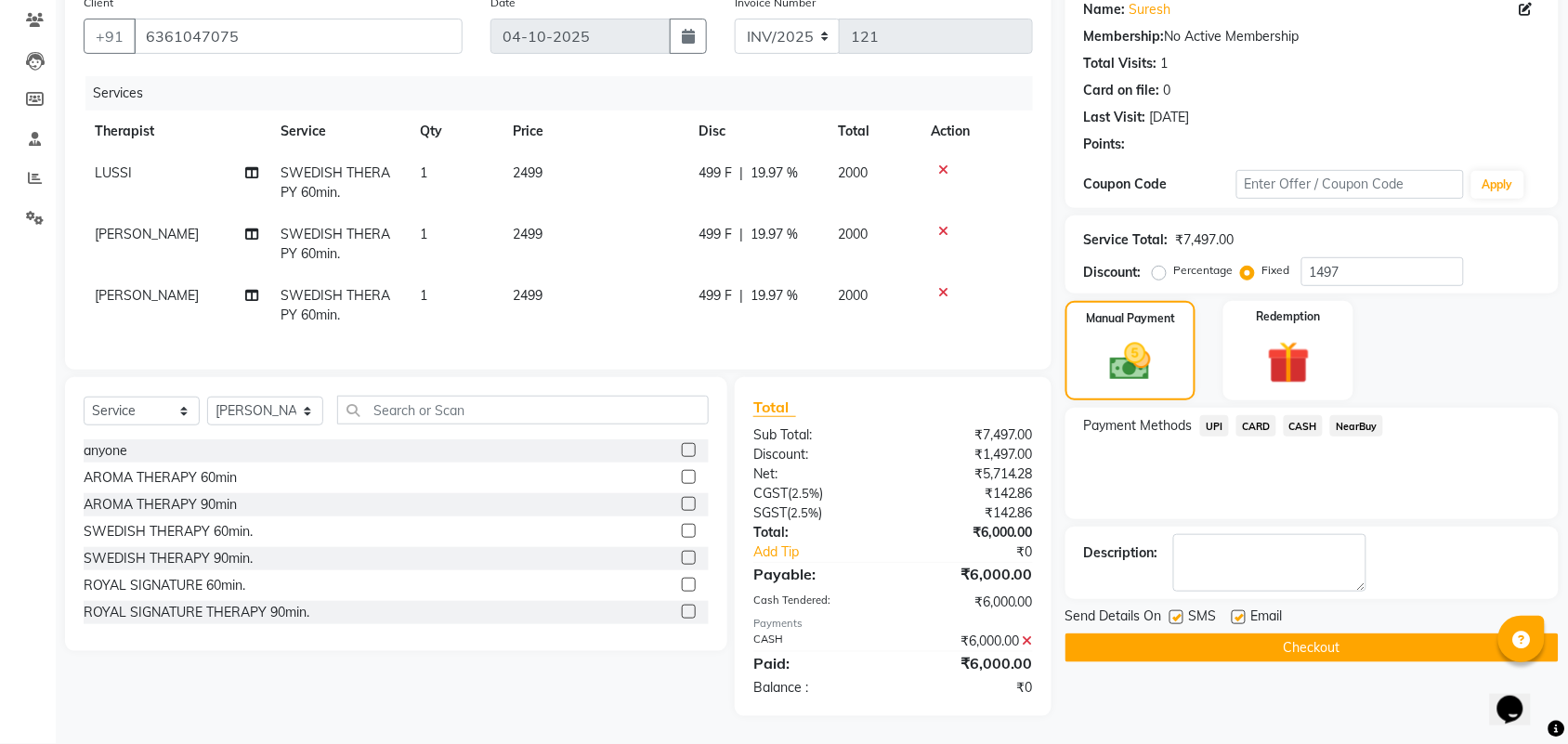
click at [1182, 606] on div "SMS" at bounding box center [1200, 617] width 62 height 23
click at [1177, 610] on label at bounding box center [1176, 616] width 14 height 14
click at [1177, 612] on input "checkbox" at bounding box center [1175, 617] width 12 height 12
checkbox input "false"
click at [1242, 610] on label at bounding box center [1239, 616] width 14 height 14
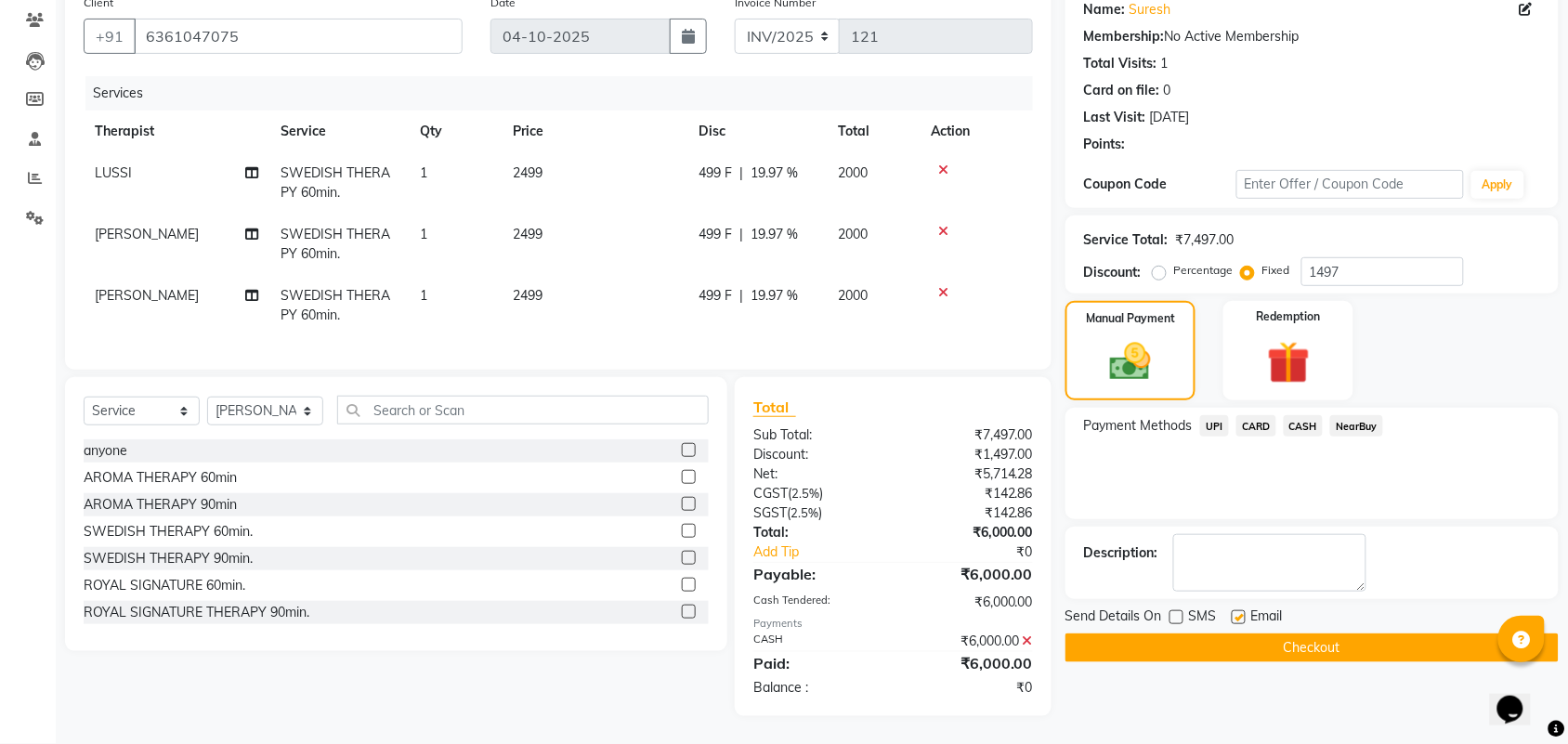
click at [1242, 612] on input "checkbox" at bounding box center [1238, 617] width 12 height 12
checkbox input "false"
drag, startPoint x: 1209, startPoint y: 625, endPoint x: 606, endPoint y: 286, distance: 691.8
click at [1195, 615] on div "Send Details On SMS Email Checkout" at bounding box center [1312, 634] width 493 height 56
click at [1191, 633] on button "Checkout" at bounding box center [1312, 647] width 493 height 29
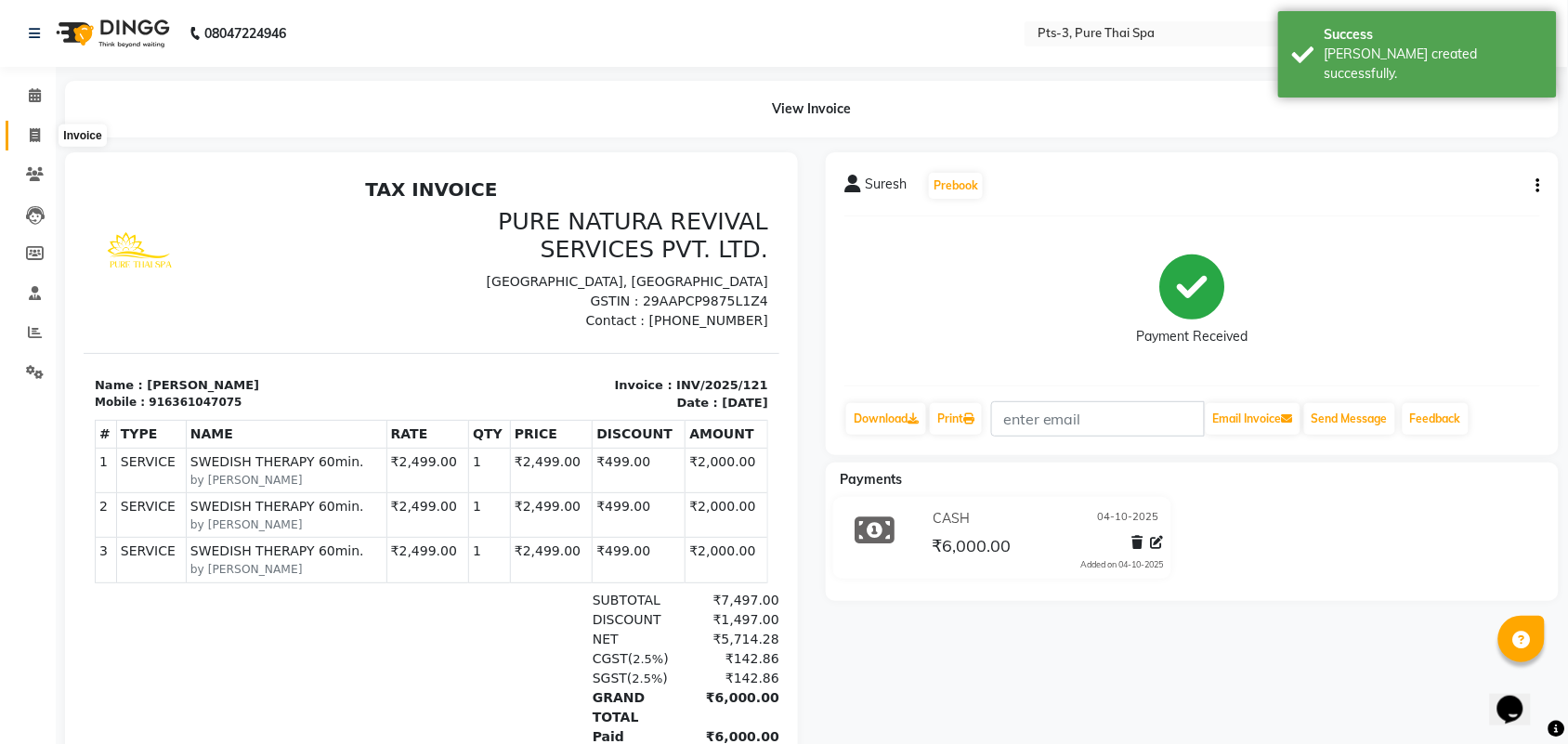
click at [33, 134] on icon at bounding box center [35, 134] width 10 height 14
select select "service"
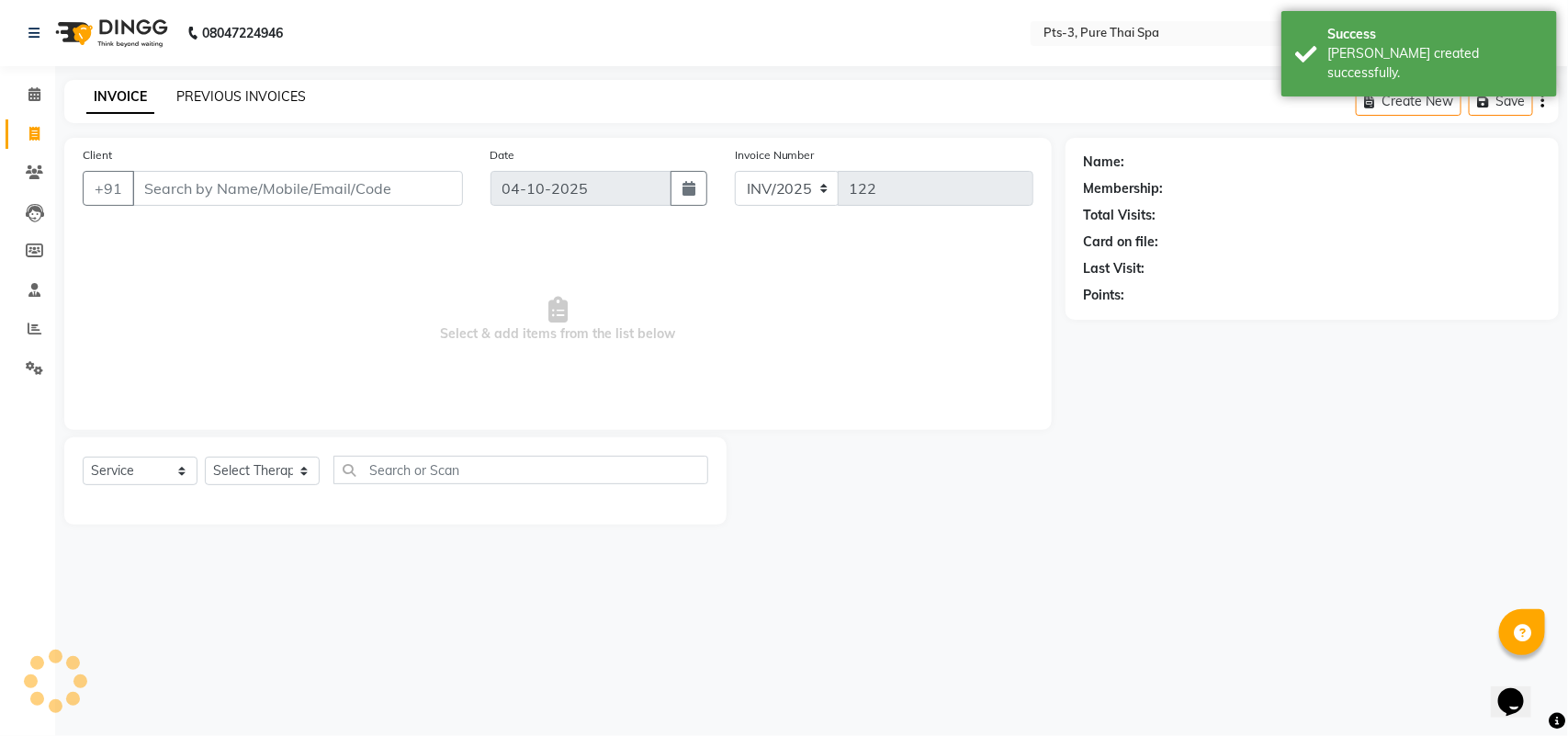
click at [221, 98] on link "PREVIOUS INVOICES" at bounding box center [241, 97] width 129 height 17
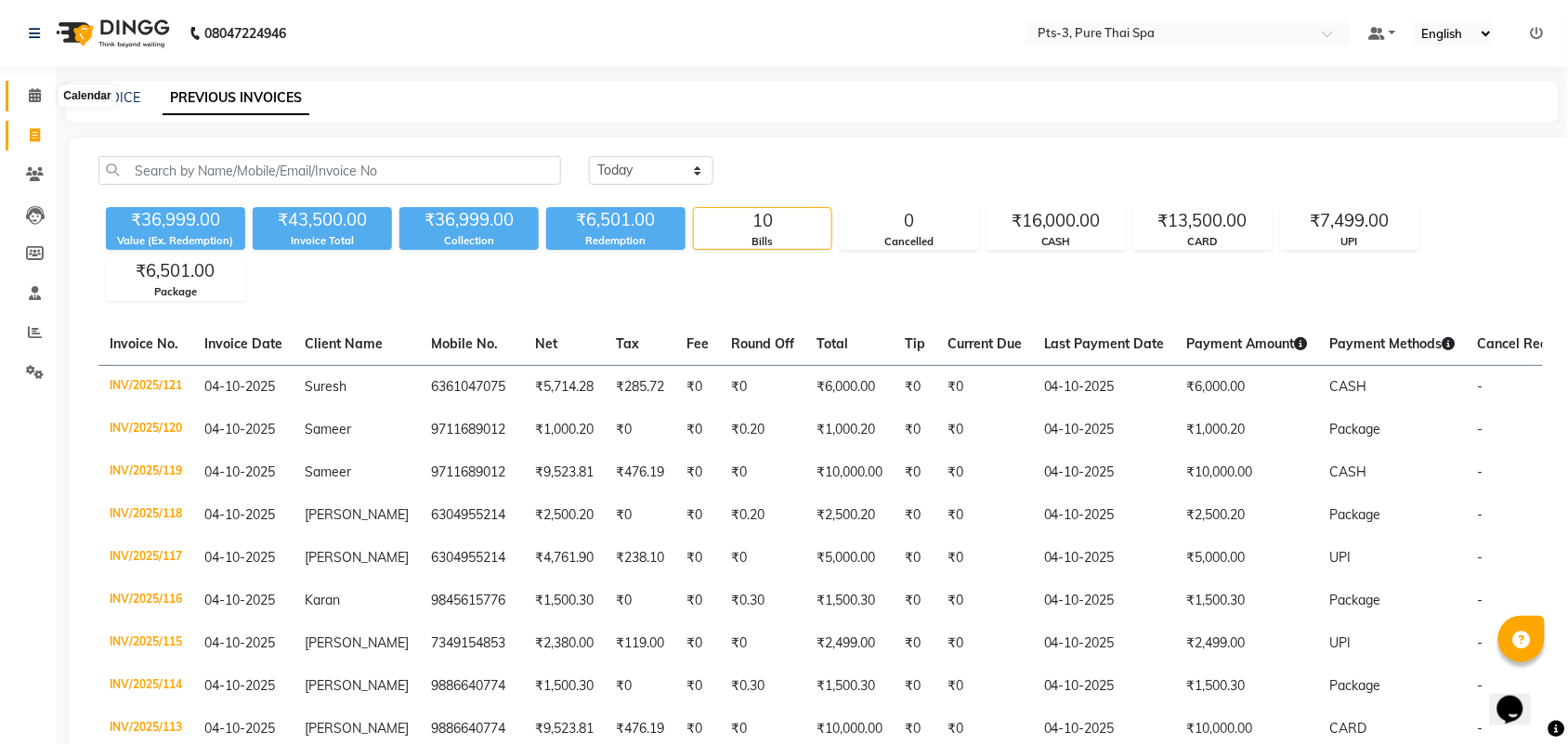
click at [35, 101] on icon at bounding box center [35, 95] width 12 height 14
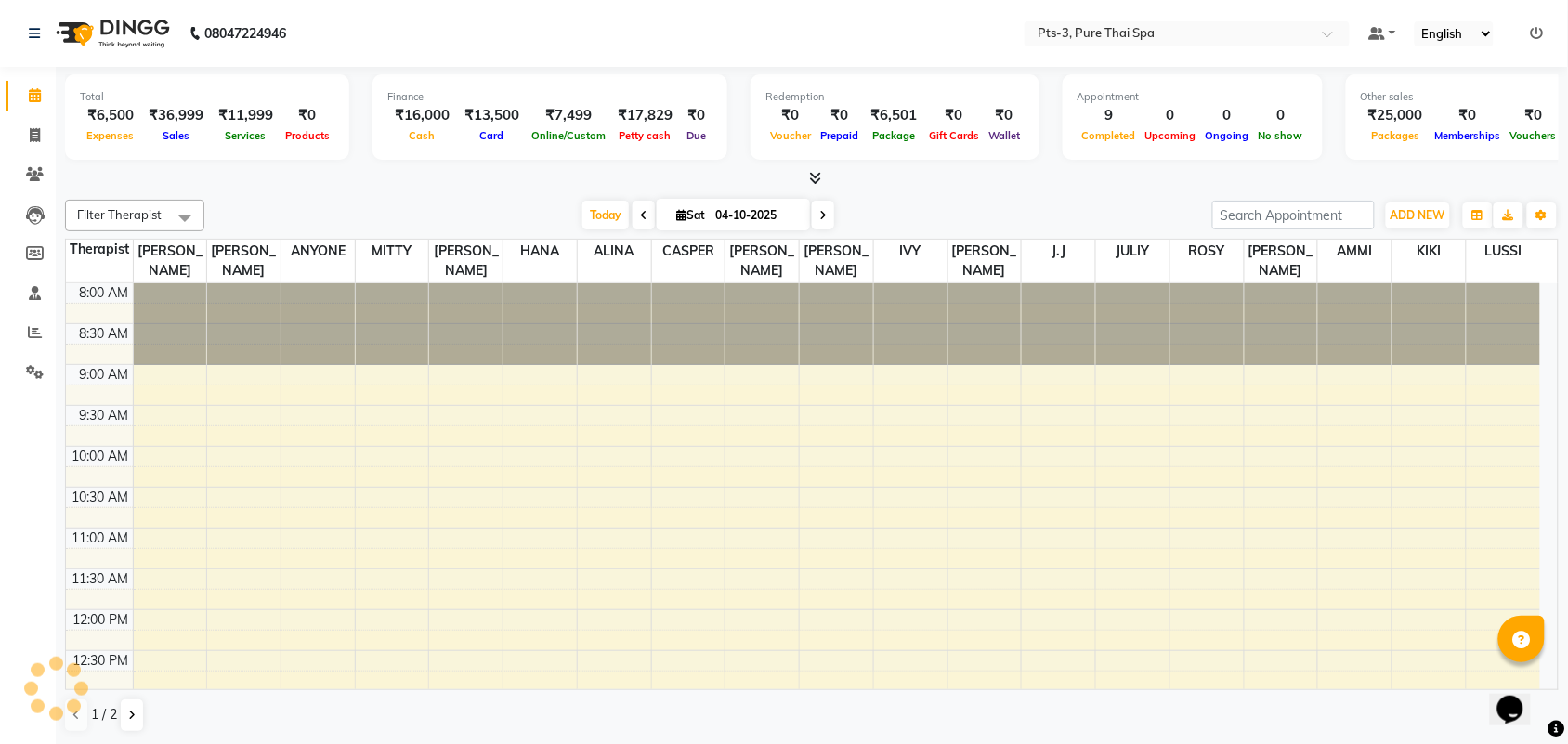
scroll to position [497, 0]
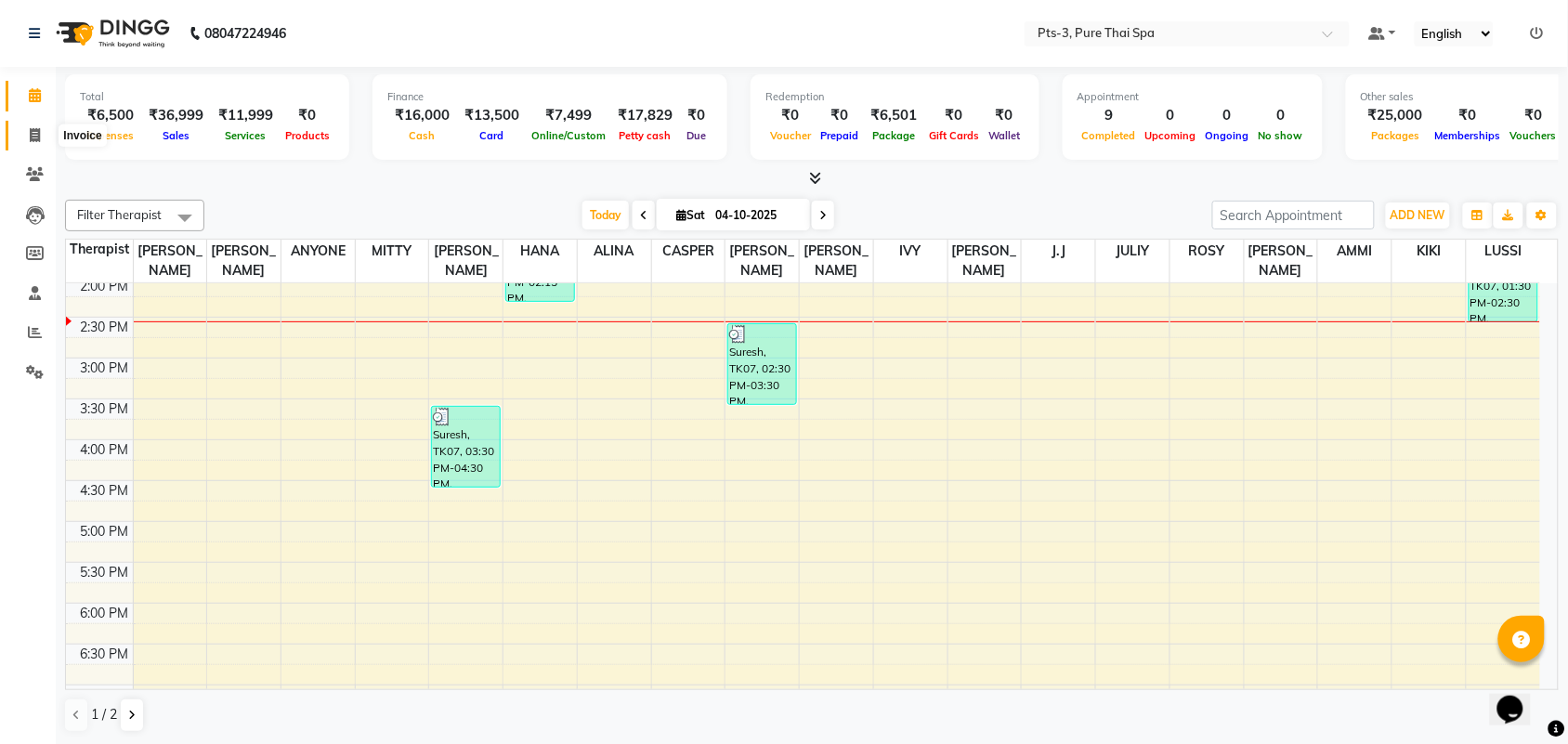
click at [30, 144] on span at bounding box center [35, 135] width 33 height 21
select select "service"
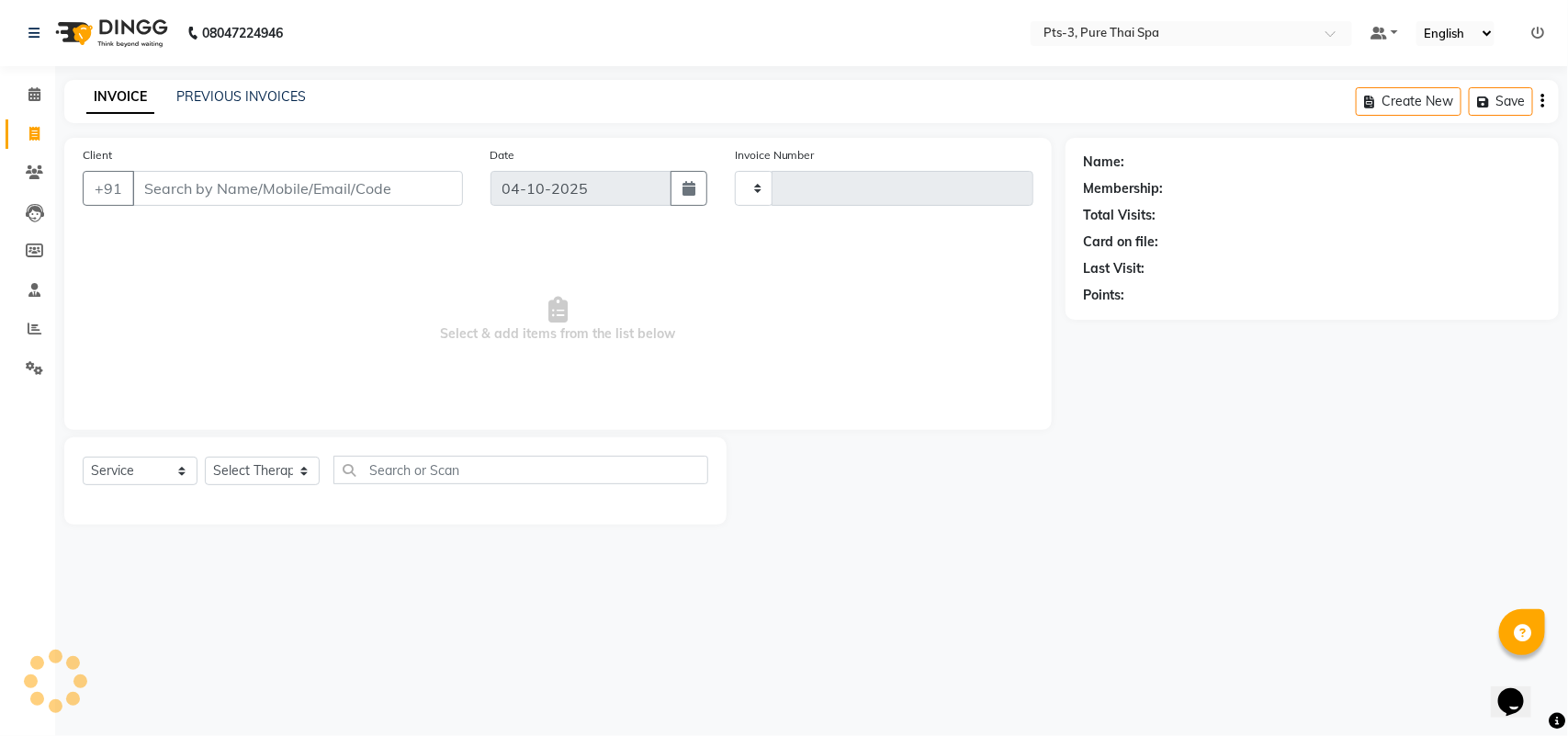
type input "122"
select select "9047"
click at [227, 98] on link "PREVIOUS INVOICES" at bounding box center [241, 97] width 129 height 17
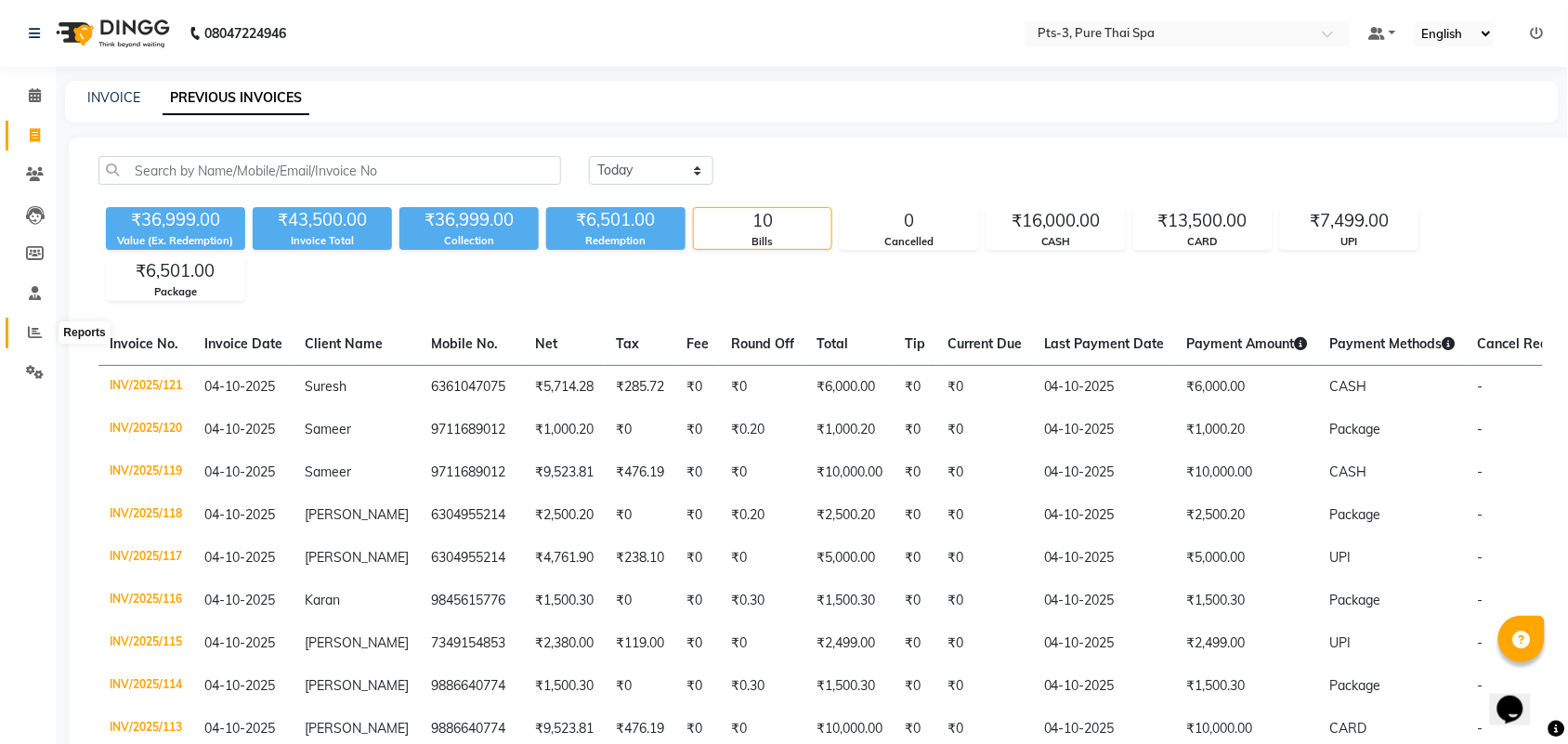
click at [35, 331] on icon at bounding box center [35, 332] width 14 height 14
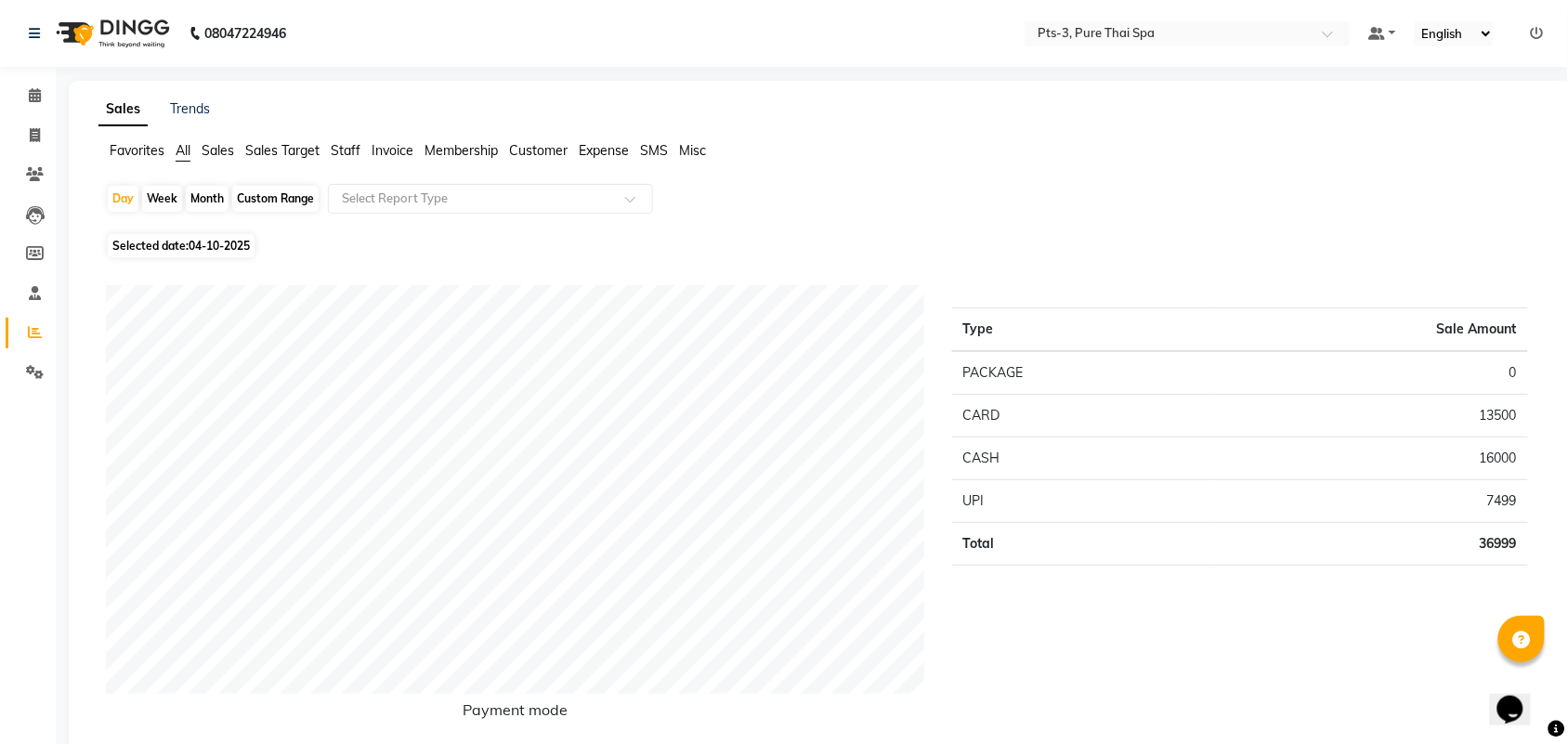
click at [215, 198] on div "Month" at bounding box center [207, 199] width 43 height 26
select select "10"
select select "2025"
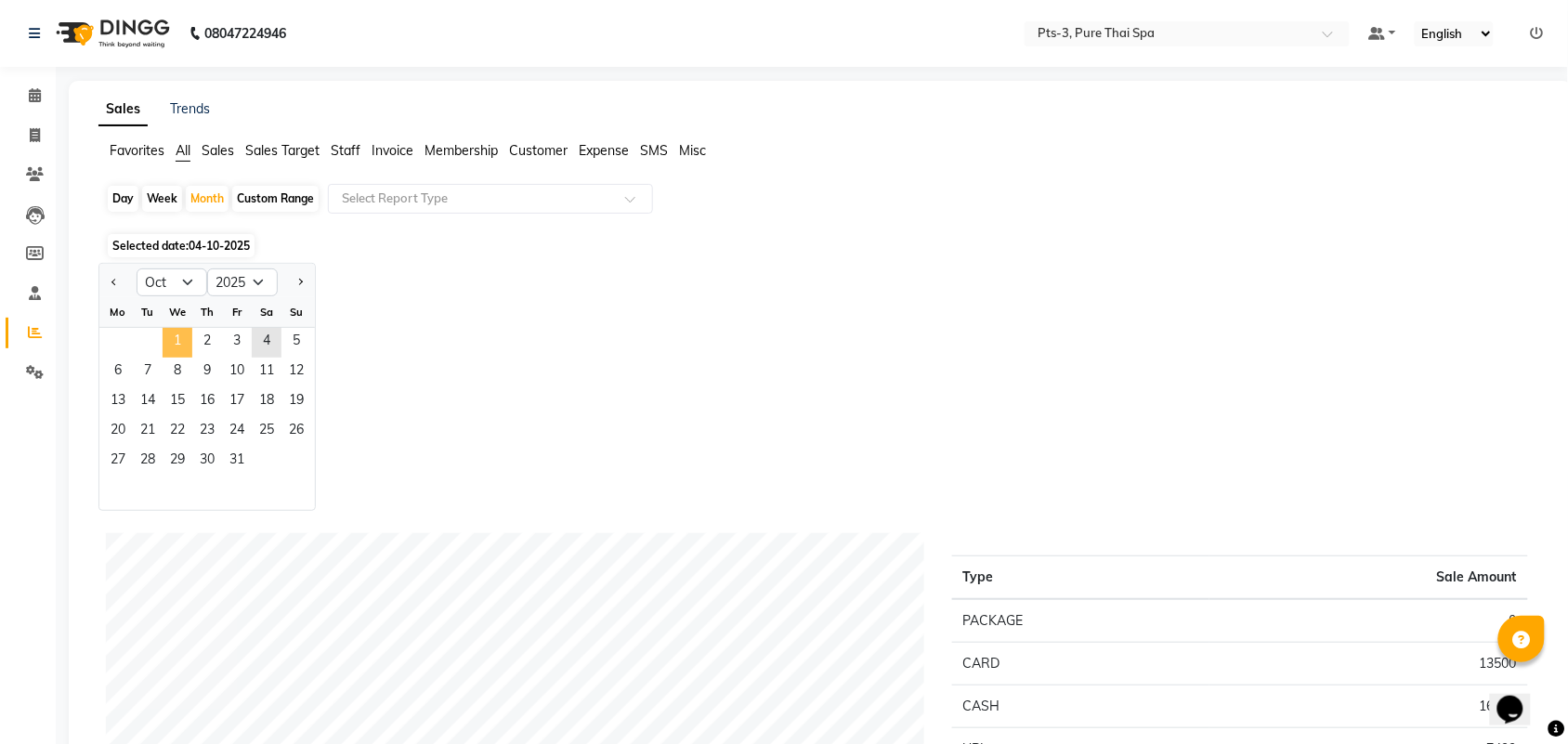
click at [178, 346] on span "1" at bounding box center [177, 343] width 30 height 30
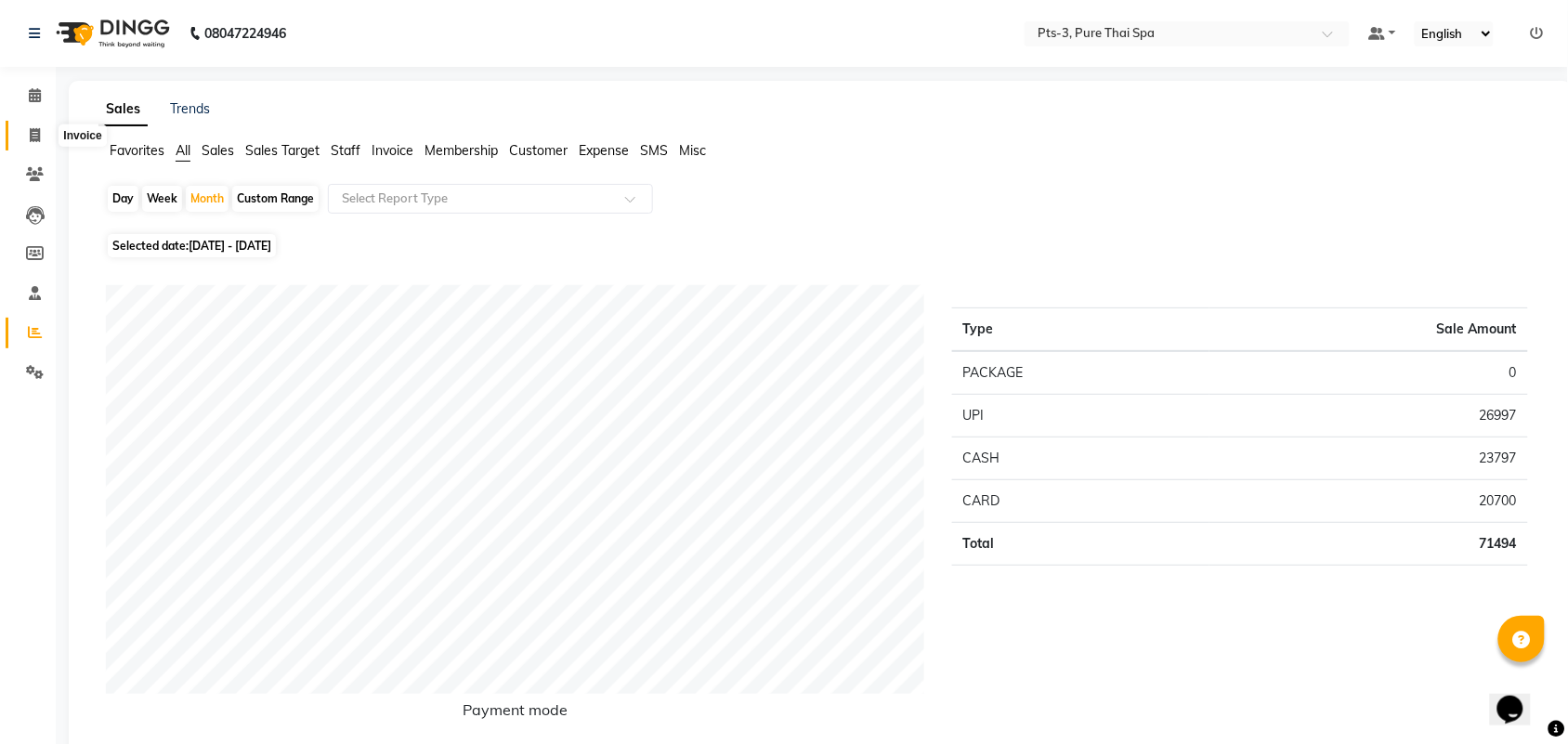
click at [39, 135] on icon at bounding box center [35, 134] width 10 height 14
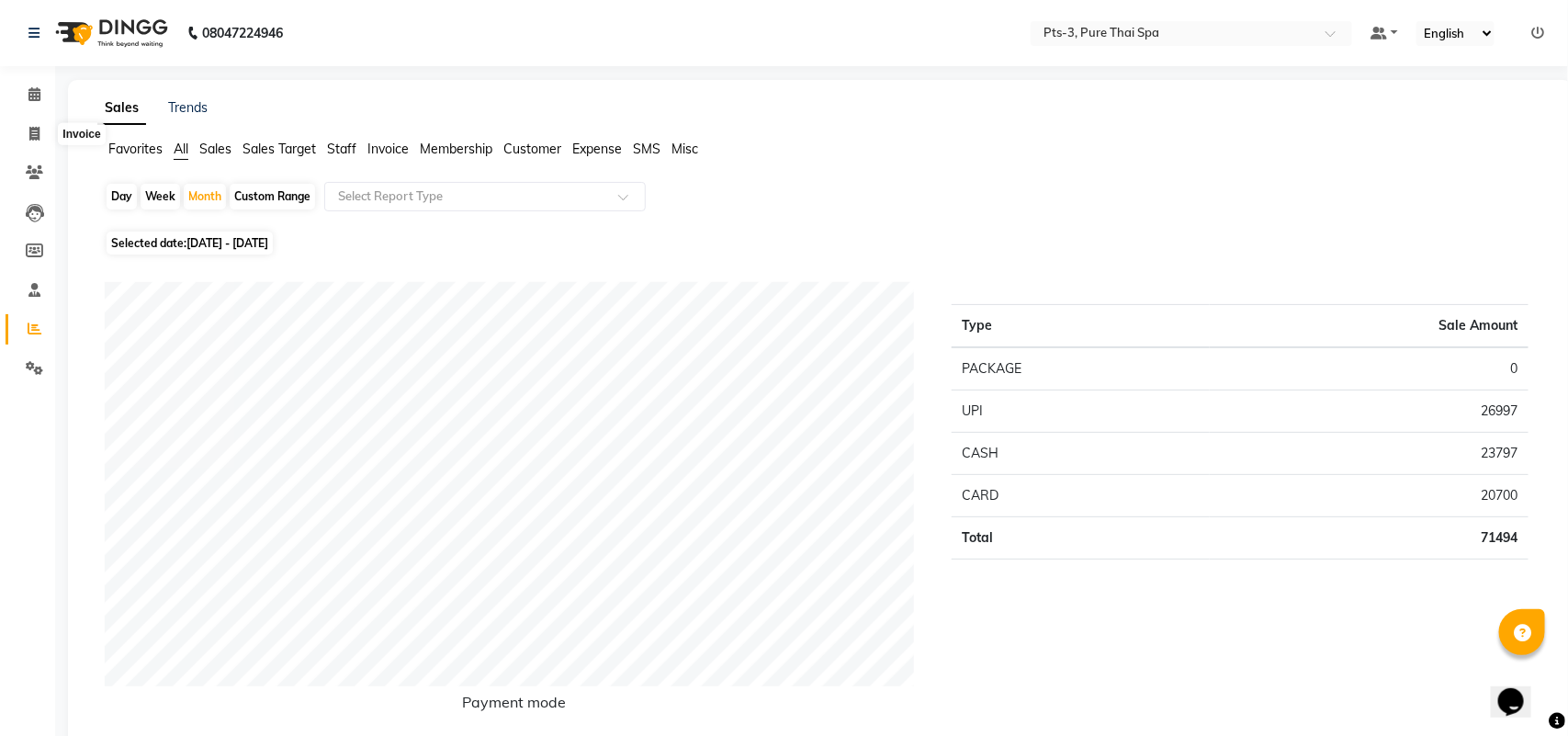
select select "service"
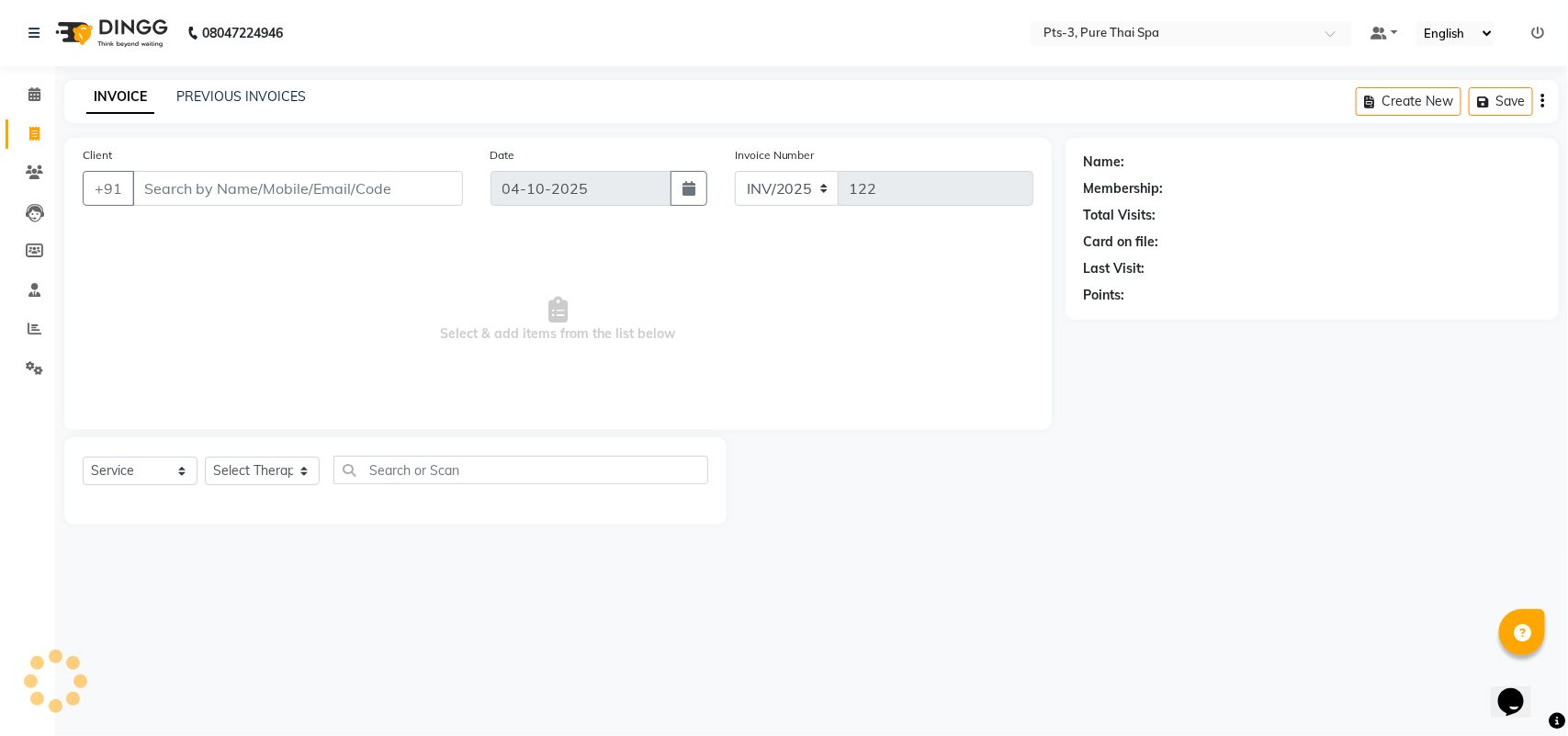
drag, startPoint x: 148, startPoint y: 180, endPoint x: 166, endPoint y: 186, distance: 19.0
click at [149, 180] on input "Client" at bounding box center [297, 188] width 331 height 35
